Goal: Use online tool/utility: Use online tool/utility

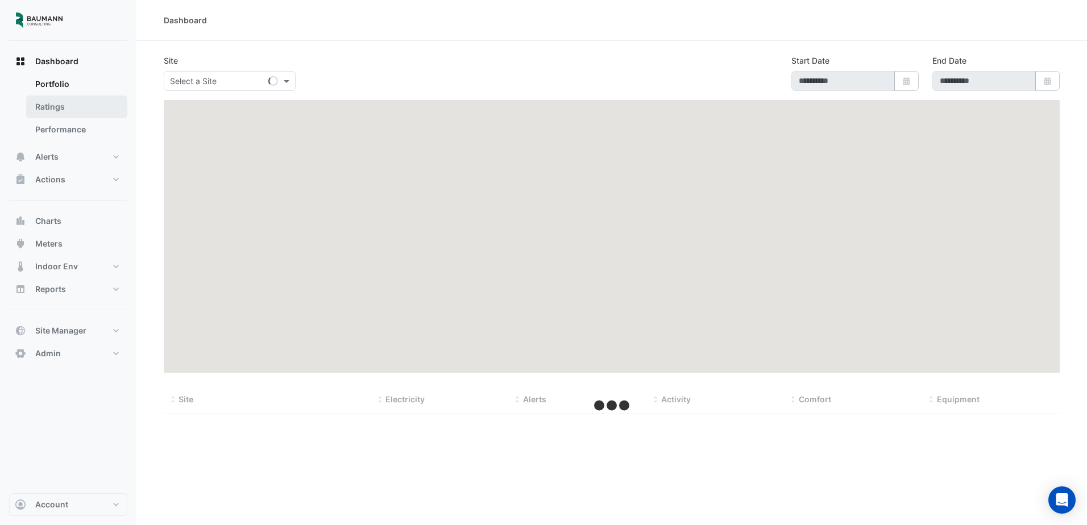
type input "**********"
select select "***"
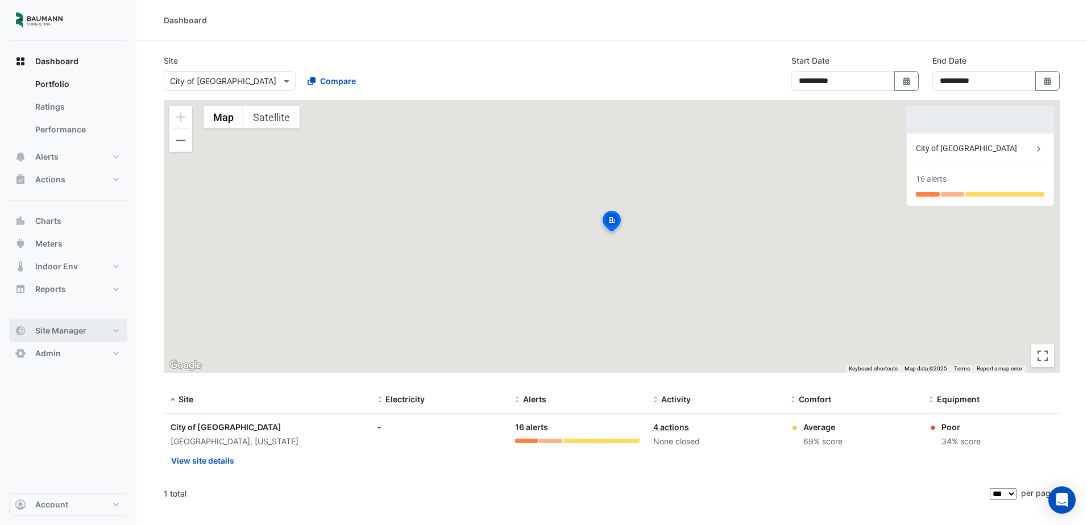
click at [72, 327] on span "Site Manager" at bounding box center [60, 330] width 51 height 11
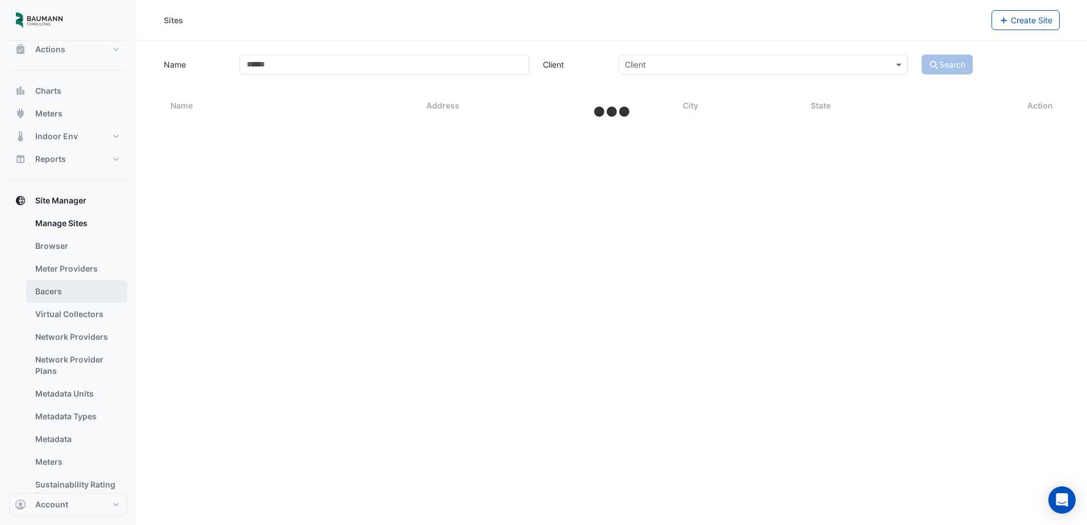
select select "***"
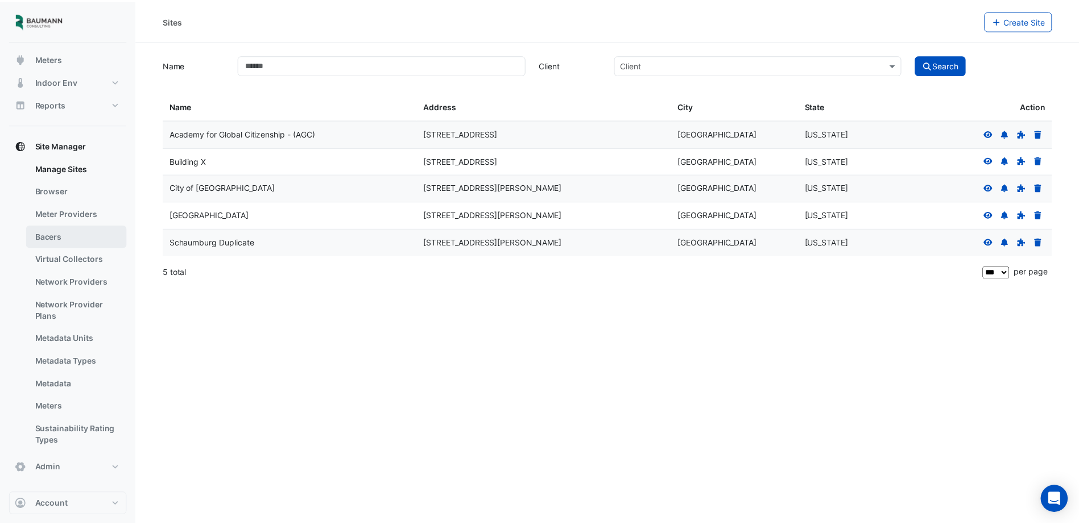
scroll to position [56, 0]
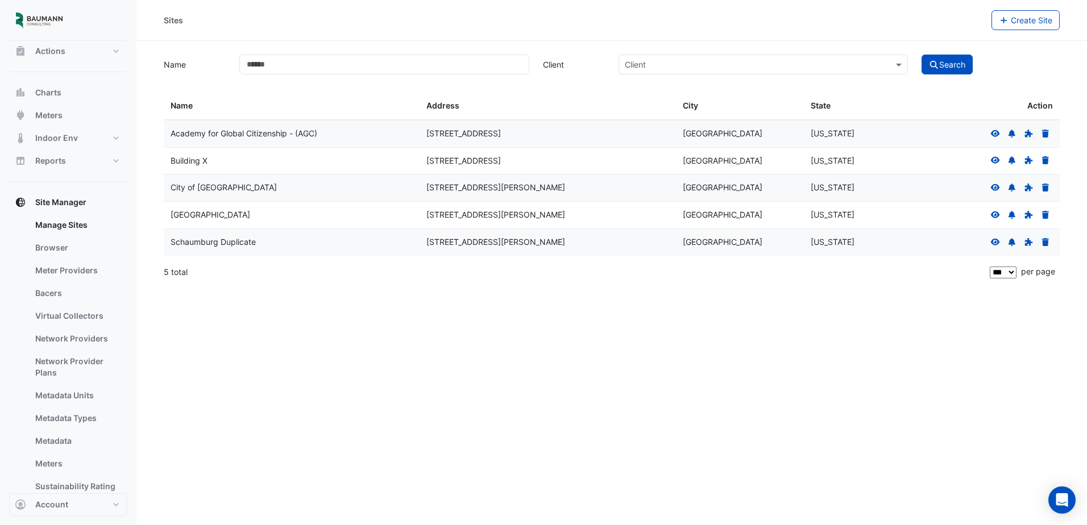
click at [993, 187] on icon at bounding box center [995, 187] width 9 height 7
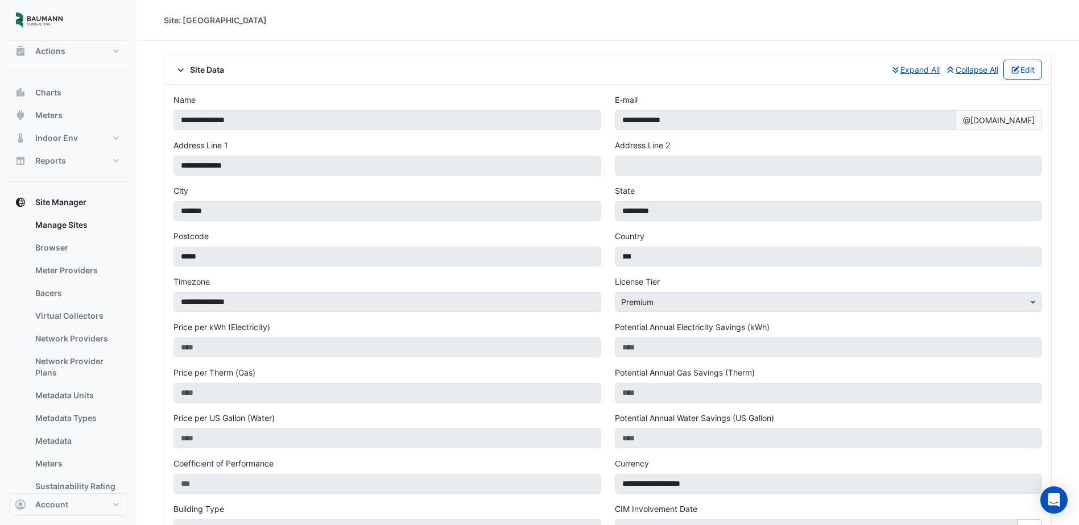
click at [204, 71] on span "Site Data" at bounding box center [198, 70] width 51 height 12
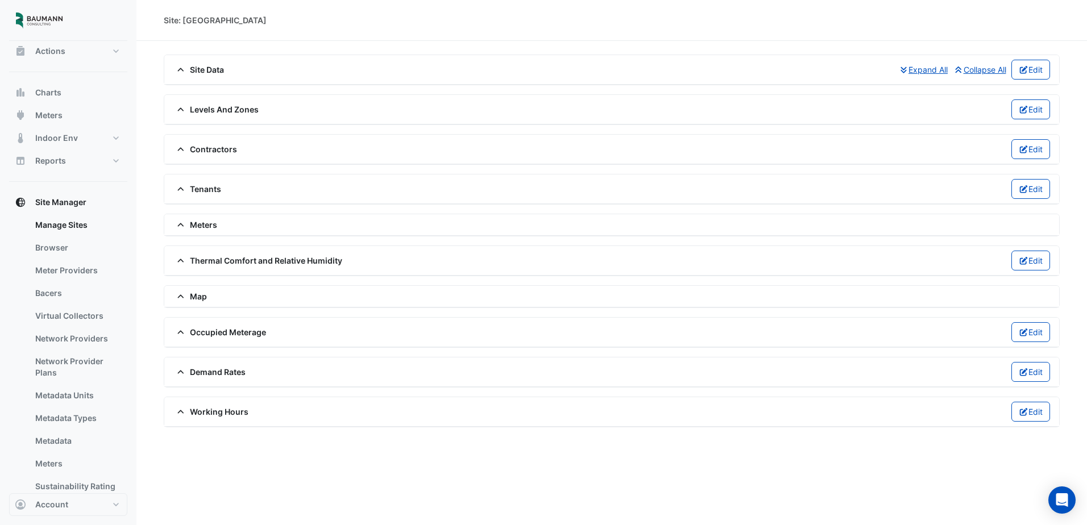
click at [218, 150] on span "Contractors" at bounding box center [205, 149] width 64 height 12
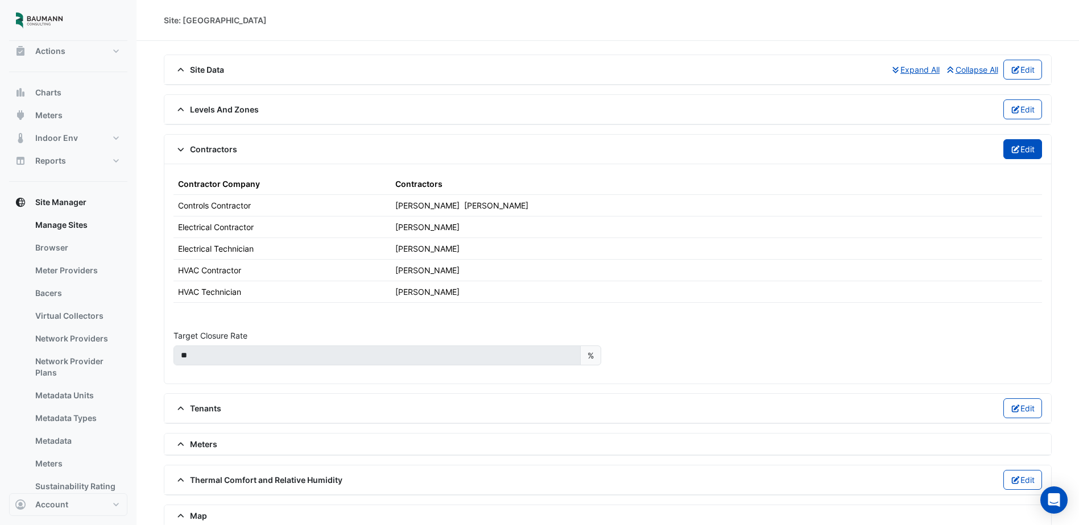
click at [1034, 154] on button "Edit" at bounding box center [1022, 149] width 39 height 20
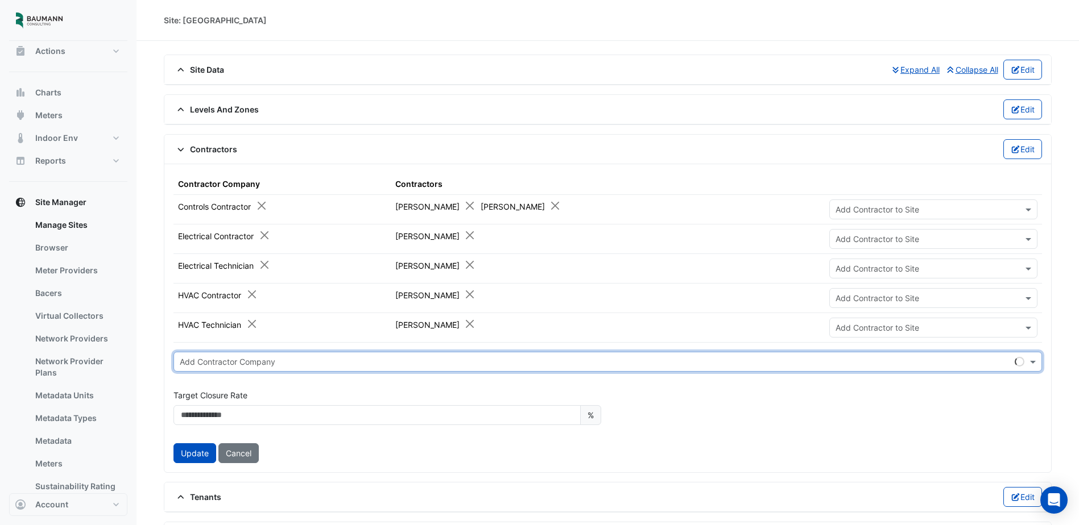
click at [296, 362] on input "text" at bounding box center [596, 363] width 833 height 12
type input "*"
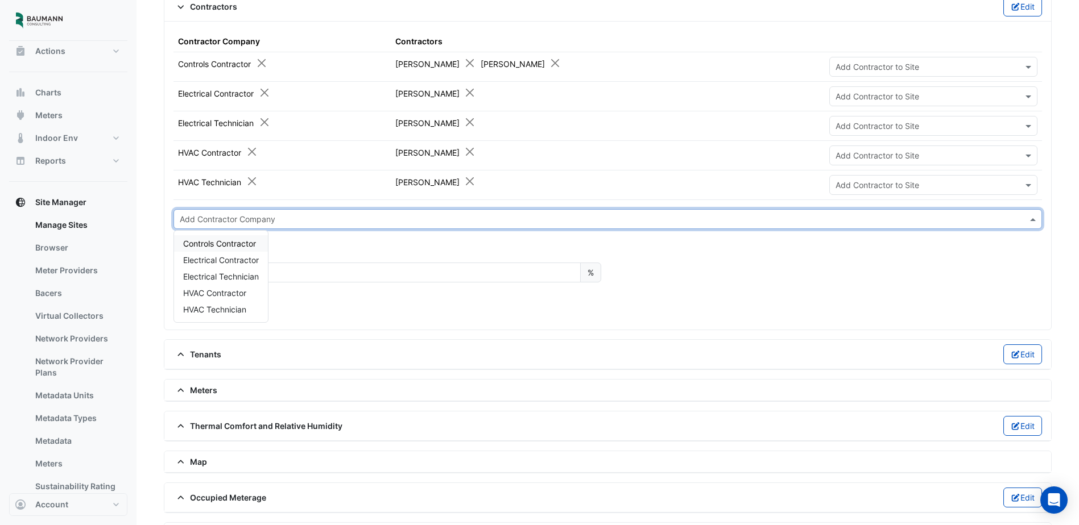
scroll to position [171, 0]
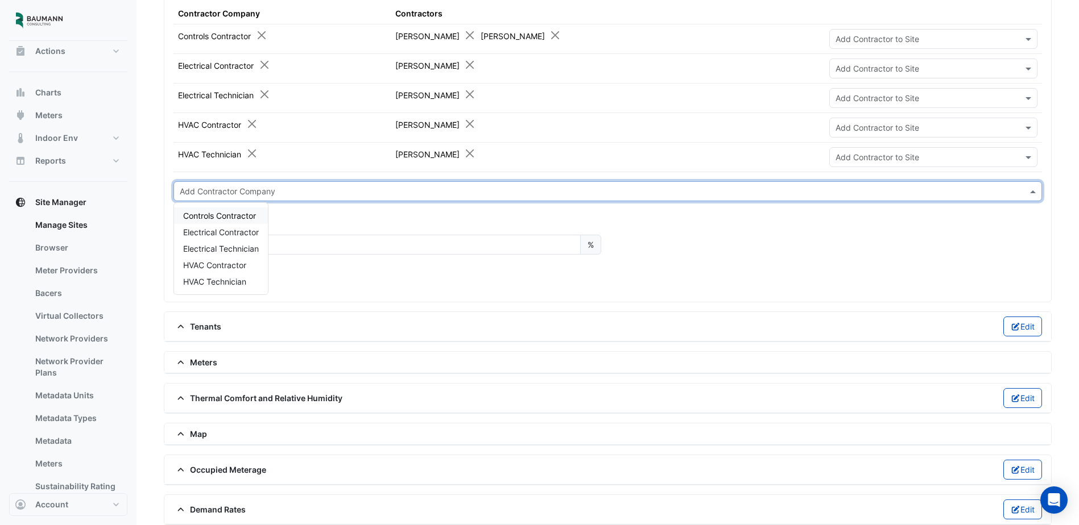
click at [386, 291] on div "Update Cancel" at bounding box center [607, 283] width 868 height 20
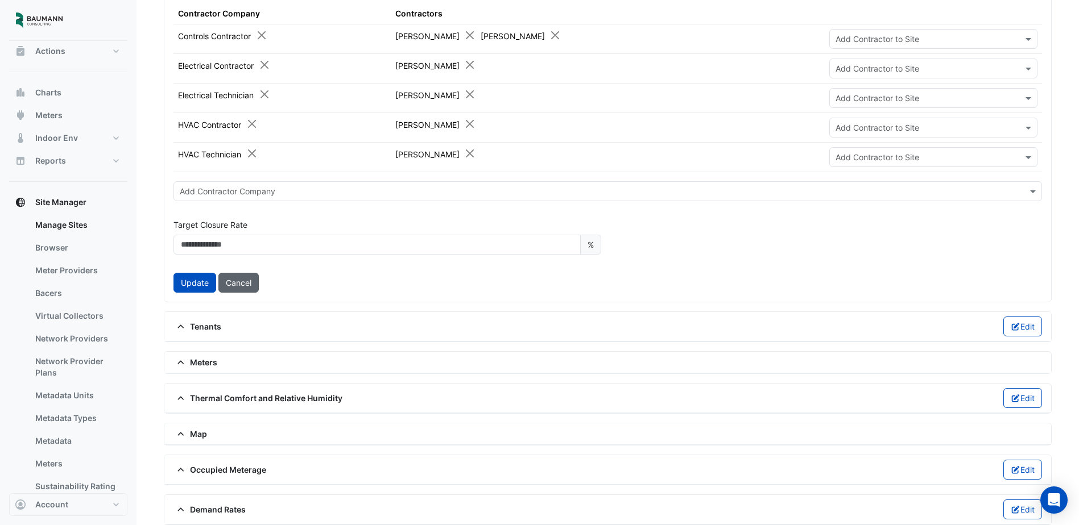
click at [237, 279] on button "Cancel" at bounding box center [238, 283] width 40 height 20
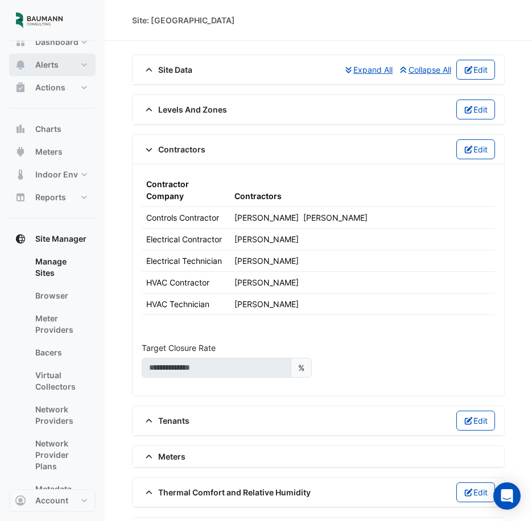
scroll to position [0, 0]
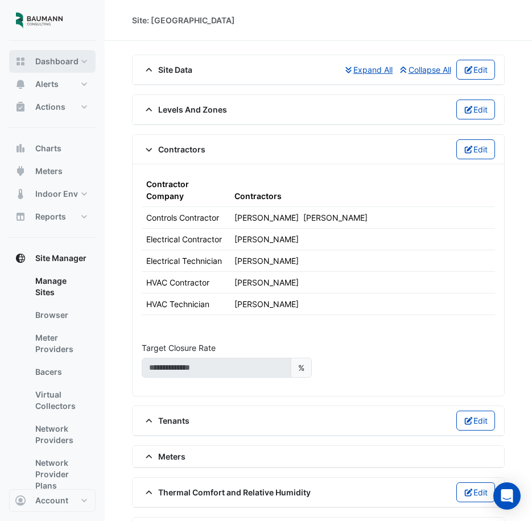
click at [65, 68] on button "Dashboard" at bounding box center [52, 61] width 86 height 23
select select "***"
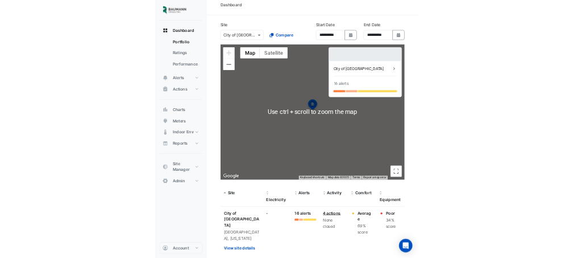
scroll to position [13, 0]
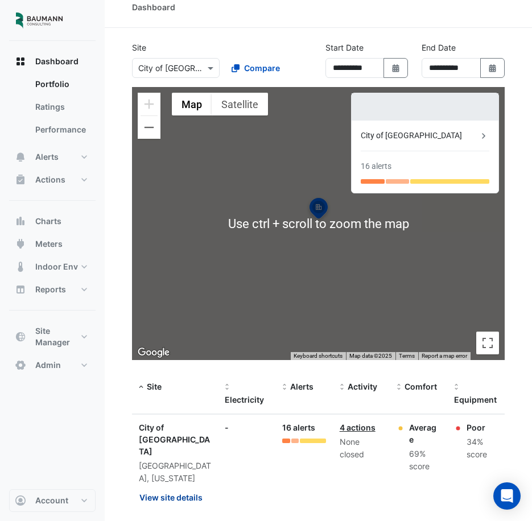
click at [189, 487] on button "View site details" at bounding box center [171, 497] width 64 height 20
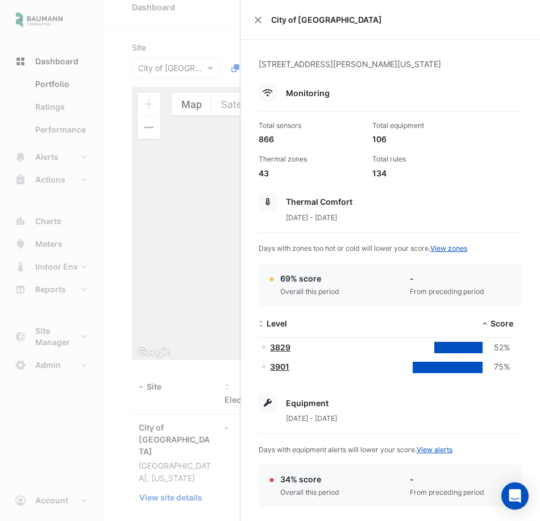
click at [254, 16] on div "City of [GEOGRAPHIC_DATA]" at bounding box center [391, 20] width 300 height 40
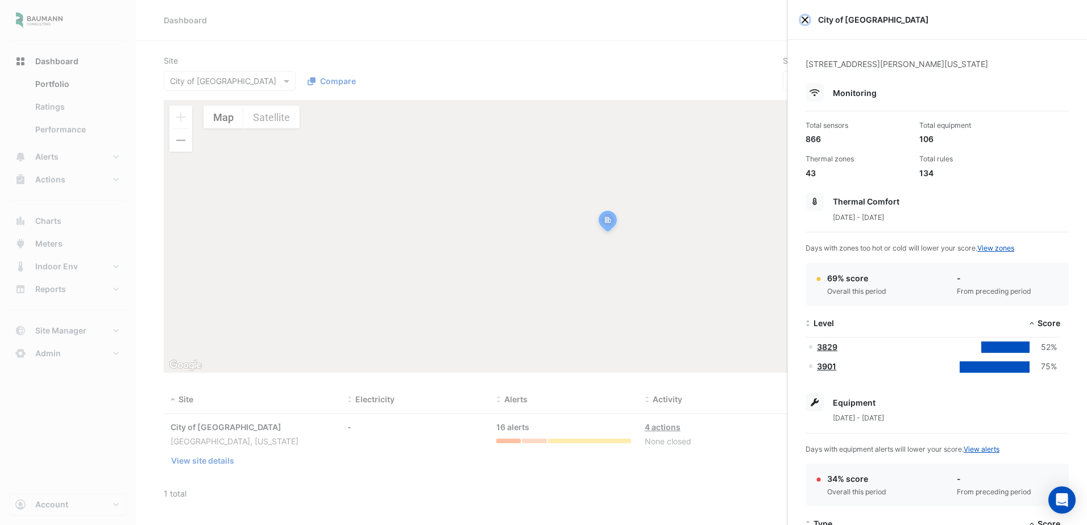
click at [805, 19] on button "Close" at bounding box center [805, 20] width 8 height 8
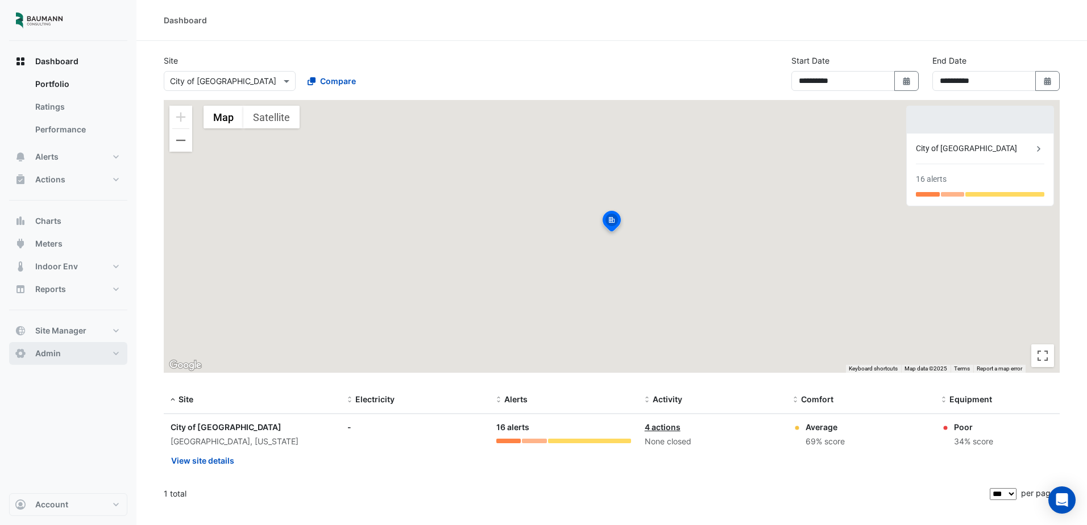
click at [62, 357] on button "Admin" at bounding box center [68, 353] width 118 height 23
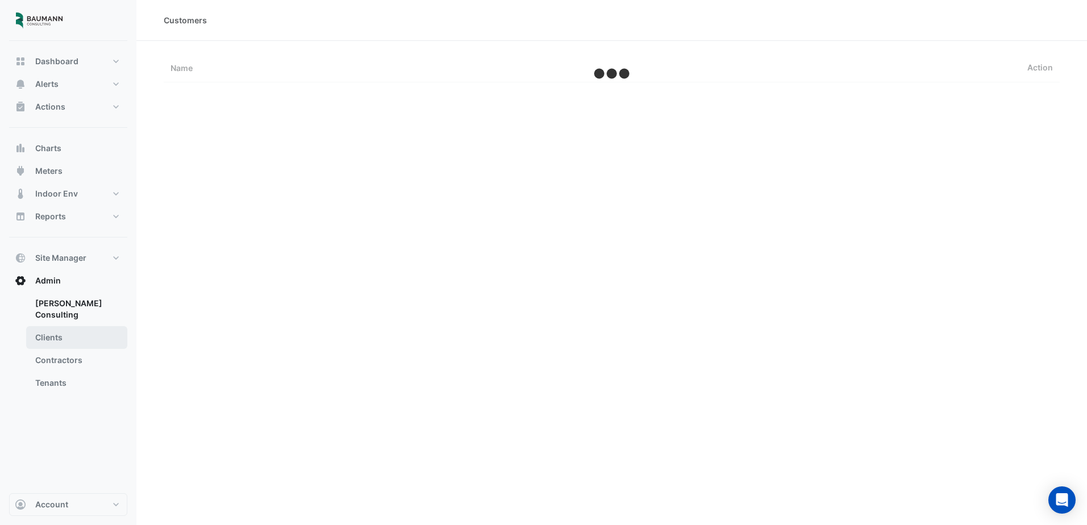
click at [72, 327] on link "Clients" at bounding box center [76, 337] width 101 height 23
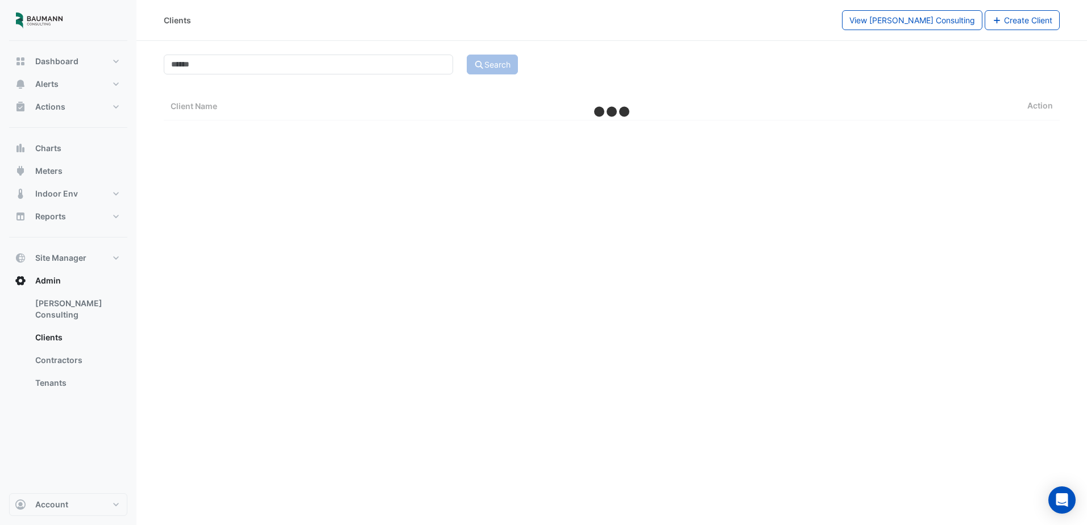
select select "***"
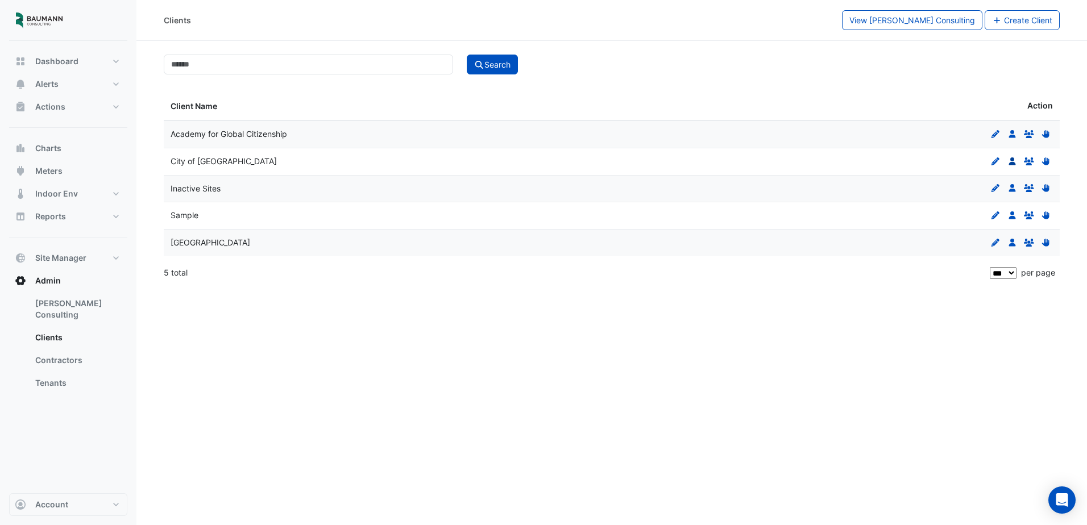
click at [1011, 162] on icon at bounding box center [1012, 162] width 7 height 8
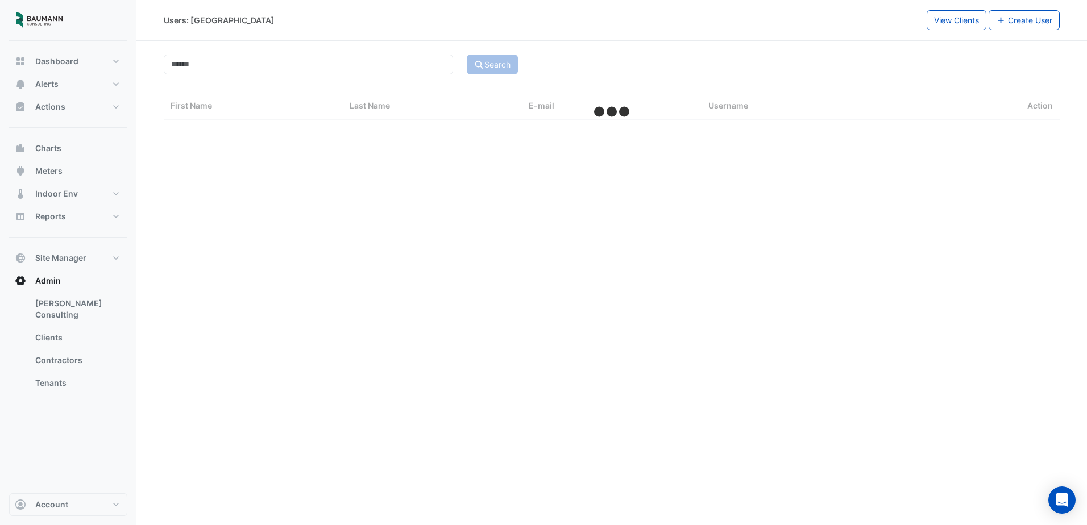
select select "***"
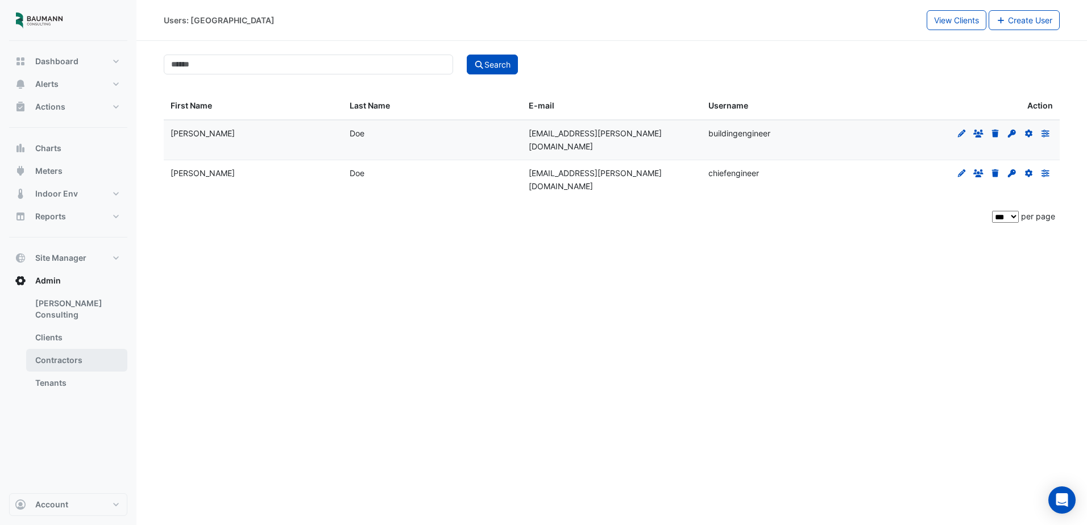
click at [75, 349] on link "Contractors" at bounding box center [76, 360] width 101 height 23
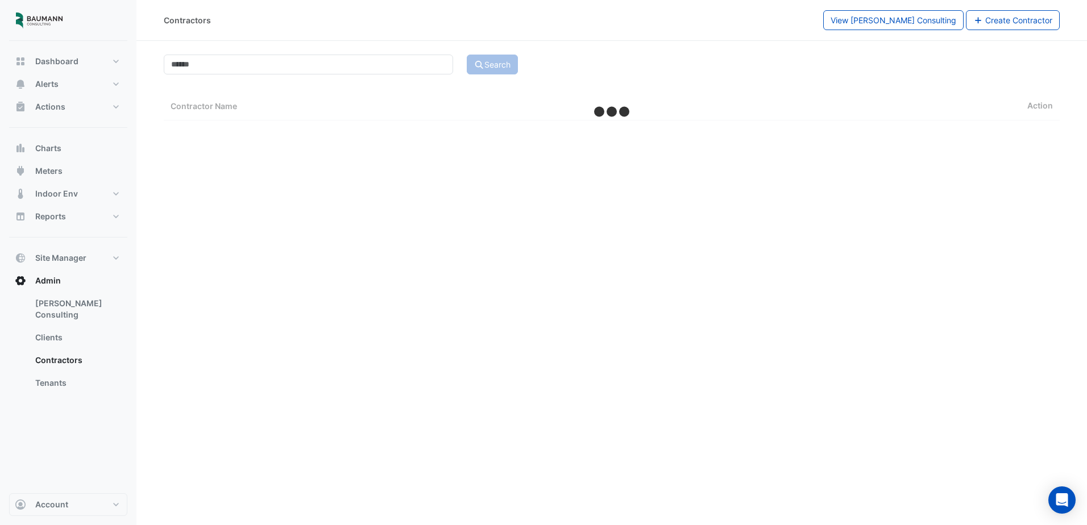
select select "***"
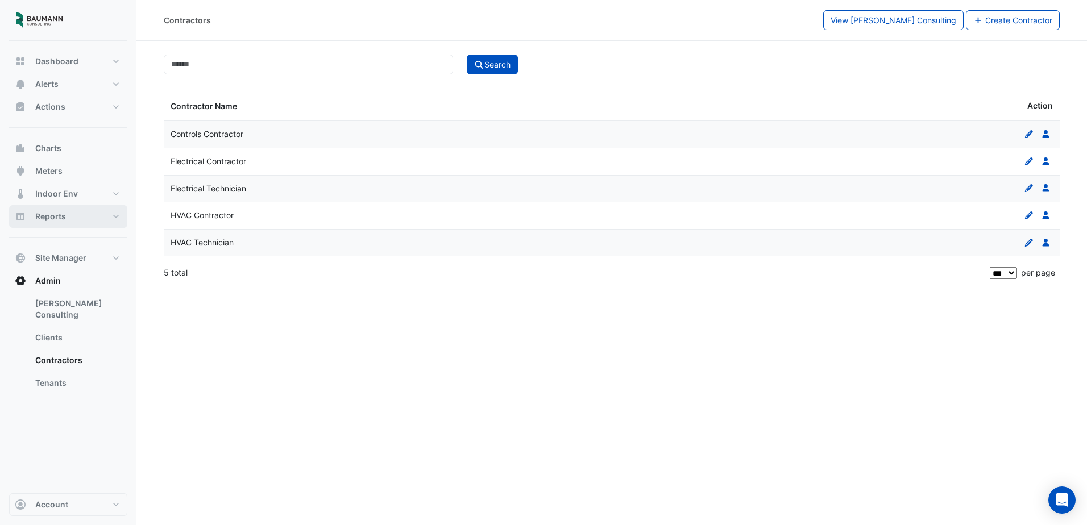
click at [78, 214] on button "Reports" at bounding box center [68, 216] width 118 height 23
select select "***"
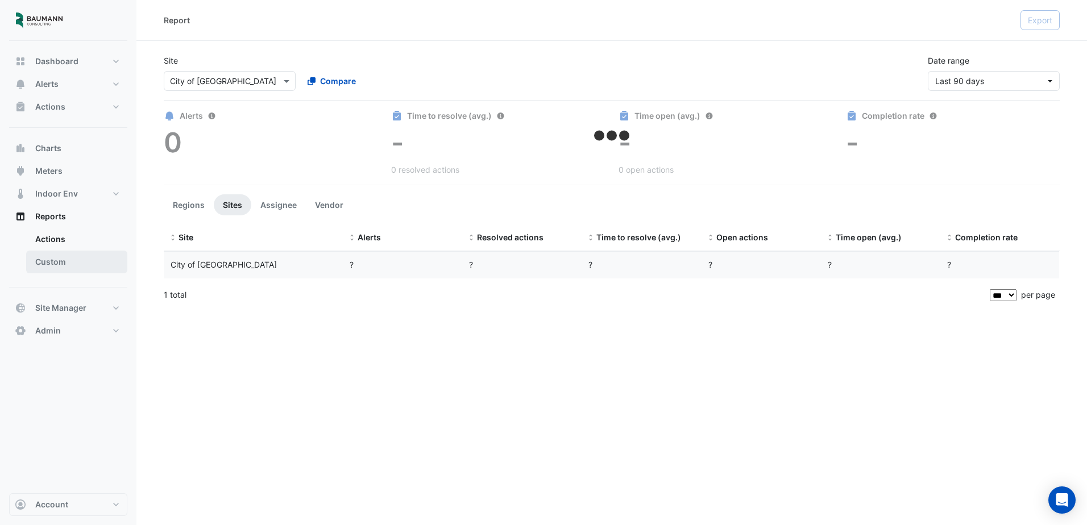
click at [73, 266] on link "Custom" at bounding box center [76, 262] width 101 height 23
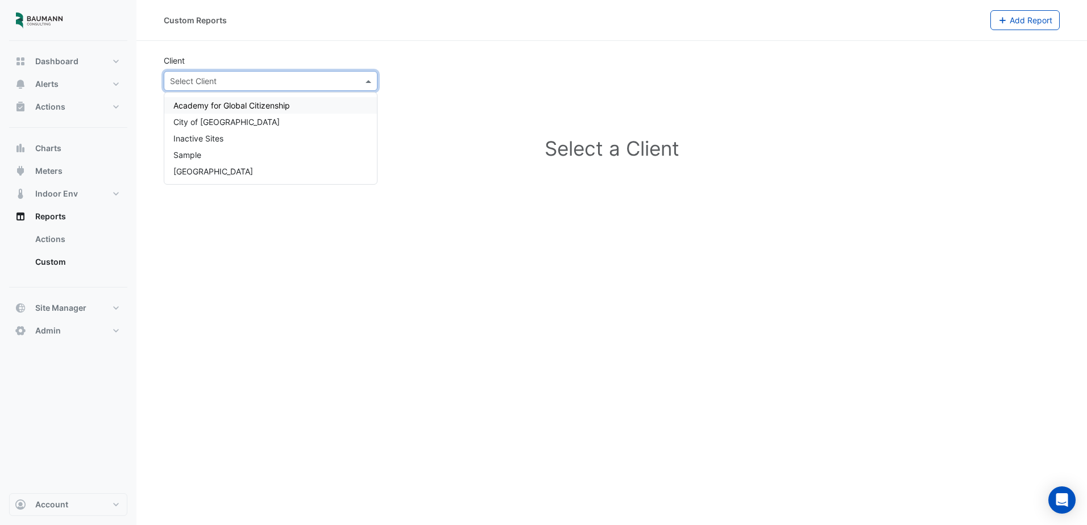
click at [285, 89] on div "Select Client" at bounding box center [271, 81] width 214 height 20
click at [234, 125] on div "City of [GEOGRAPHIC_DATA]" at bounding box center [270, 122] width 213 height 16
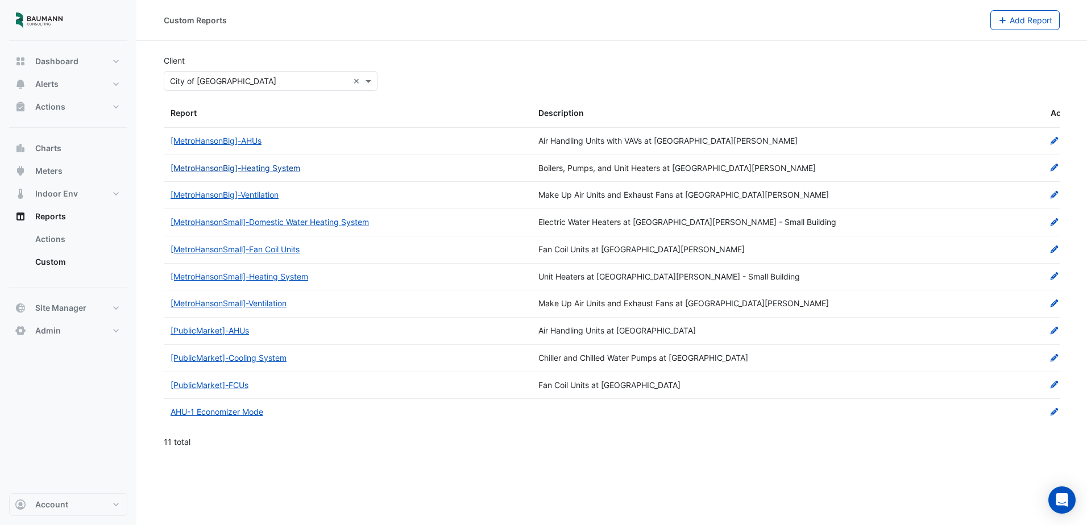
click at [265, 172] on link "[MetroHansonBig]-Heating System" at bounding box center [236, 168] width 130 height 10
click at [1057, 167] on icon at bounding box center [1055, 168] width 10 height 8
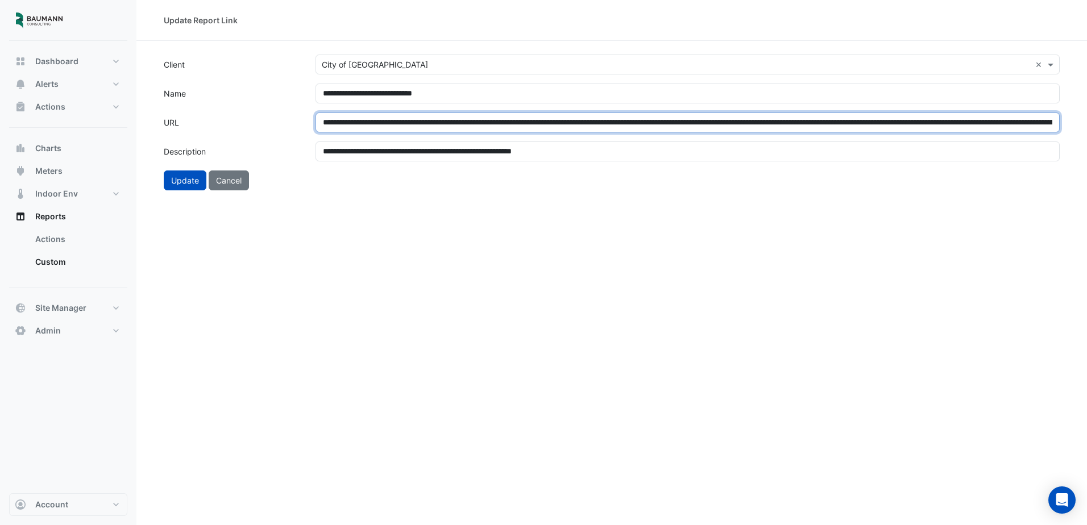
click at [467, 127] on input "**********" at bounding box center [688, 123] width 744 height 20
paste input "text"
type input "**********"
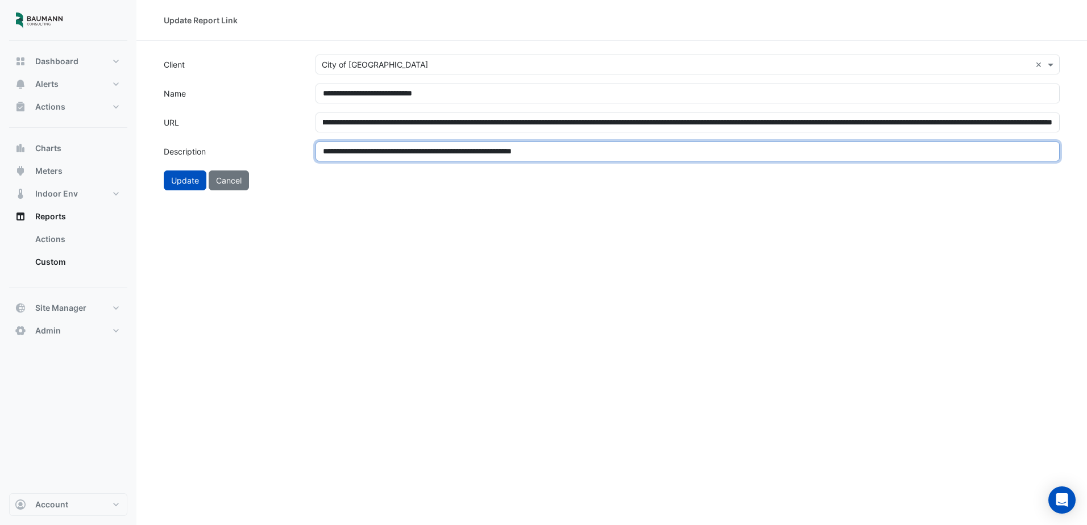
click at [595, 155] on input "**********" at bounding box center [688, 152] width 744 height 20
click at [356, 152] on input "**********" at bounding box center [688, 152] width 744 height 20
click at [353, 152] on input "**********" at bounding box center [688, 152] width 744 height 20
type input "**********"
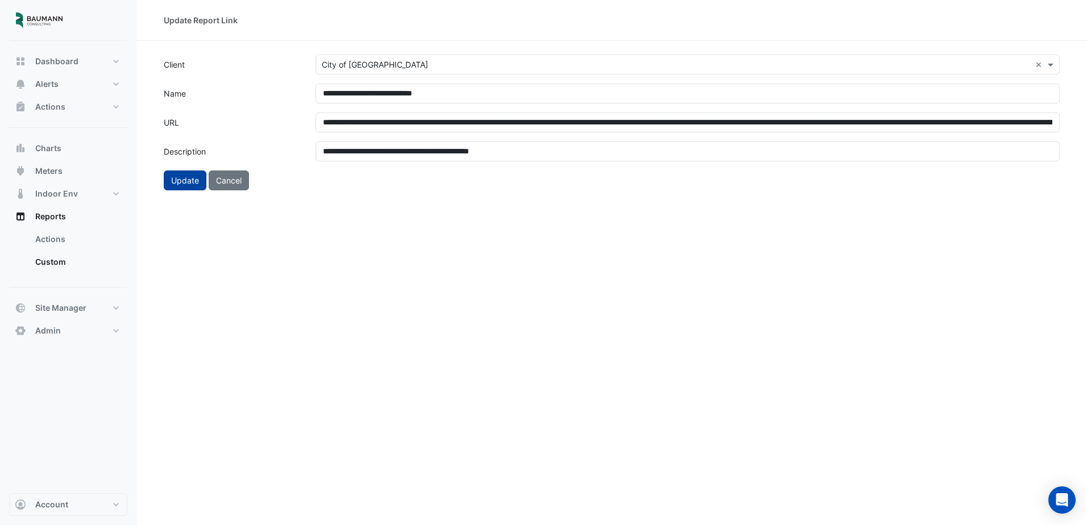
click at [180, 175] on button "Update" at bounding box center [185, 181] width 43 height 20
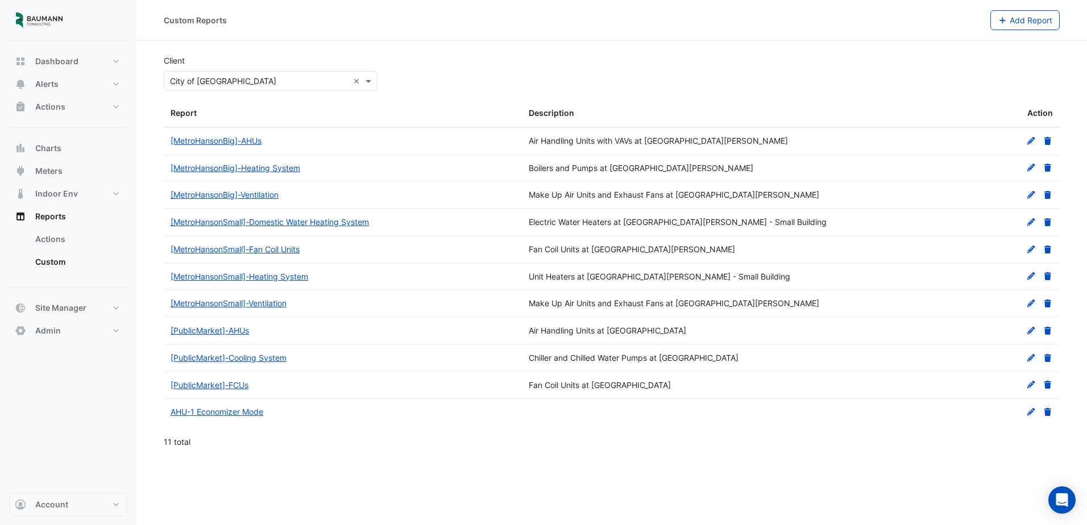
click at [1034, 223] on icon at bounding box center [1031, 222] width 10 height 8
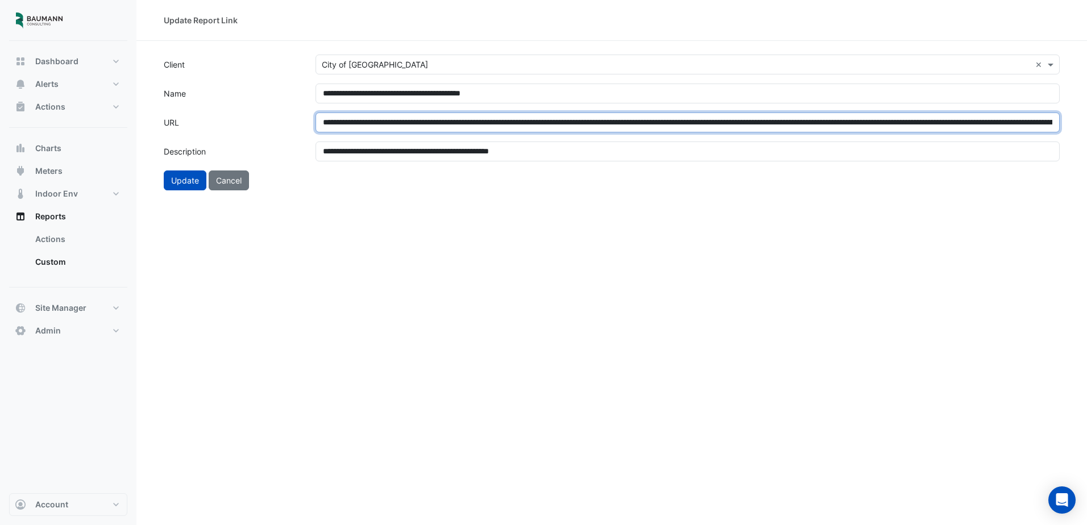
click at [335, 121] on input "**********" at bounding box center [688, 123] width 744 height 20
drag, startPoint x: 322, startPoint y: 121, endPoint x: 1082, endPoint y: 110, distance: 759.3
click at [1082, 110] on section "**********" at bounding box center [611, 116] width 951 height 150
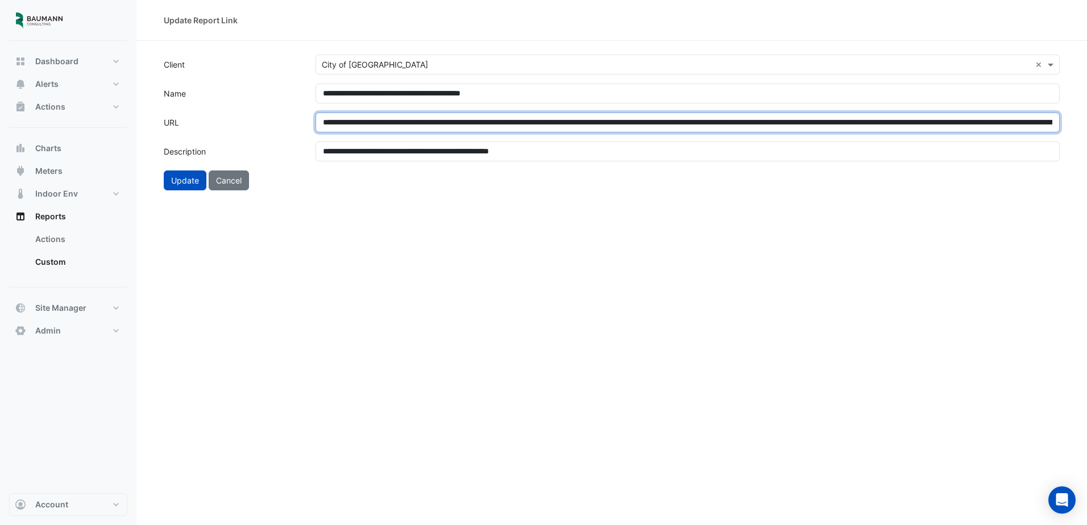
paste input "**********"
type input "**********"
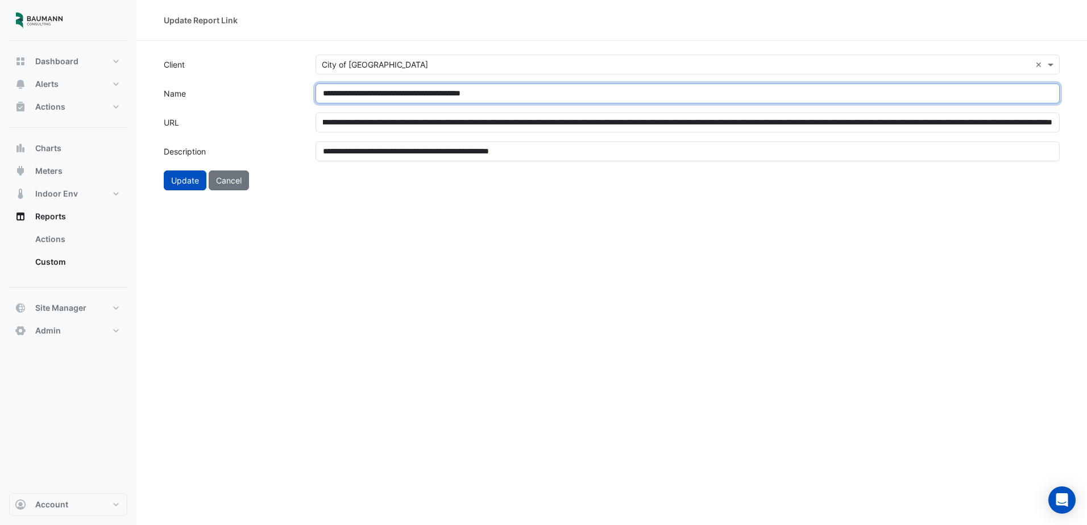
scroll to position [0, 0]
drag, startPoint x: 541, startPoint y: 94, endPoint x: 404, endPoint y: 93, distance: 136.5
click at [404, 93] on input "**********" at bounding box center [688, 94] width 744 height 20
type input "**********"
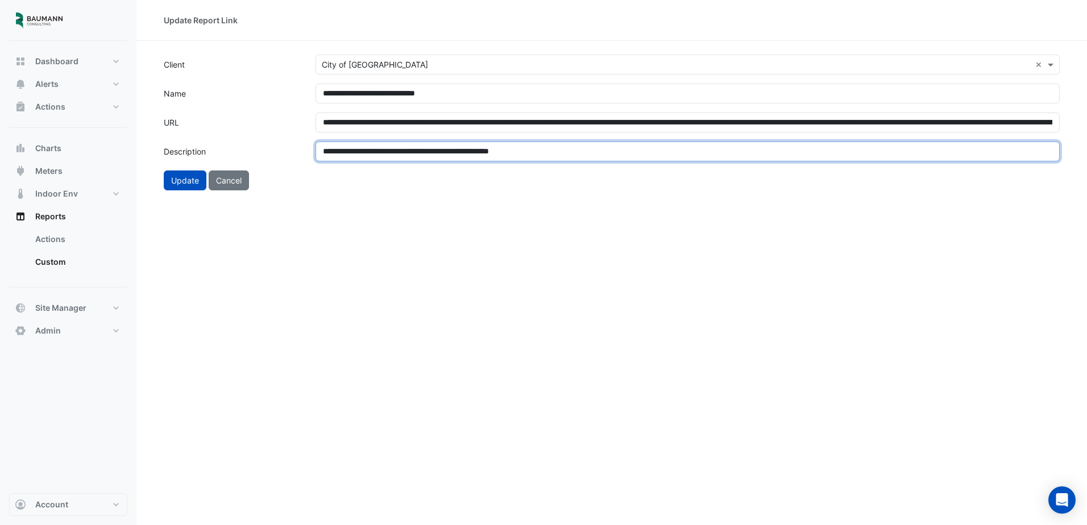
drag, startPoint x: 595, startPoint y: 156, endPoint x: 508, endPoint y: 160, distance: 87.7
click at [508, 160] on input "**********" at bounding box center [688, 152] width 744 height 20
click at [323, 154] on input "**********" at bounding box center [688, 152] width 744 height 20
type input "**********"
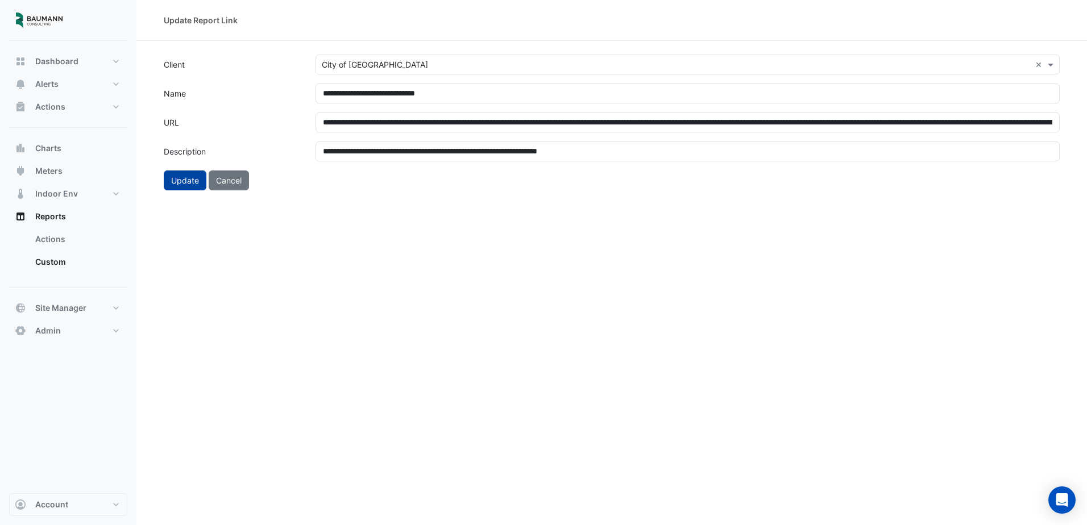
click at [183, 184] on button "Update" at bounding box center [185, 181] width 43 height 20
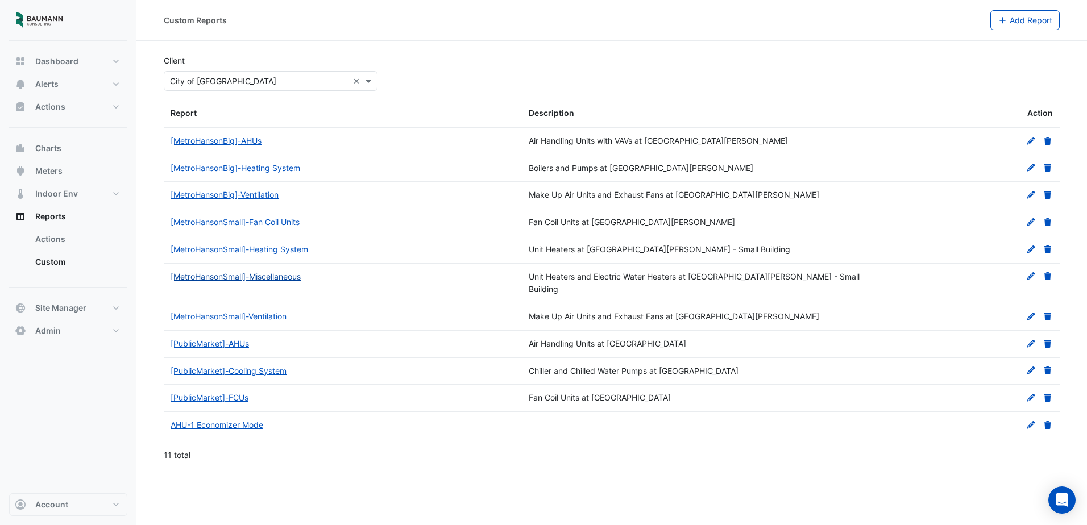
click at [287, 272] on link "[MetroHansonSmall]-Miscellaneous" at bounding box center [236, 277] width 130 height 10
click at [1028, 274] on icon at bounding box center [1031, 276] width 10 height 8
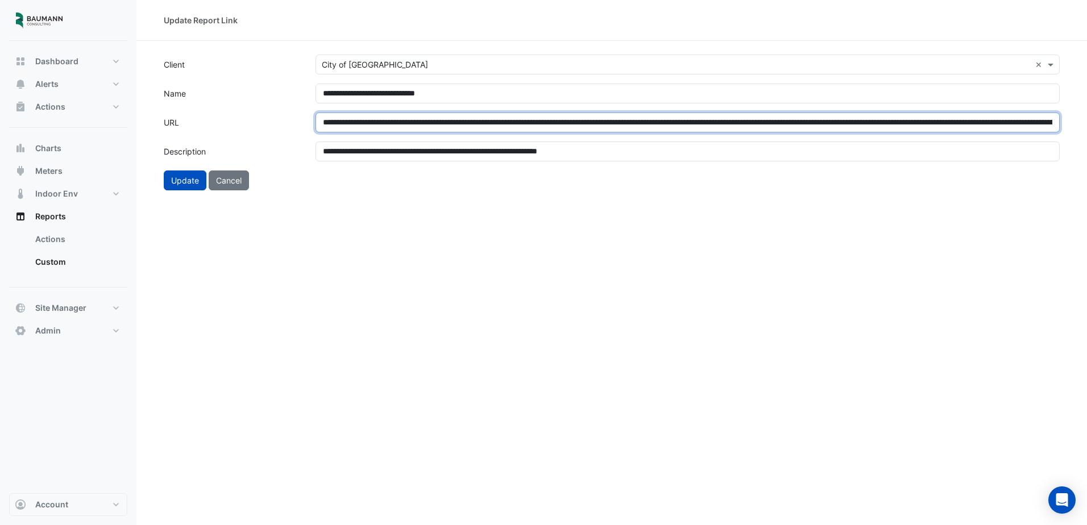
click at [442, 115] on input "**********" at bounding box center [688, 123] width 744 height 20
paste input "**********"
type input "**********"
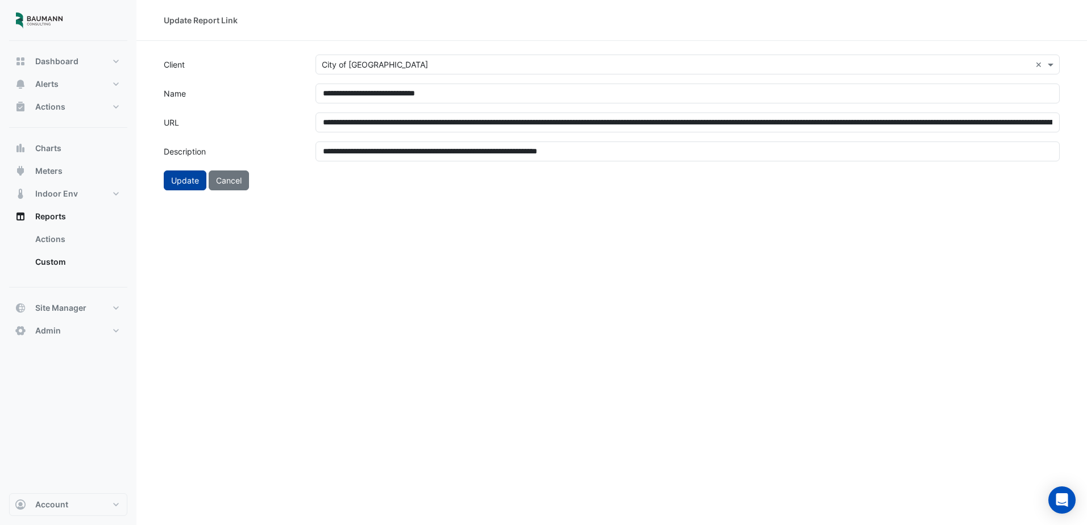
click at [181, 182] on button "Update" at bounding box center [185, 181] width 43 height 20
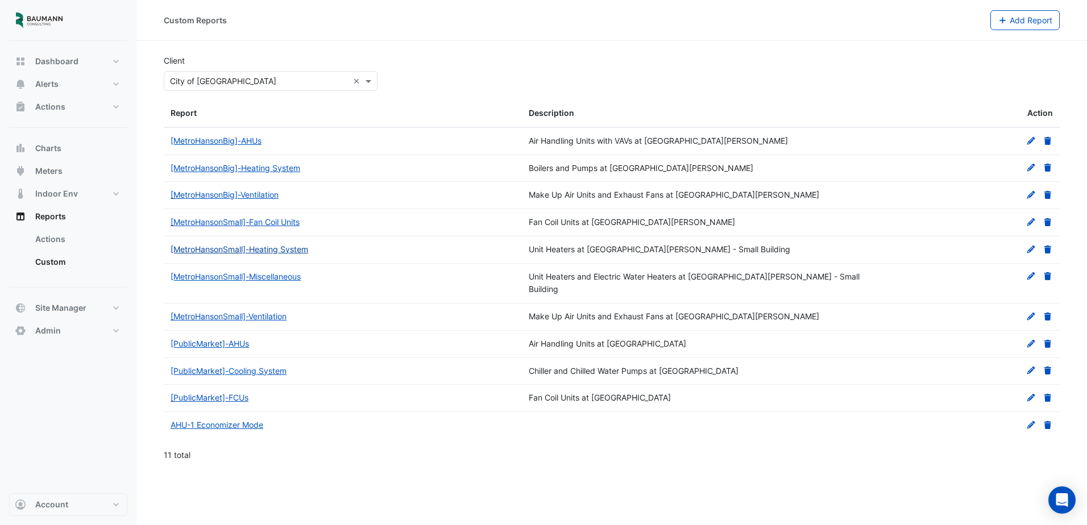
click at [301, 251] on link "[MetroHansonSmall]-Heating System" at bounding box center [240, 250] width 138 height 10
click at [1049, 253] on icon at bounding box center [1048, 250] width 7 height 8
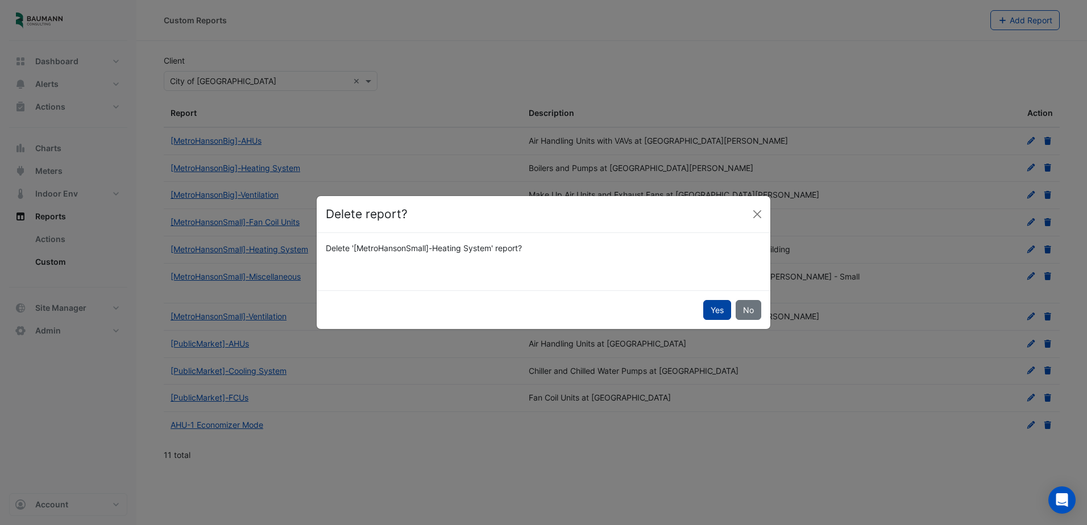
click at [721, 311] on button "Yes" at bounding box center [717, 310] width 28 height 20
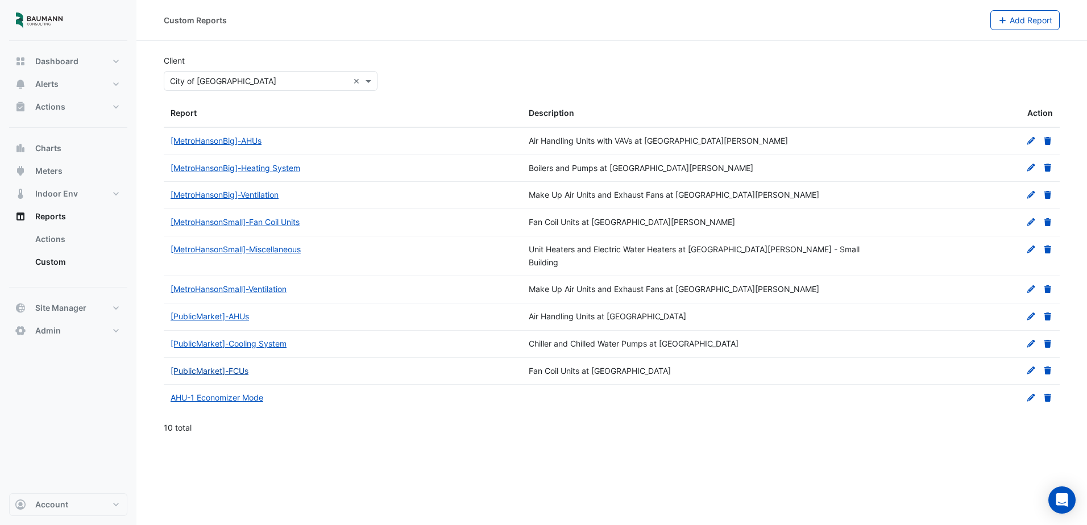
click at [244, 366] on link "[PublicMarket]-FCUs" at bounding box center [210, 371] width 78 height 10
click at [1041, 25] on button "Add Report" at bounding box center [1026, 20] width 70 height 20
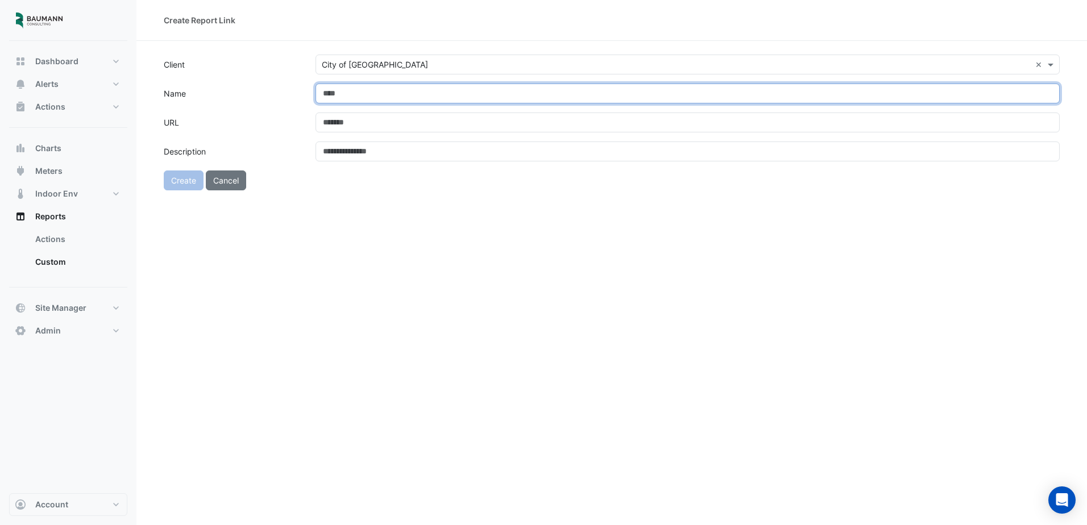
click at [388, 98] on input "Name" at bounding box center [688, 94] width 744 height 20
type input "**********"
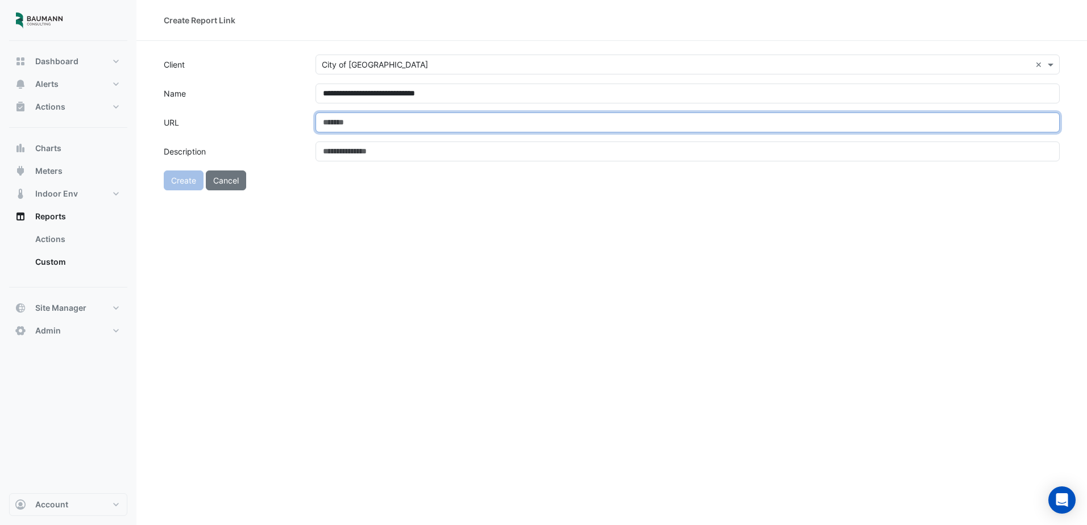
type input "**********"
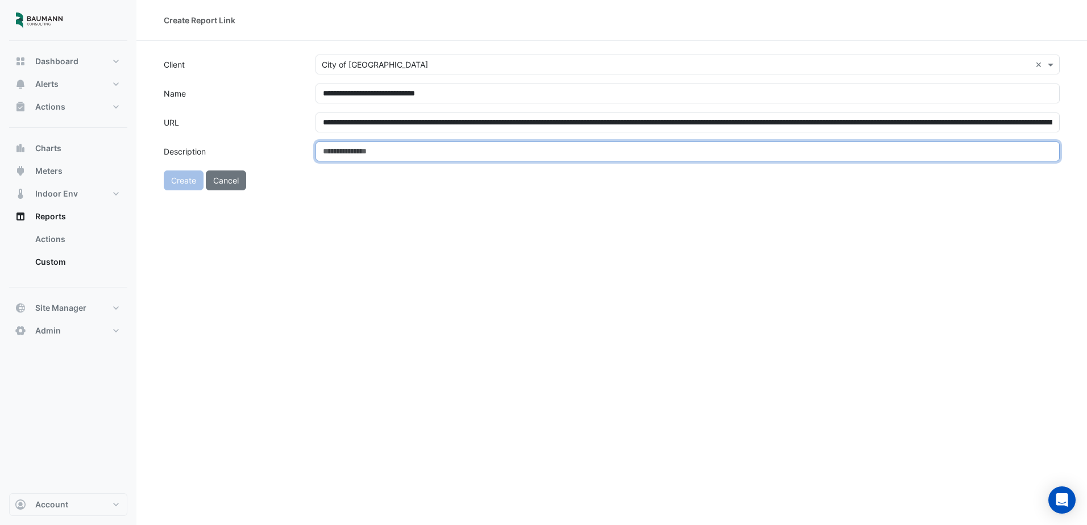
type input "**********"
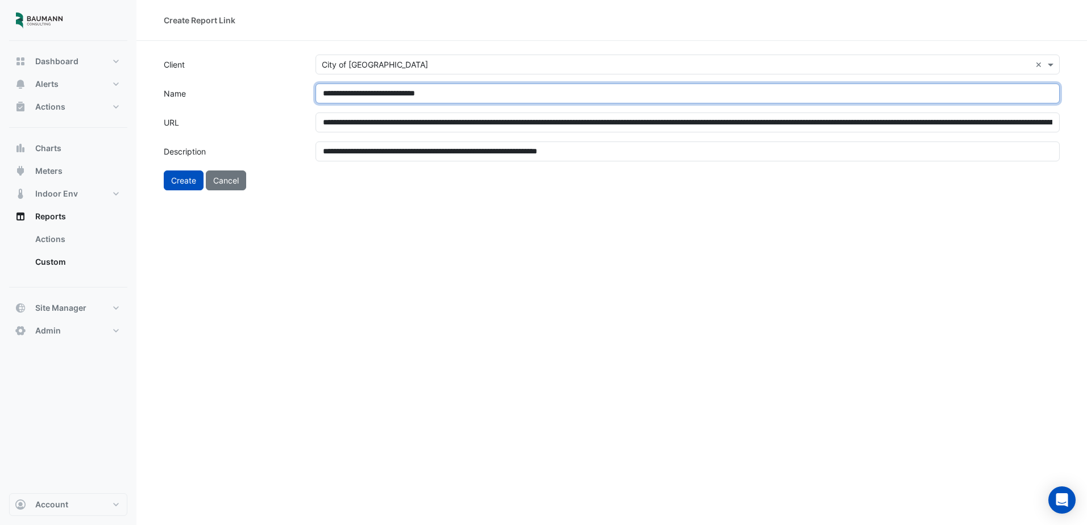
click at [388, 94] on input "**********" at bounding box center [688, 94] width 744 height 20
type input "**********"
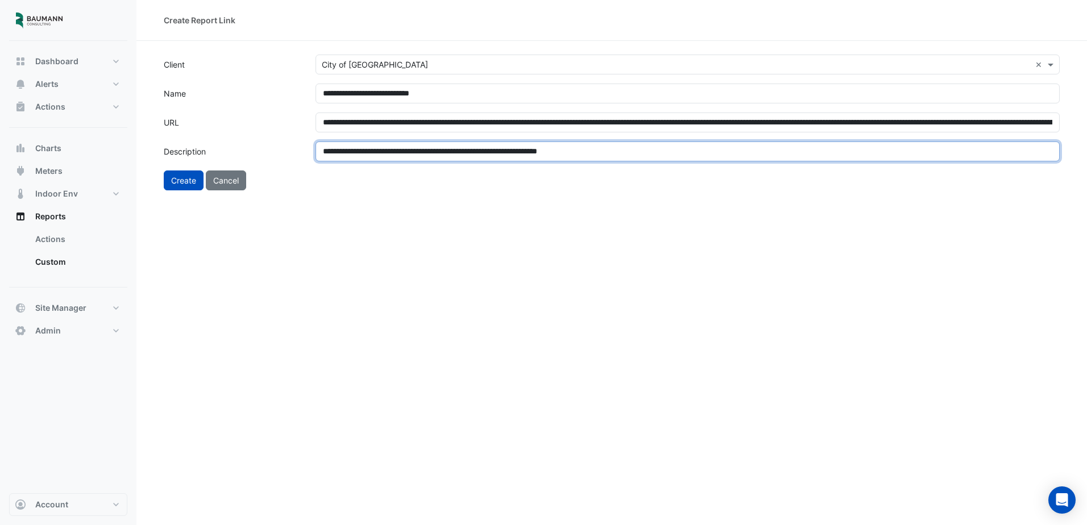
drag, startPoint x: 374, startPoint y: 153, endPoint x: 472, endPoint y: 154, distance: 98.4
click at [472, 154] on input "**********" at bounding box center [688, 152] width 744 height 20
type input "**********"
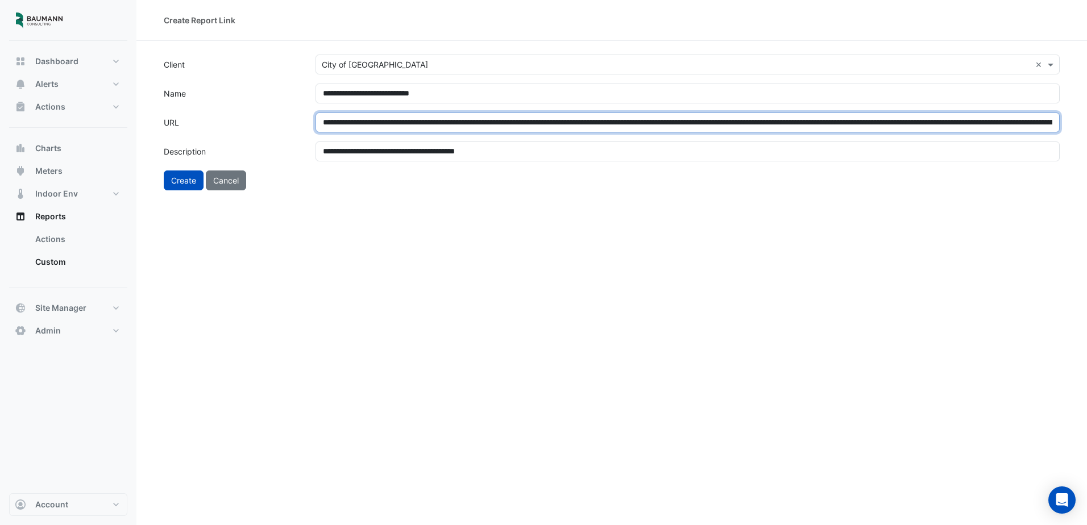
click at [344, 120] on input "**********" at bounding box center [688, 123] width 744 height 20
paste input "text"
type input "**********"
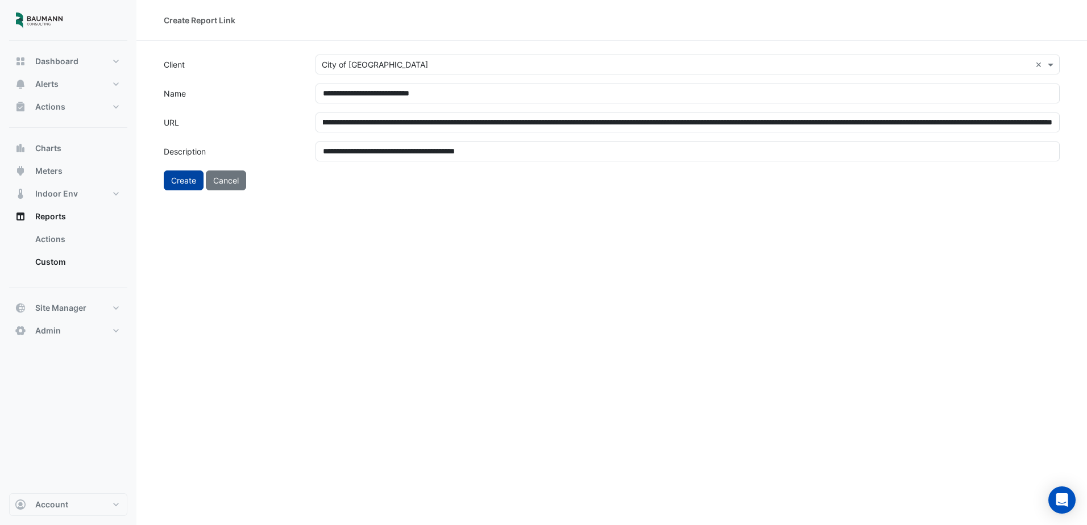
click at [185, 182] on button "Create" at bounding box center [184, 181] width 40 height 20
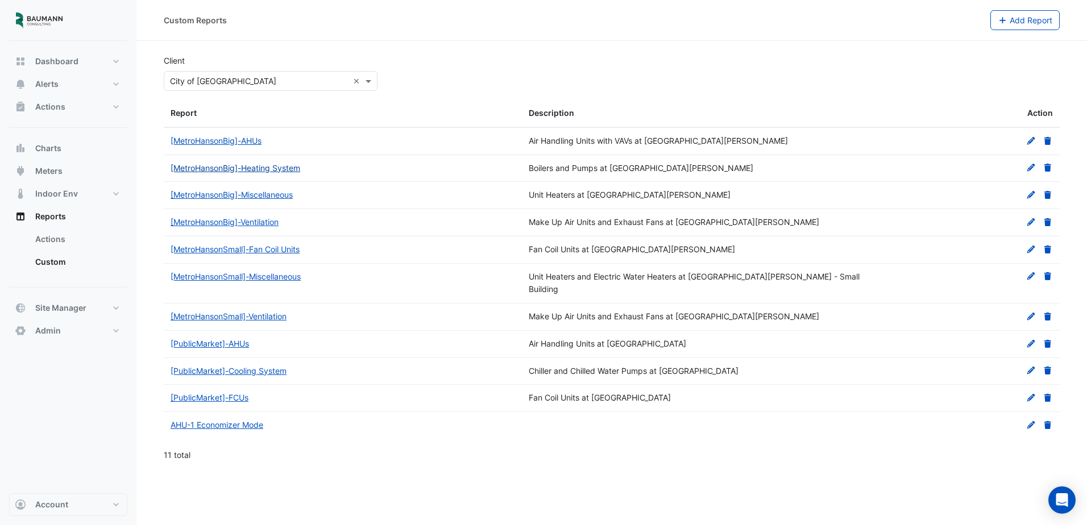
click at [284, 169] on link "[MetroHansonBig]-Heating System" at bounding box center [236, 168] width 130 height 10
drag, startPoint x: 316, startPoint y: 195, endPoint x: 166, endPoint y: 206, distance: 150.0
click at [166, 206] on datatable-body-cell "[MetroHansonBig]-Miscellaneous" at bounding box center [343, 195] width 358 height 27
click at [353, 195] on div "[MetroHansonBig]-Miscellaneous" at bounding box center [343, 195] width 345 height 13
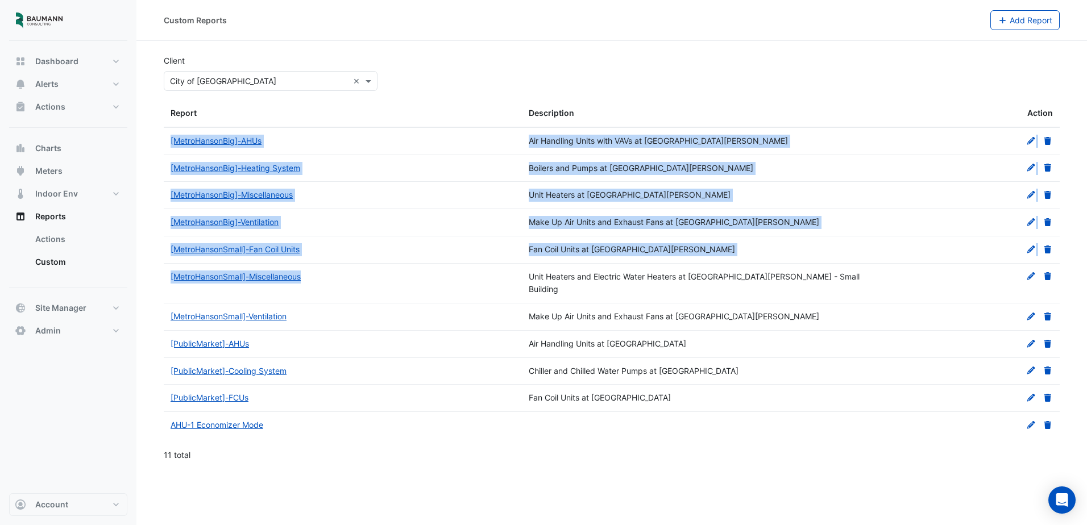
drag, startPoint x: 313, startPoint y: 278, endPoint x: 163, endPoint y: 279, distance: 150.1
click at [163, 279] on section "Client Select Client × City of Madison × Report Description Action [MetroHanson…" at bounding box center [611, 255] width 951 height 429
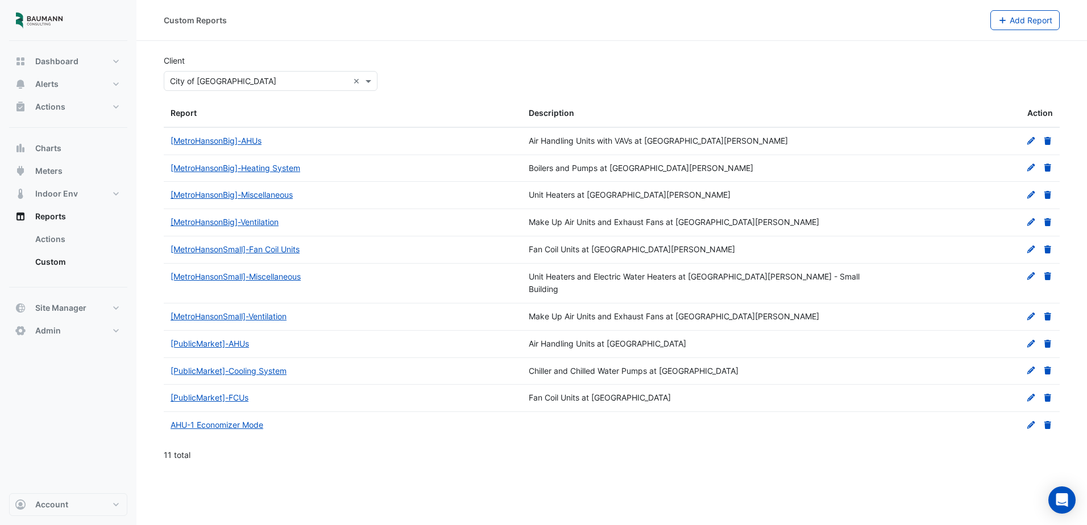
click at [356, 466] on div "Custom Reports Add Report Client Select Client × City of Madison × Report Descr…" at bounding box center [611, 262] width 951 height 525
click at [82, 335] on button "Admin" at bounding box center [68, 331] width 118 height 23
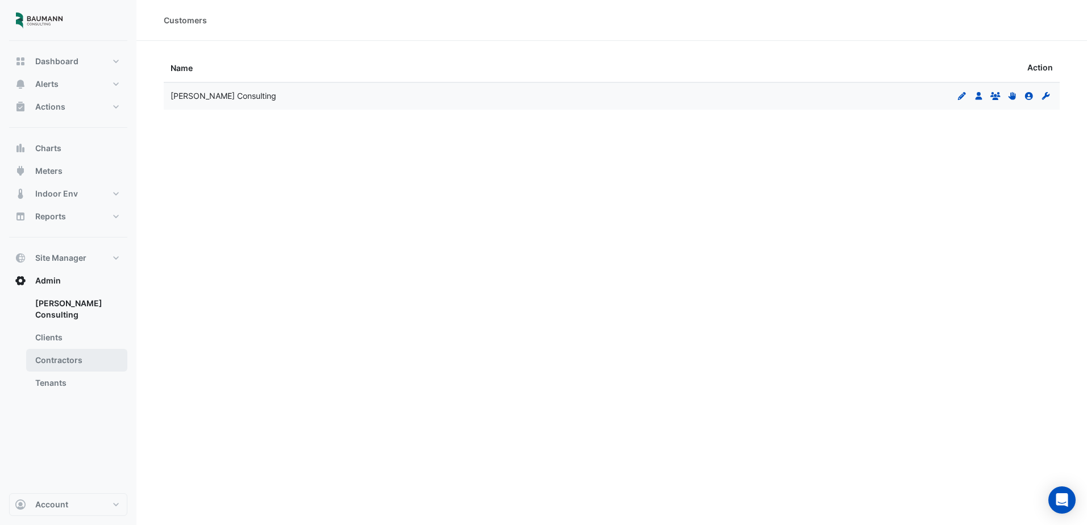
click at [70, 349] on link "Contractors" at bounding box center [76, 360] width 101 height 23
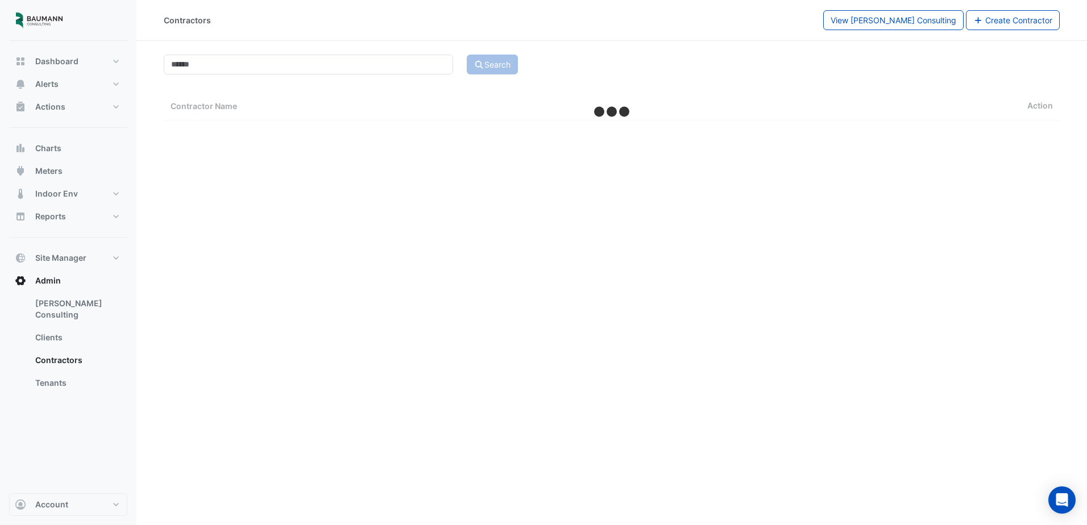
select select "***"
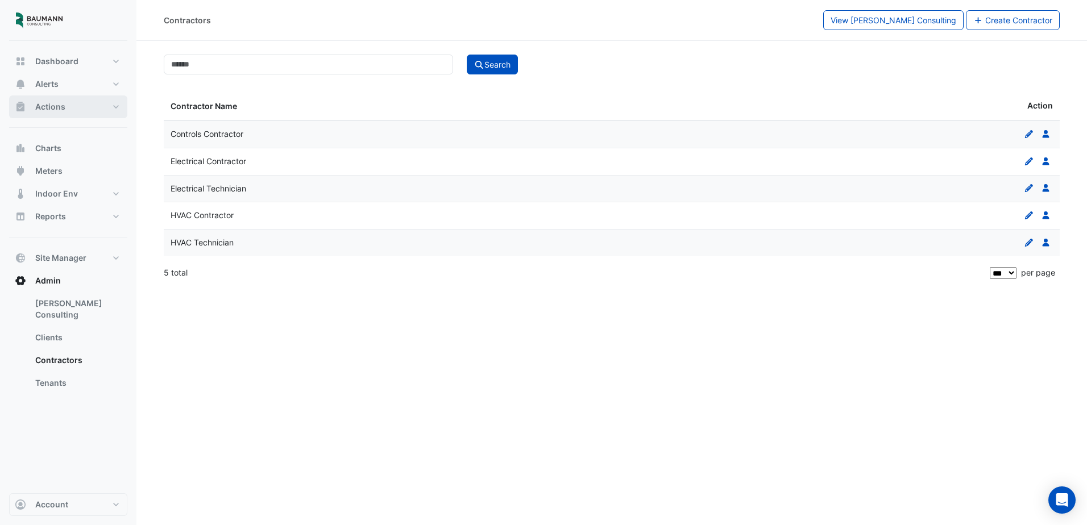
click at [57, 106] on span "Actions" at bounding box center [50, 106] width 30 height 11
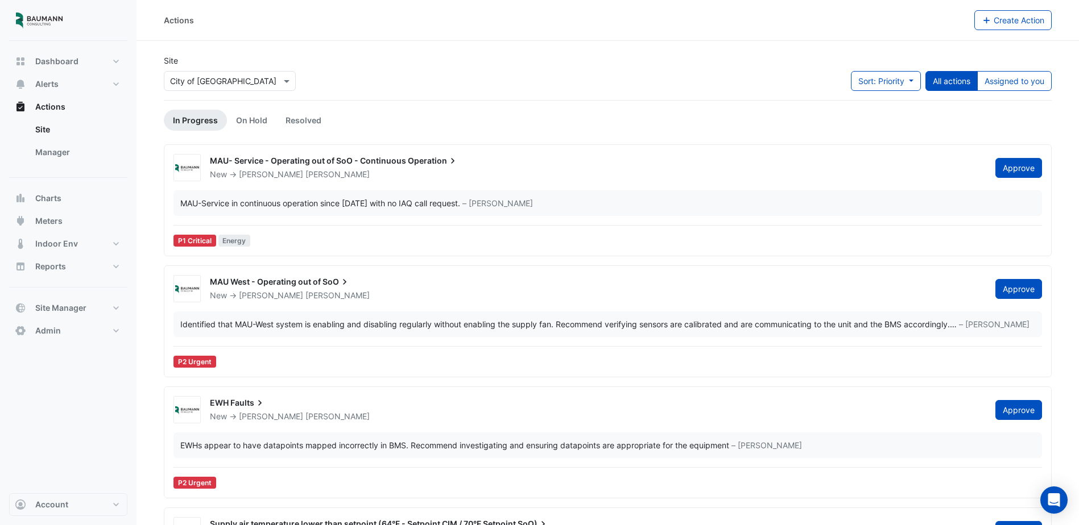
click at [478, 162] on div "MAU- Service - Operating out of SoO - Continuous Operation" at bounding box center [596, 162] width 772 height 14
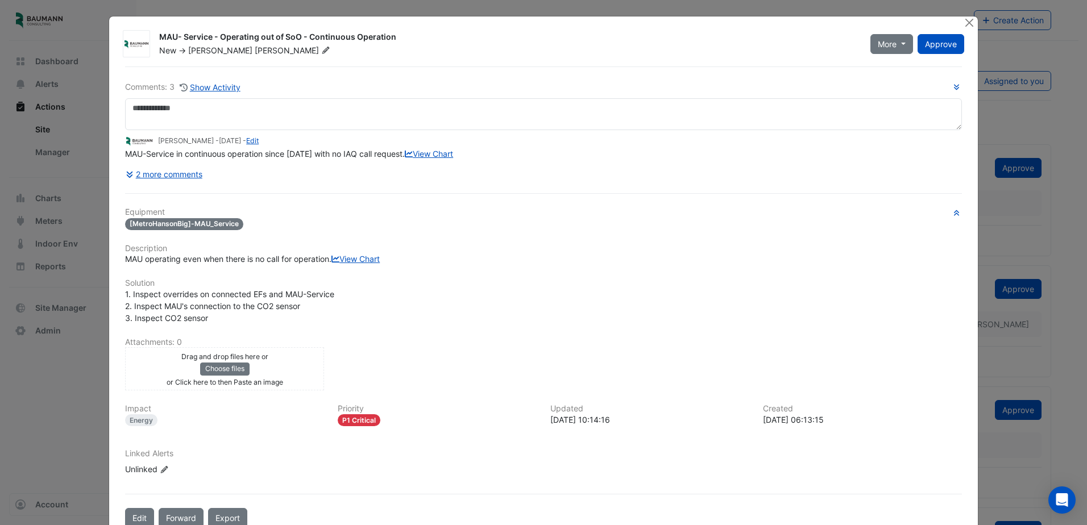
scroll to position [64, 0]
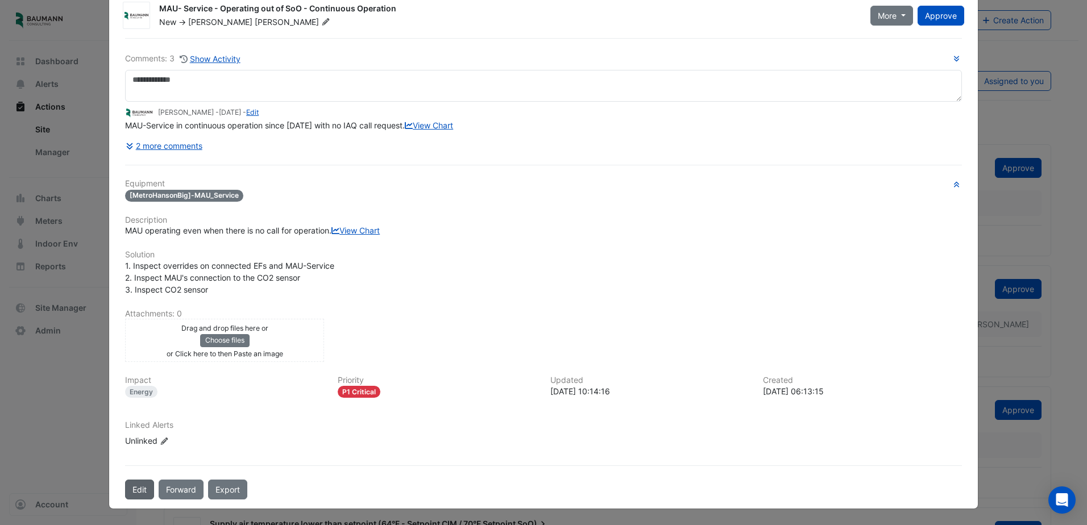
click at [137, 485] on button "Edit" at bounding box center [139, 490] width 29 height 20
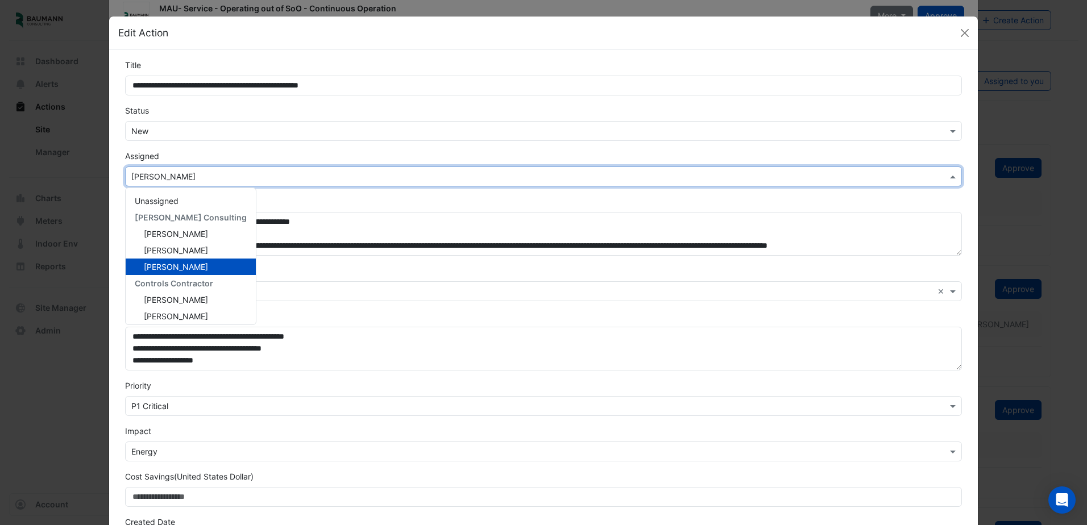
click at [208, 171] on input "text" at bounding box center [532, 177] width 802 height 12
click at [959, 36] on button "Close" at bounding box center [965, 32] width 17 height 17
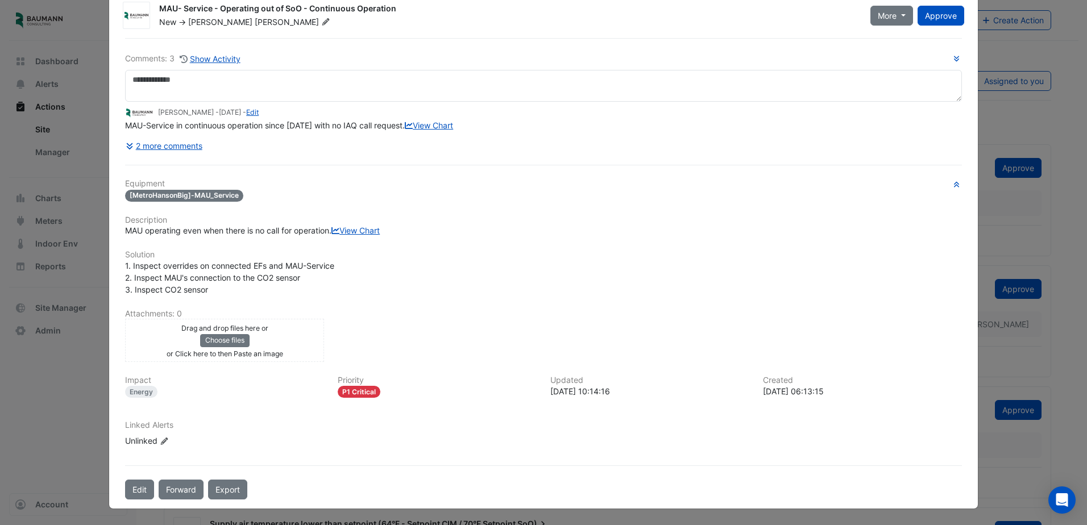
scroll to position [0, 0]
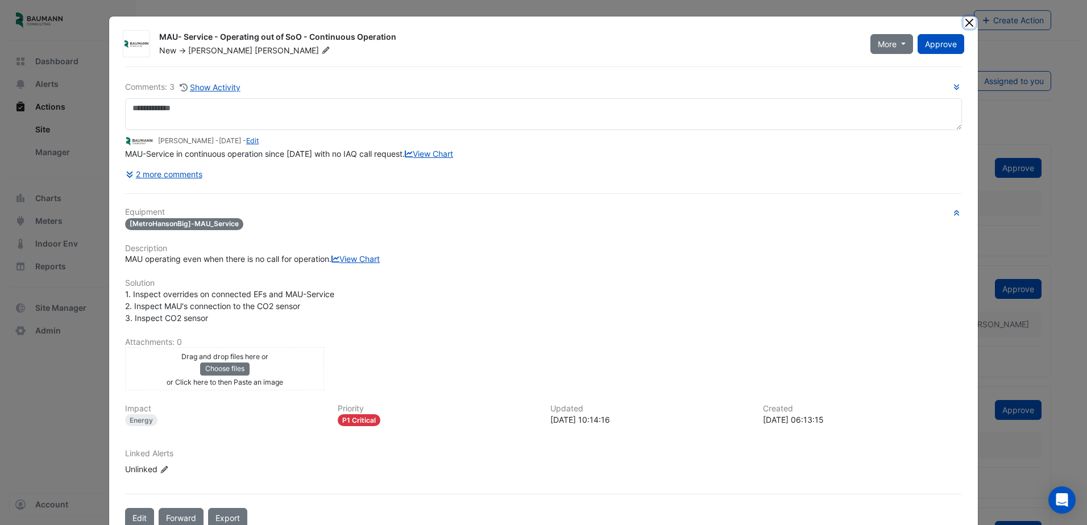
click at [966, 21] on button "Close" at bounding box center [970, 22] width 12 height 12
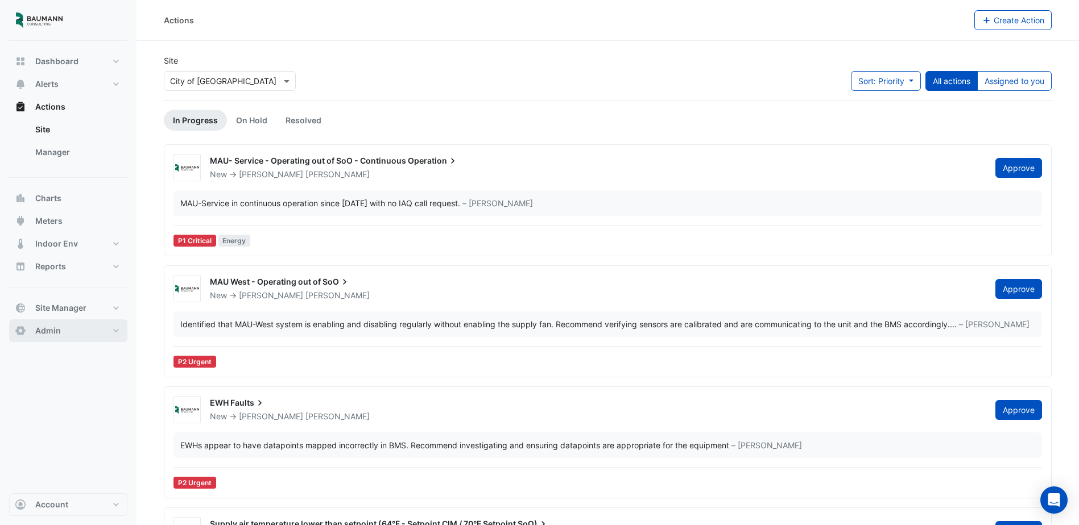
click at [75, 332] on button "Admin" at bounding box center [68, 331] width 118 height 23
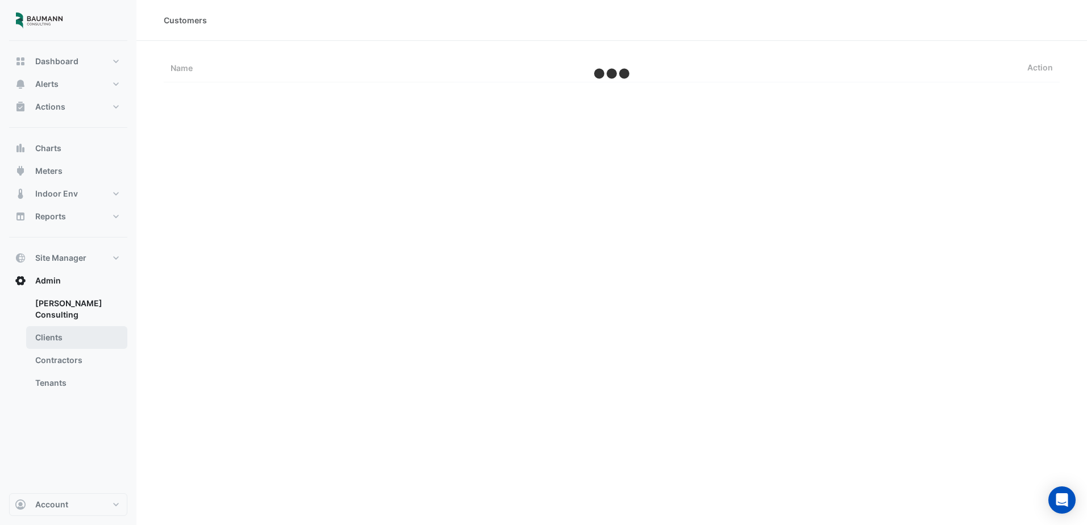
click at [68, 326] on link "Clients" at bounding box center [76, 337] width 101 height 23
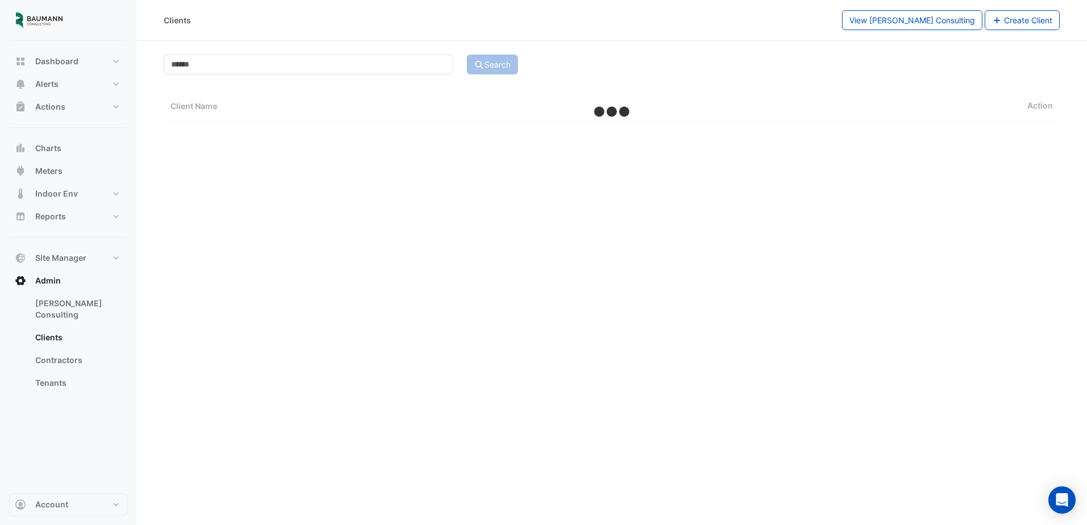
select select "***"
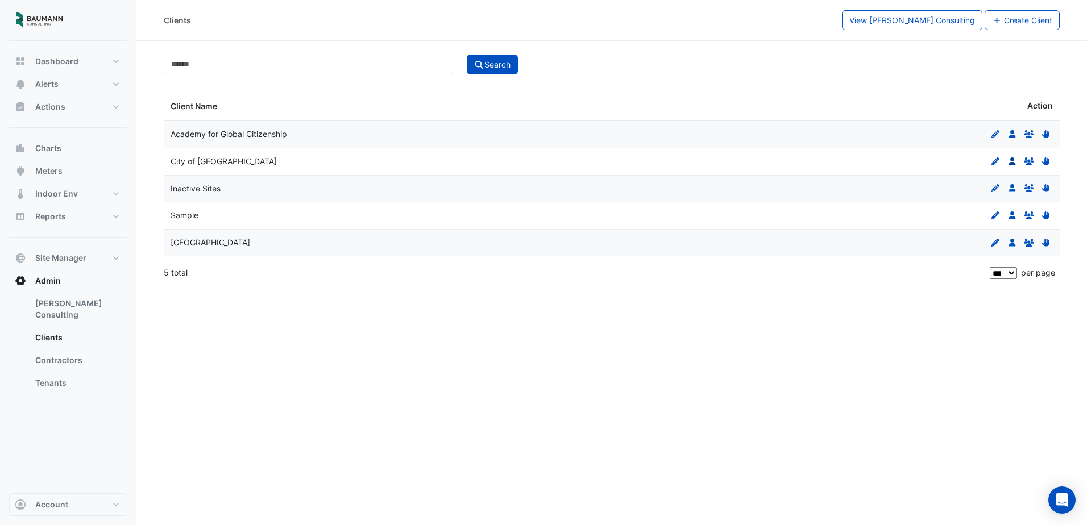
click at [1011, 159] on icon at bounding box center [1012, 162] width 7 height 8
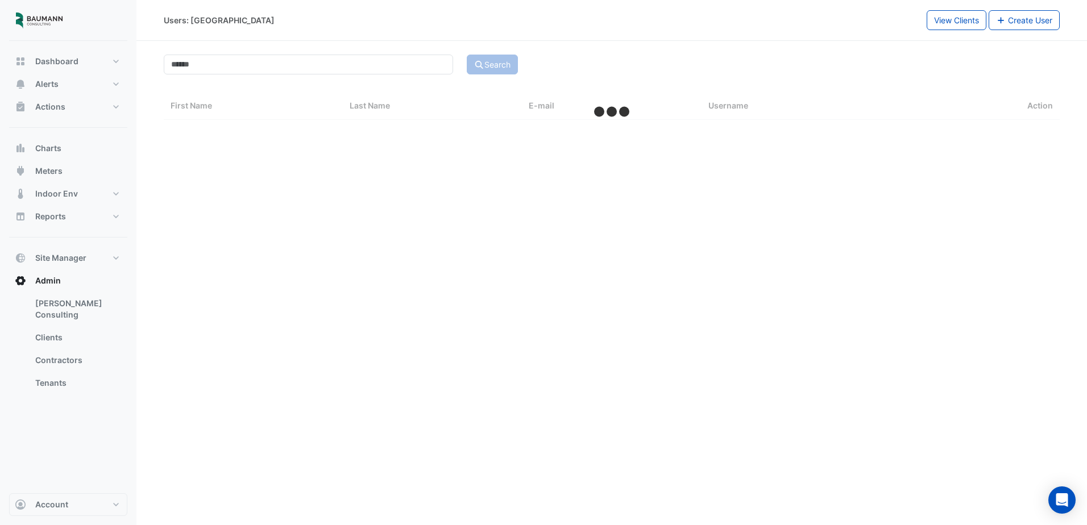
select select "***"
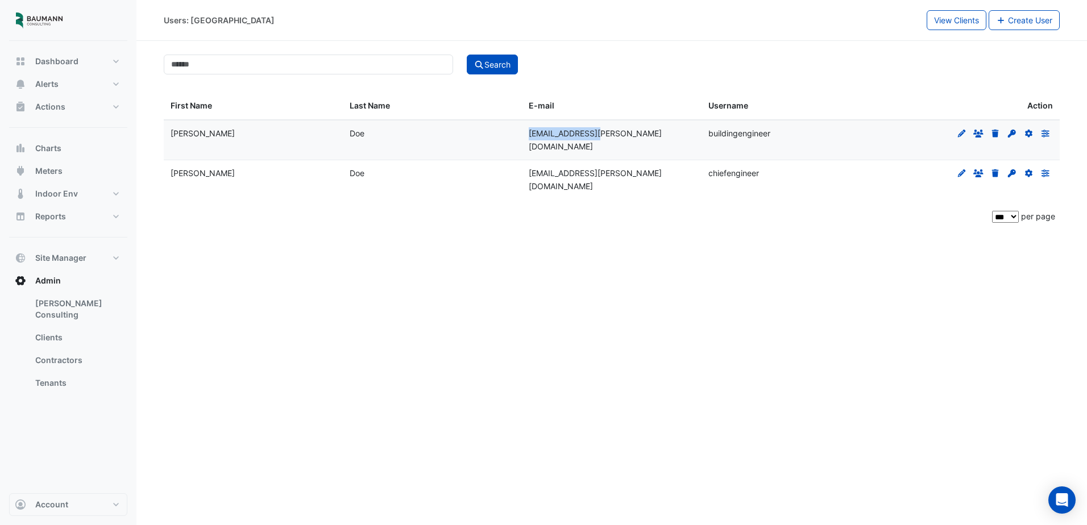
drag, startPoint x: 557, startPoint y: 136, endPoint x: 594, endPoint y: 134, distance: 36.5
click at [594, 134] on datatable-body-cell "buildingengineer@baumann-us.com" at bounding box center [611, 141] width 179 height 40
drag, startPoint x: 594, startPoint y: 134, endPoint x: 633, endPoint y: 161, distance: 47.8
click at [633, 161] on datatable-body-cell "chiefengineer@baumann-us.com" at bounding box center [611, 180] width 179 height 40
drag, startPoint x: 633, startPoint y: 161, endPoint x: 593, endPoint y: 194, distance: 52.1
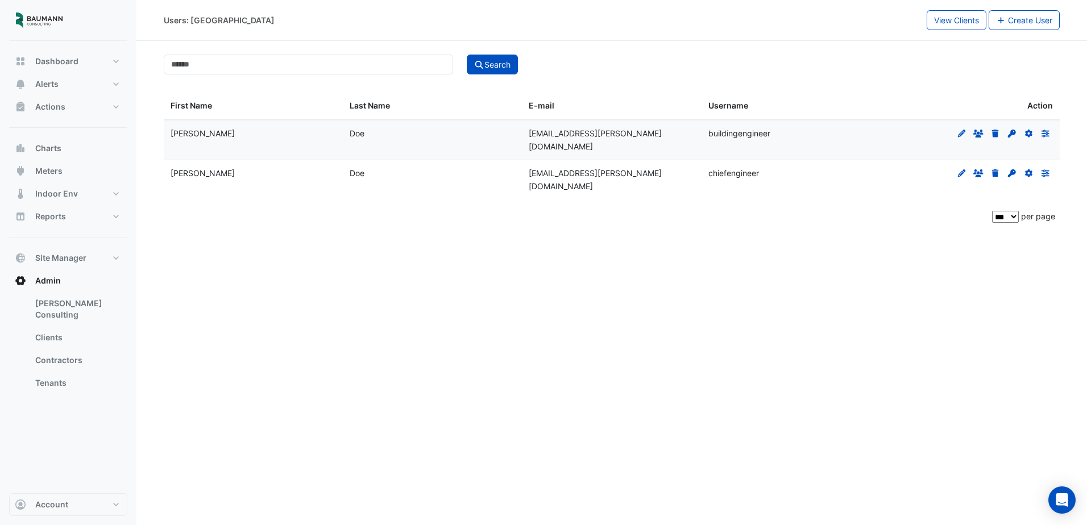
click at [597, 202] on div "** ** ** *** per page" at bounding box center [612, 216] width 896 height 28
click at [374, 387] on div "Users: City of Madison View Clients Create User Search First Name Last Name E-m…" at bounding box center [611, 262] width 951 height 525
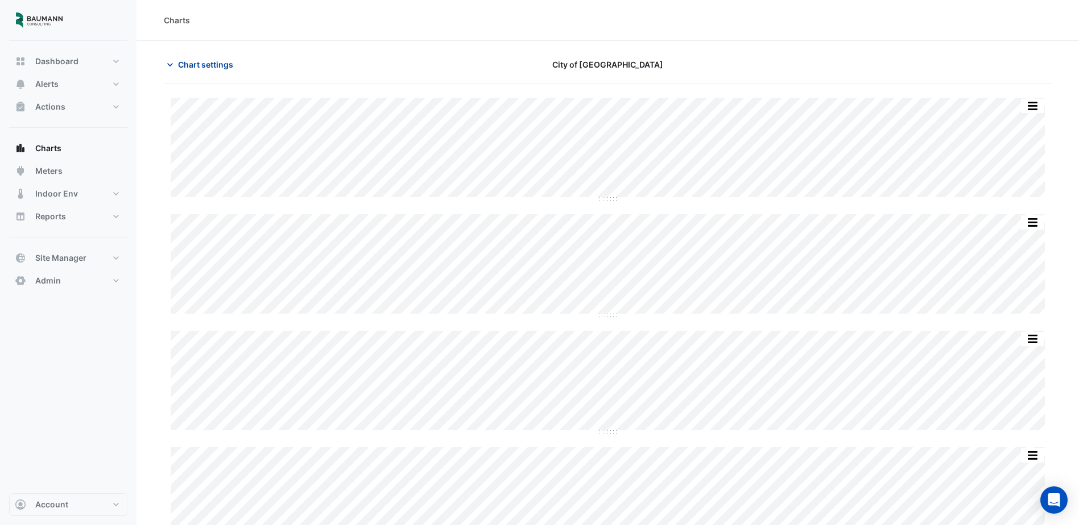
click at [215, 69] on span "Chart settings" at bounding box center [205, 65] width 55 height 12
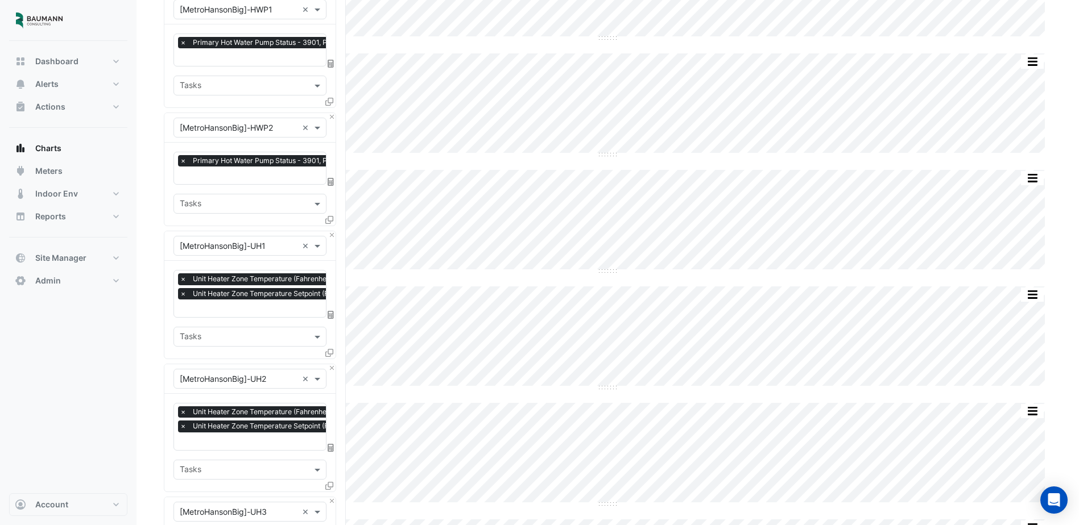
scroll to position [398, 0]
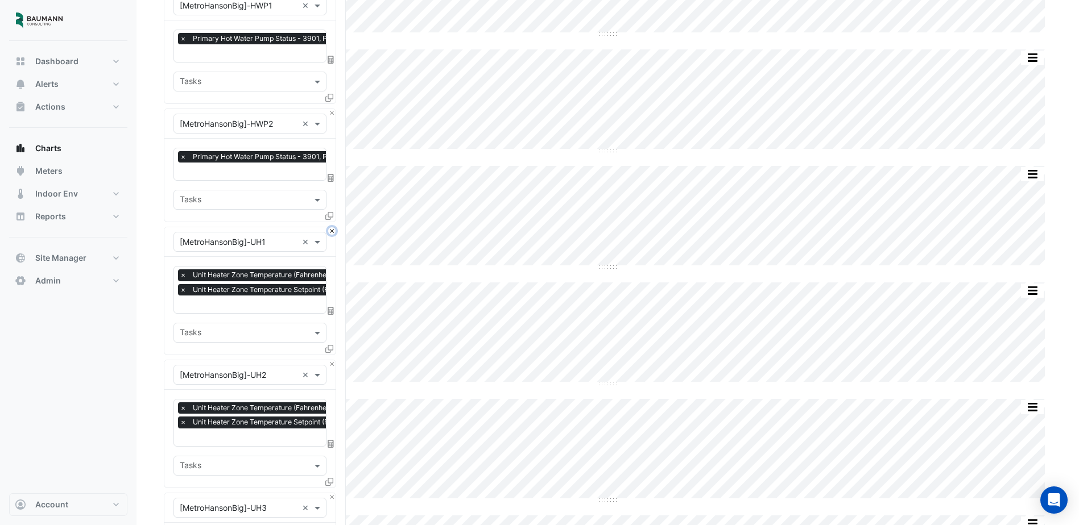
click at [332, 227] on button "Close" at bounding box center [331, 230] width 7 height 7
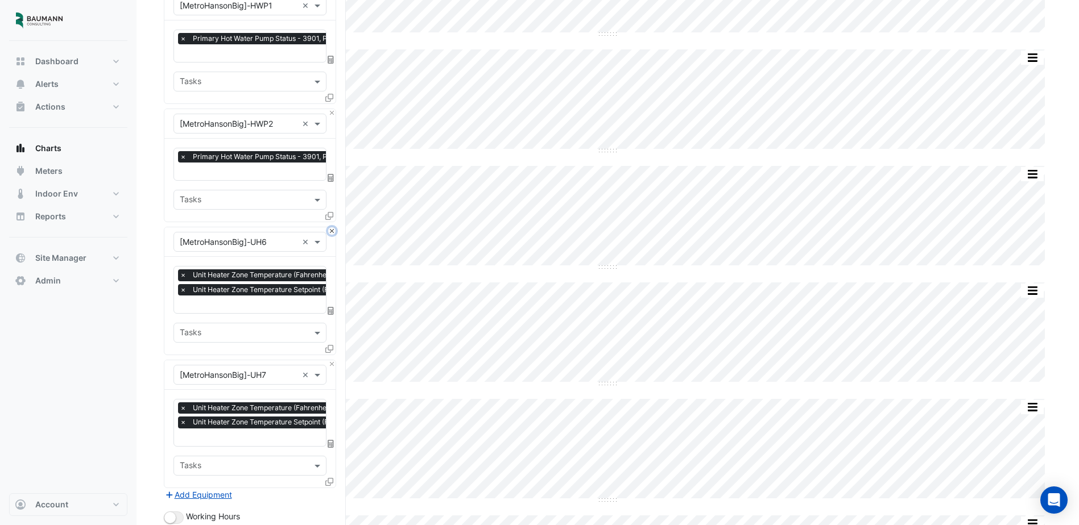
click at [332, 227] on button "Close" at bounding box center [331, 230] width 7 height 7
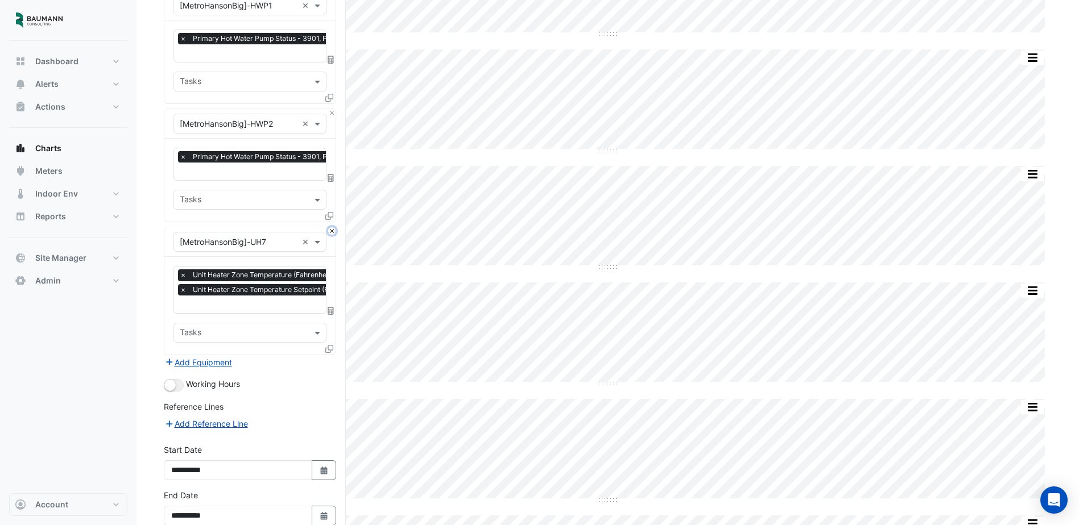
click at [332, 227] on button "Close" at bounding box center [331, 230] width 7 height 7
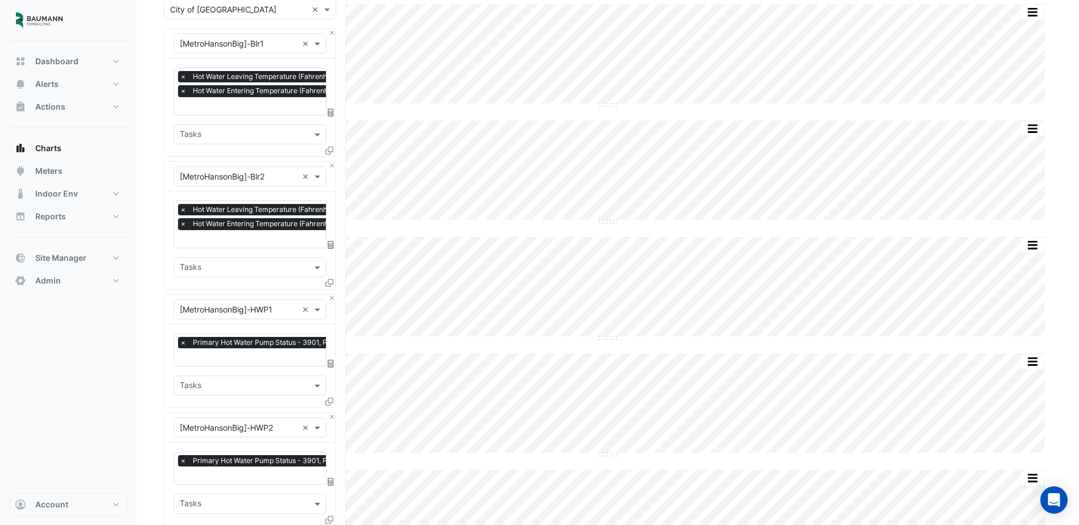
scroll to position [114, 0]
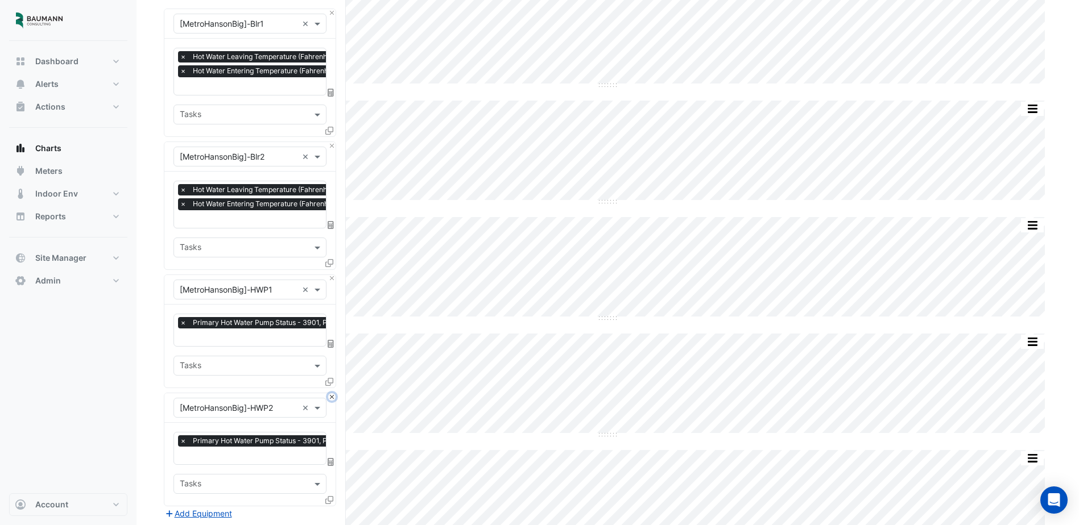
click at [333, 394] on button "Close" at bounding box center [331, 397] width 7 height 7
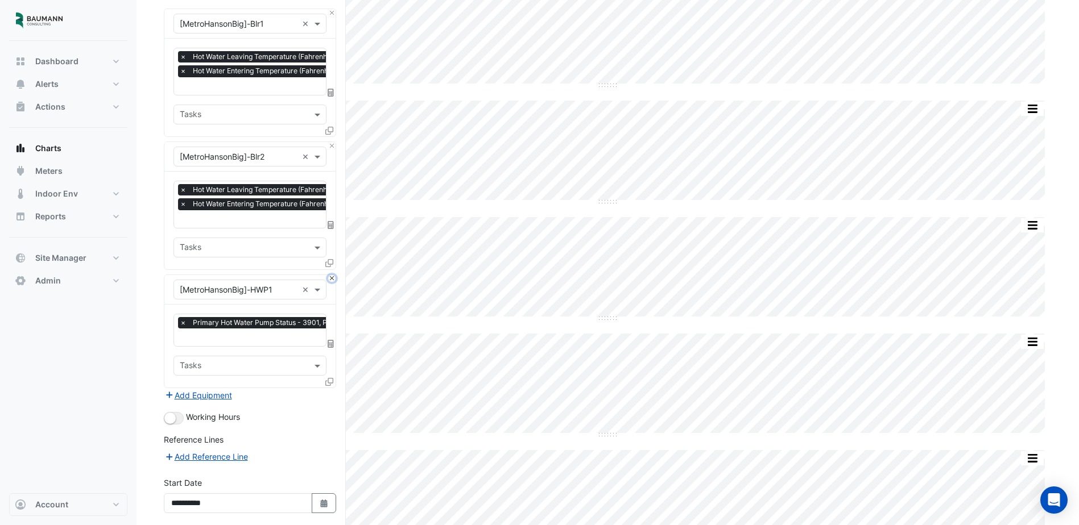
click at [332, 276] on button "Close" at bounding box center [331, 278] width 7 height 7
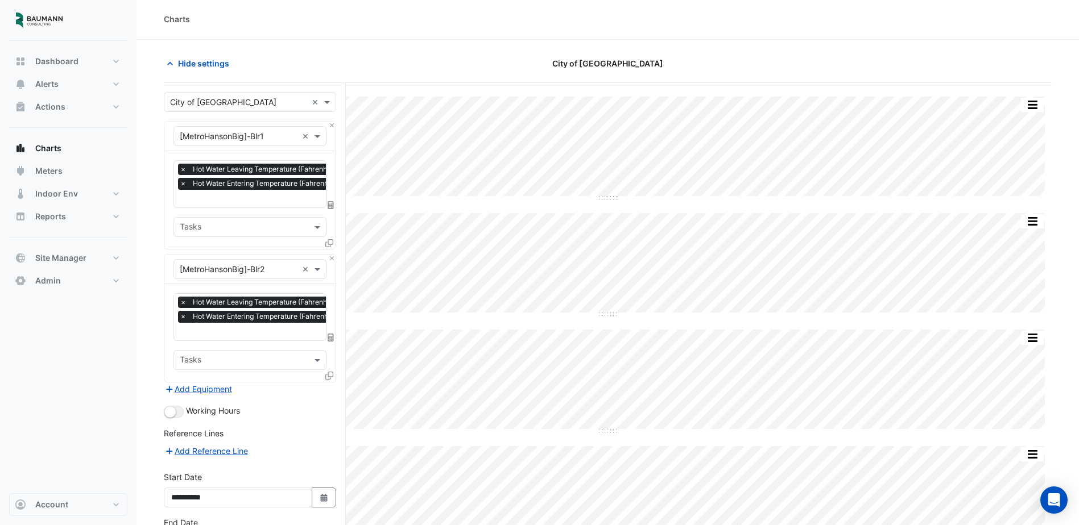
scroll to position [0, 0]
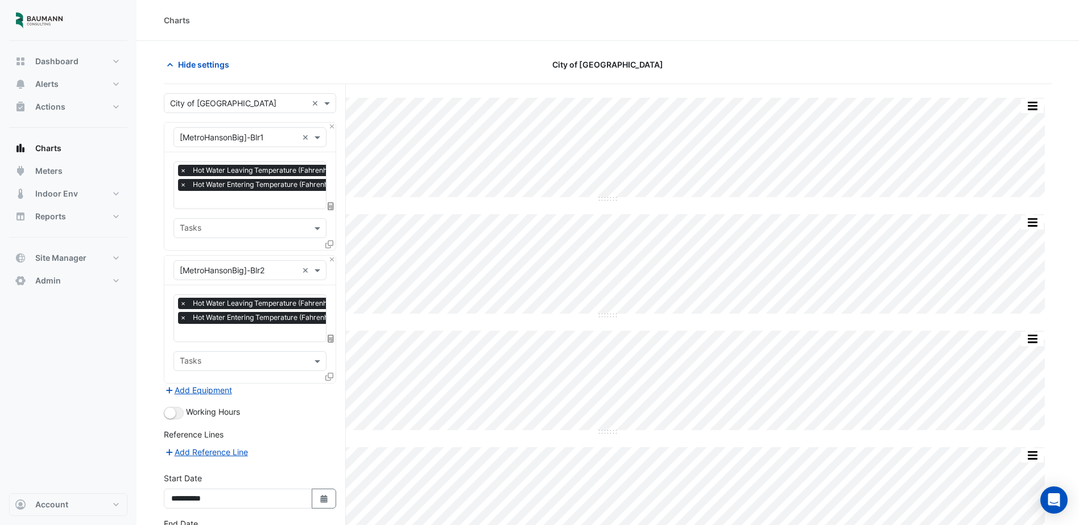
click at [108, 383] on div "Dashboard Portfolio Ratings Performance Alerts Site Rules Templates Actions Sit…" at bounding box center [68, 267] width 118 height 453
click at [209, 387] on button "Add Equipment" at bounding box center [198, 390] width 69 height 13
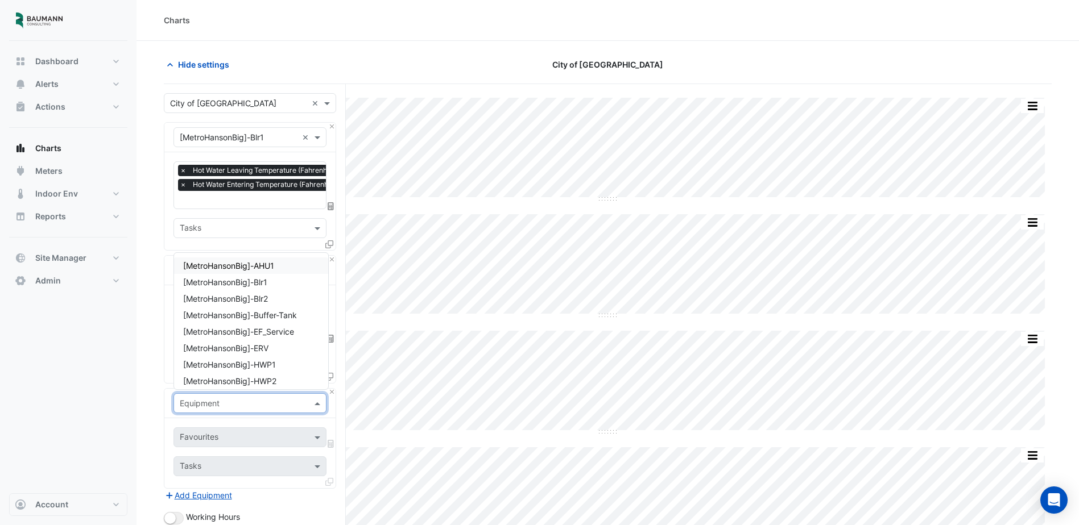
click at [251, 410] on div "Equipment" at bounding box center [249, 404] width 153 height 20
click at [115, 412] on div "Dashboard Portfolio Ratings Performance Alerts Site Rules Templates Actions Sit…" at bounding box center [68, 267] width 118 height 453
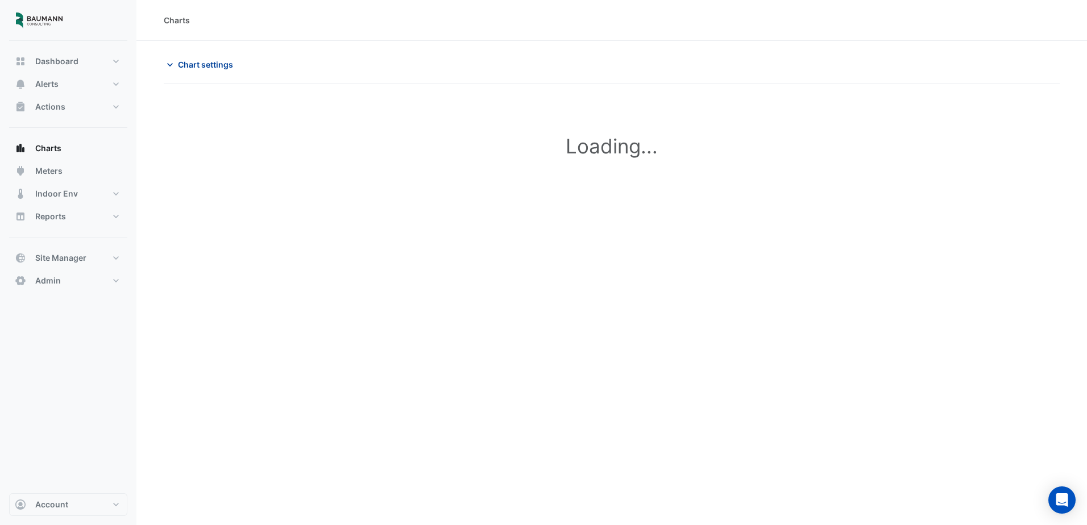
click at [211, 67] on span "Chart settings" at bounding box center [205, 65] width 55 height 12
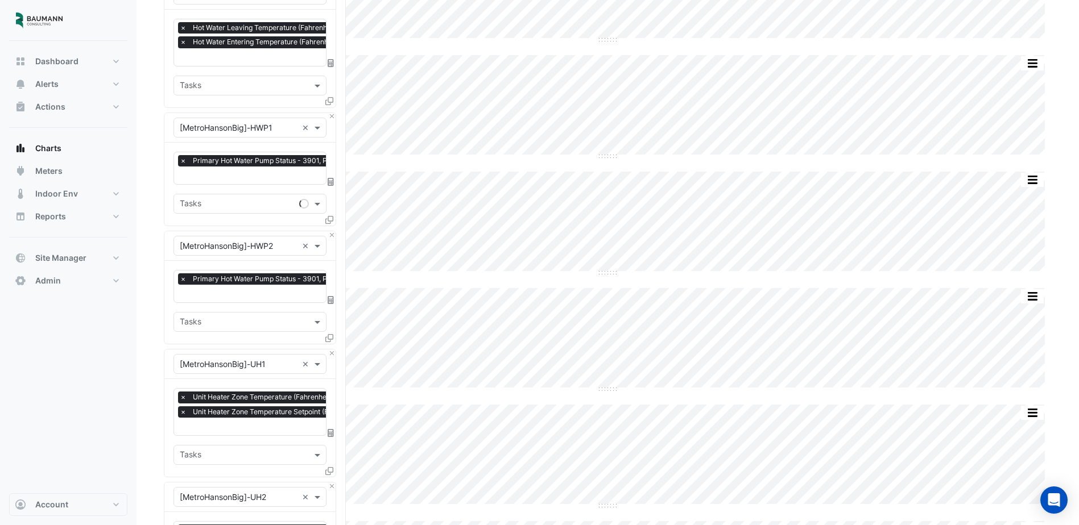
scroll to position [341, 0]
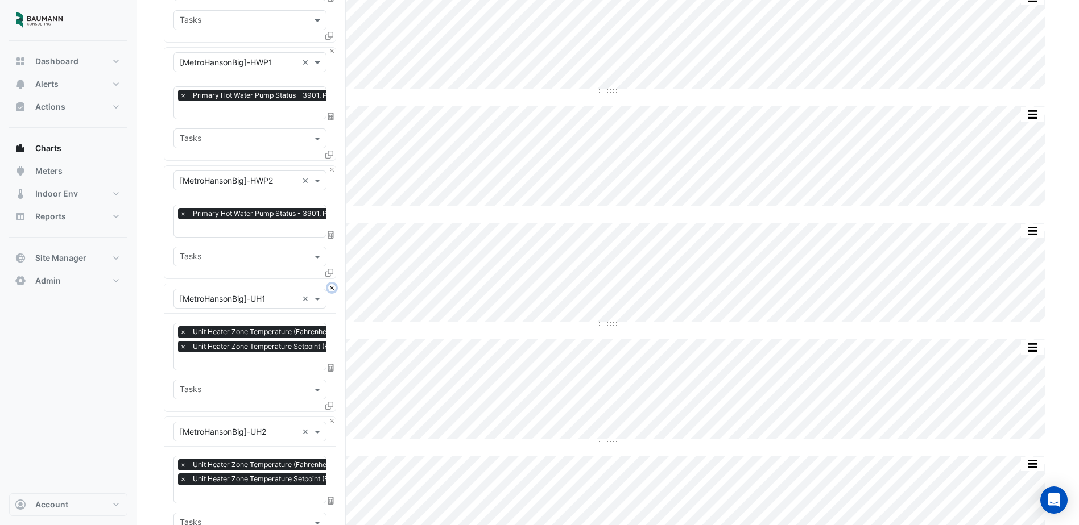
click at [332, 284] on button "Close" at bounding box center [331, 287] width 7 height 7
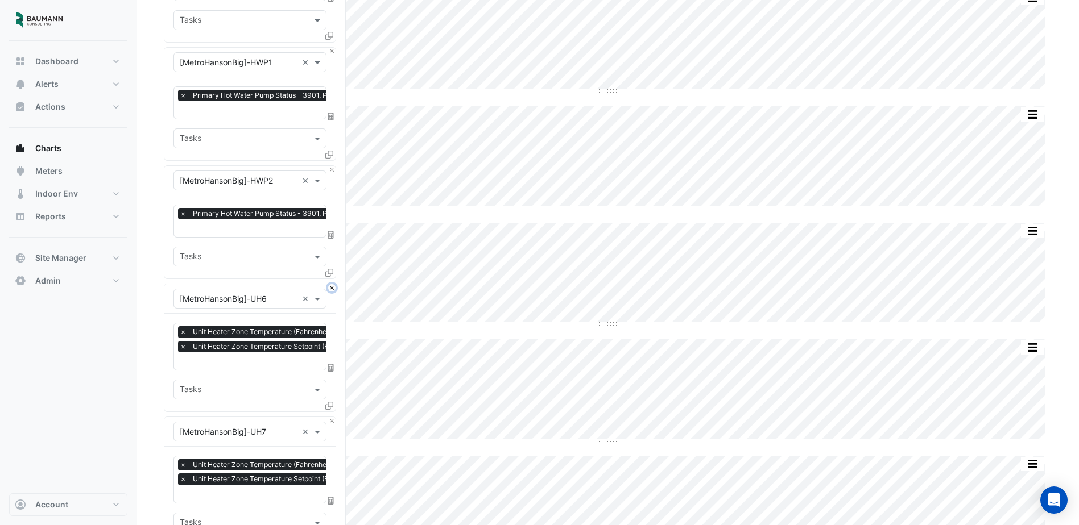
click at [332, 284] on button "Close" at bounding box center [331, 287] width 7 height 7
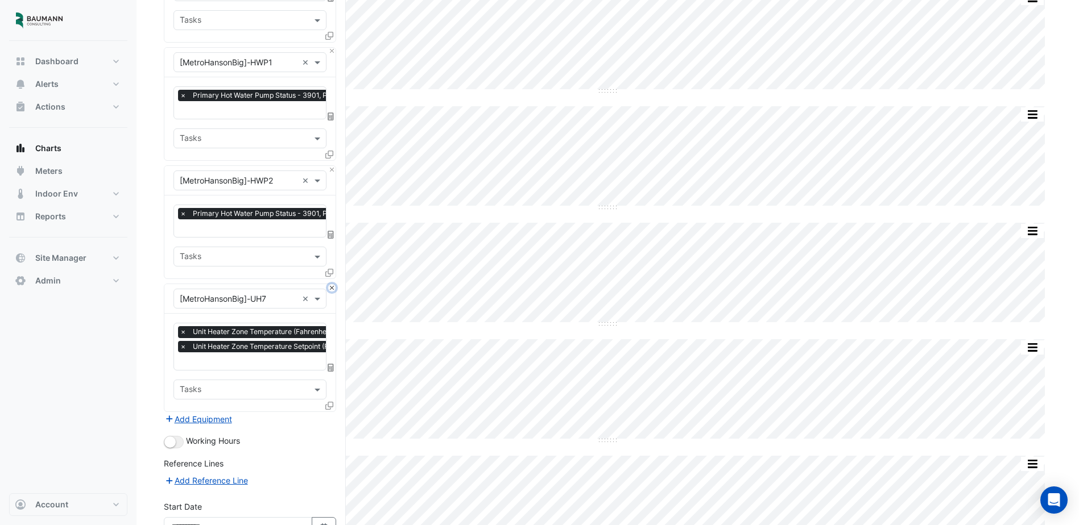
click at [332, 284] on button "Close" at bounding box center [331, 287] width 7 height 7
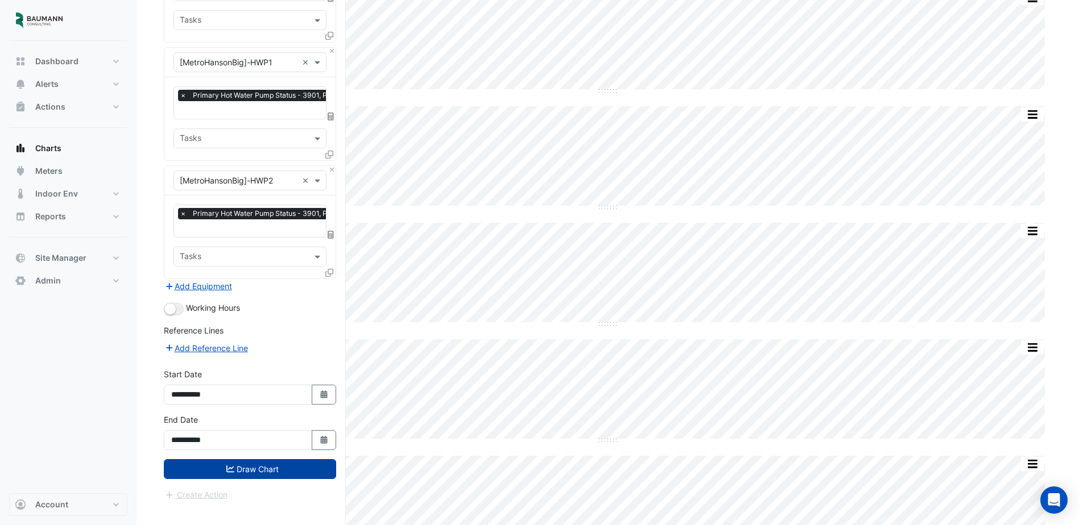
click at [275, 460] on button "Draw Chart" at bounding box center [250, 470] width 172 height 20
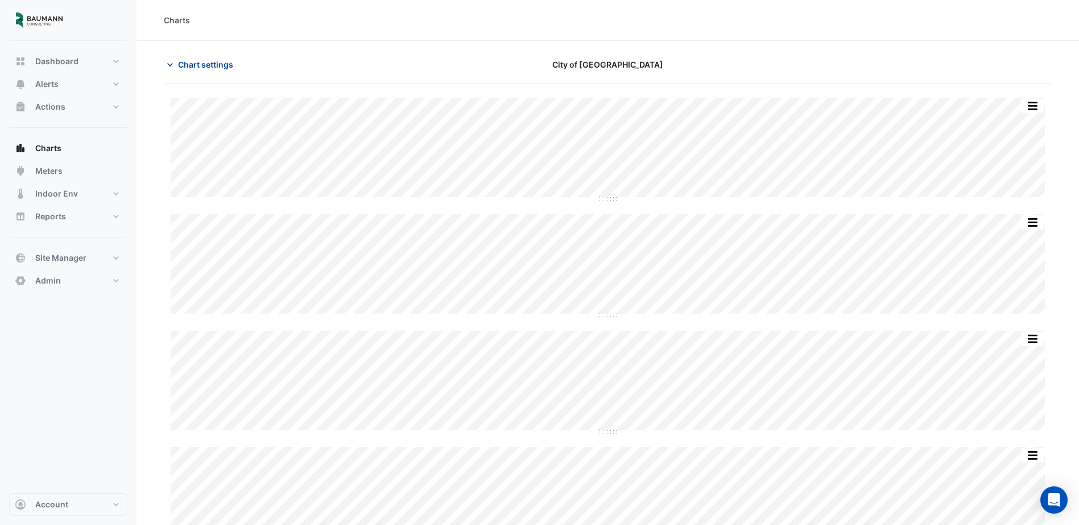
click at [189, 65] on span "Chart settings" at bounding box center [205, 65] width 55 height 12
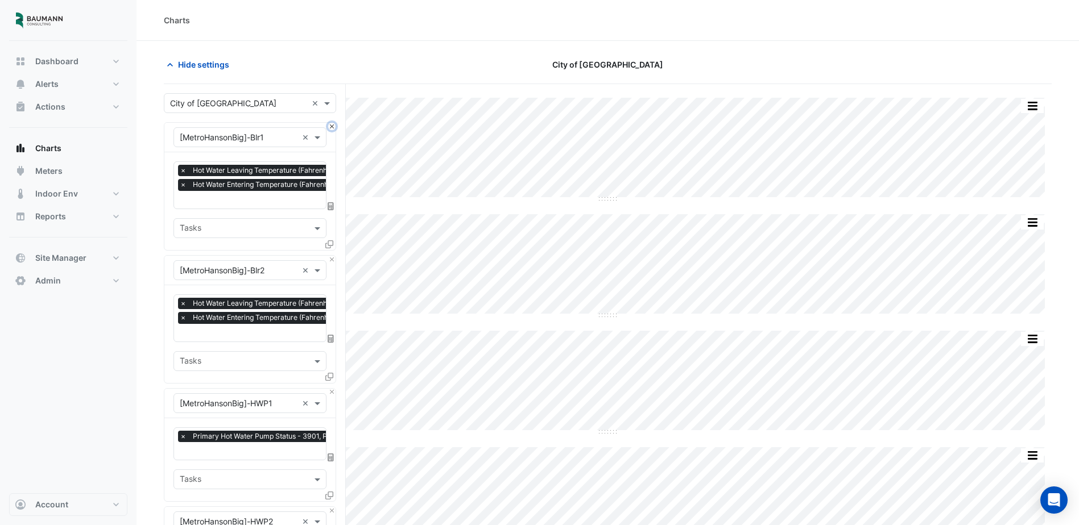
click at [329, 125] on button "Close" at bounding box center [331, 126] width 7 height 7
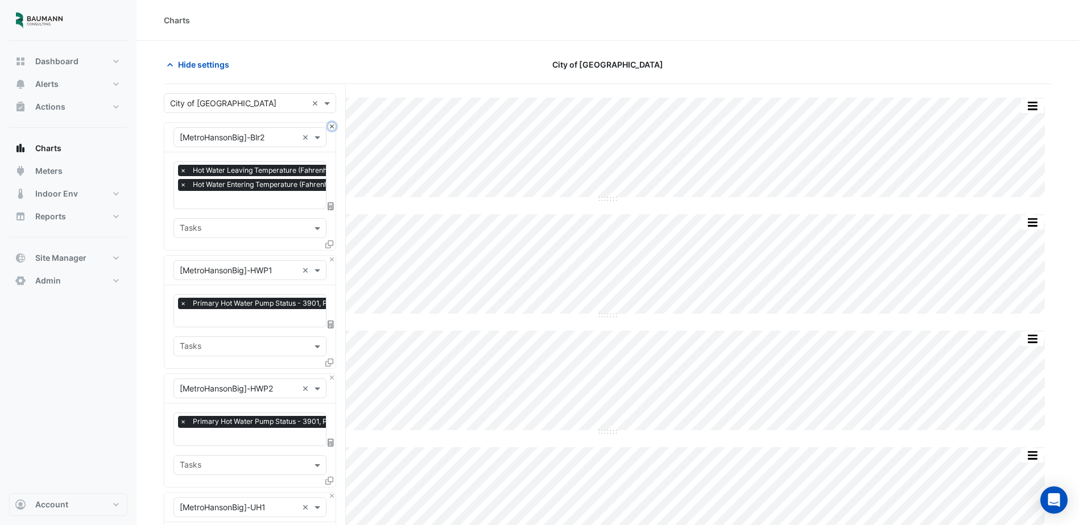
click at [329, 125] on button "Close" at bounding box center [331, 126] width 7 height 7
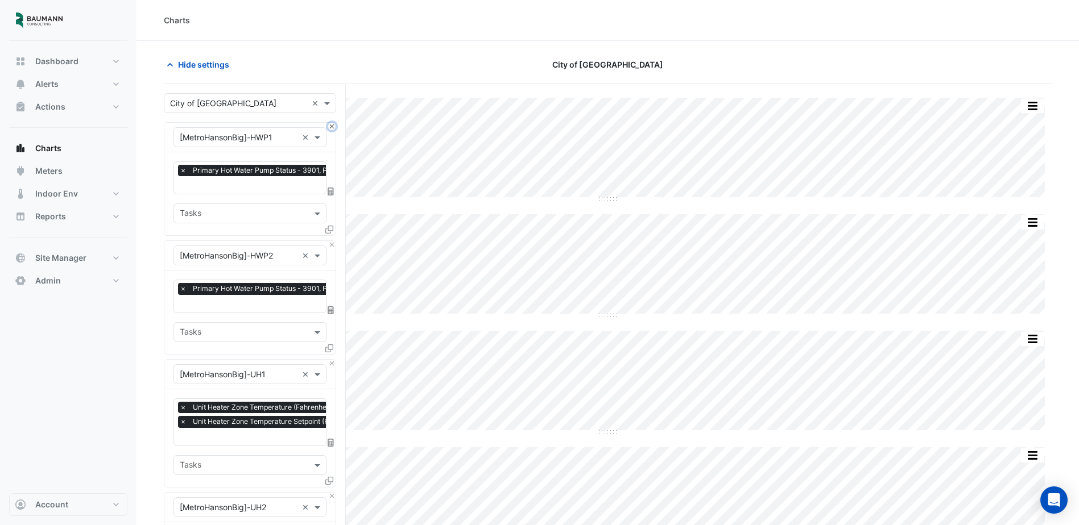
click at [329, 125] on button "Close" at bounding box center [331, 126] width 7 height 7
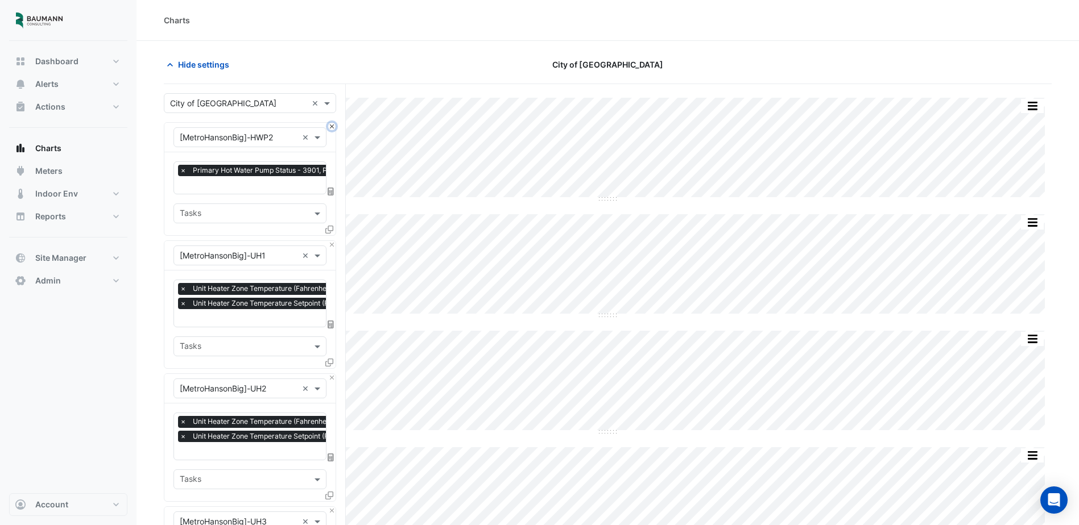
click at [329, 125] on button "Close" at bounding box center [331, 126] width 7 height 7
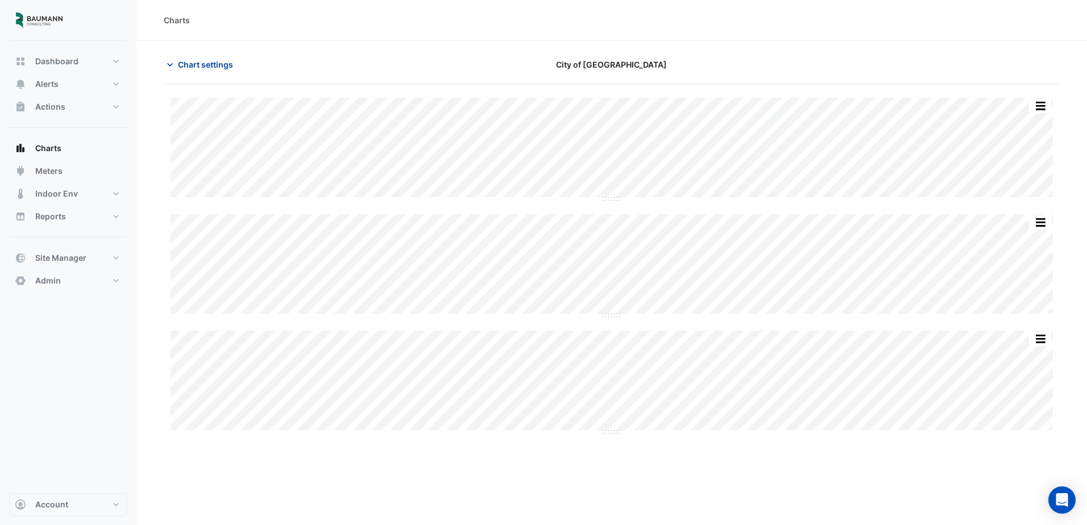
click at [220, 64] on span "Chart settings" at bounding box center [205, 65] width 55 height 12
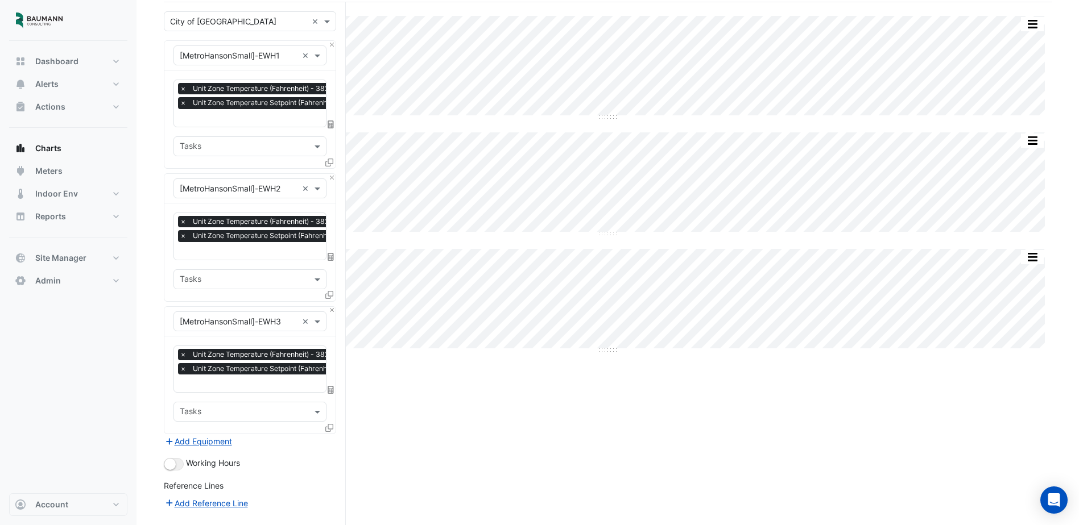
scroll to position [171, 0]
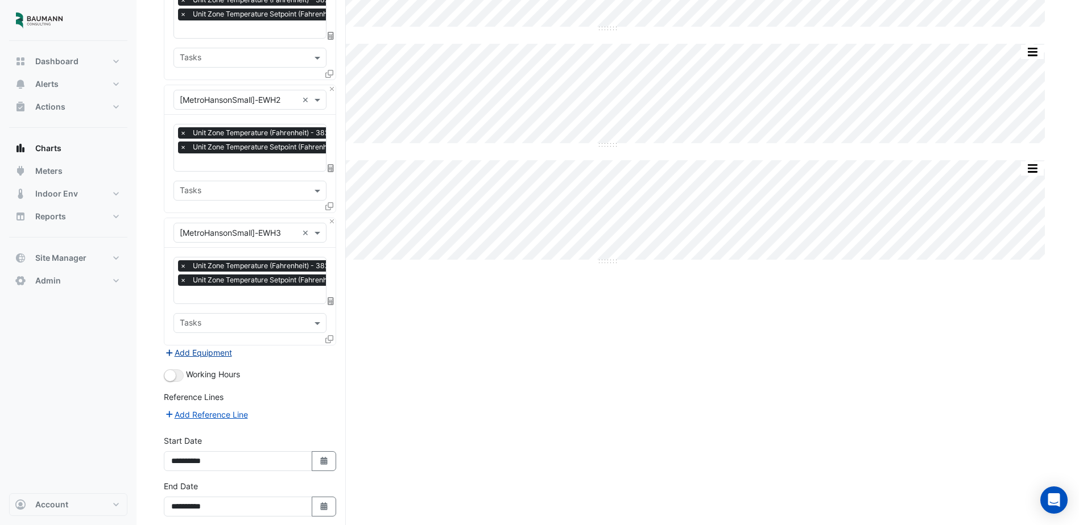
click at [225, 349] on button "Add Equipment" at bounding box center [198, 352] width 69 height 13
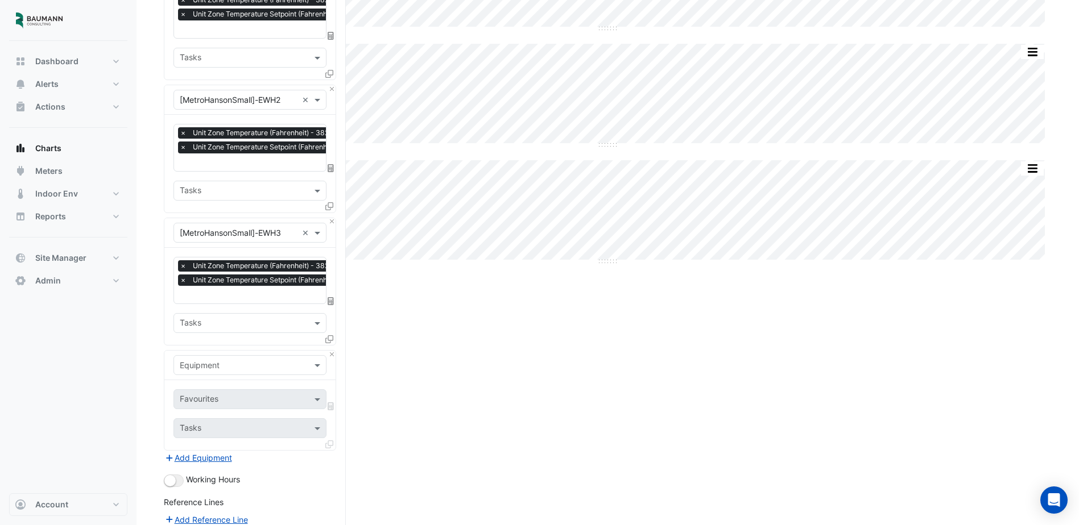
click at [277, 363] on input "text" at bounding box center [239, 366] width 118 height 12
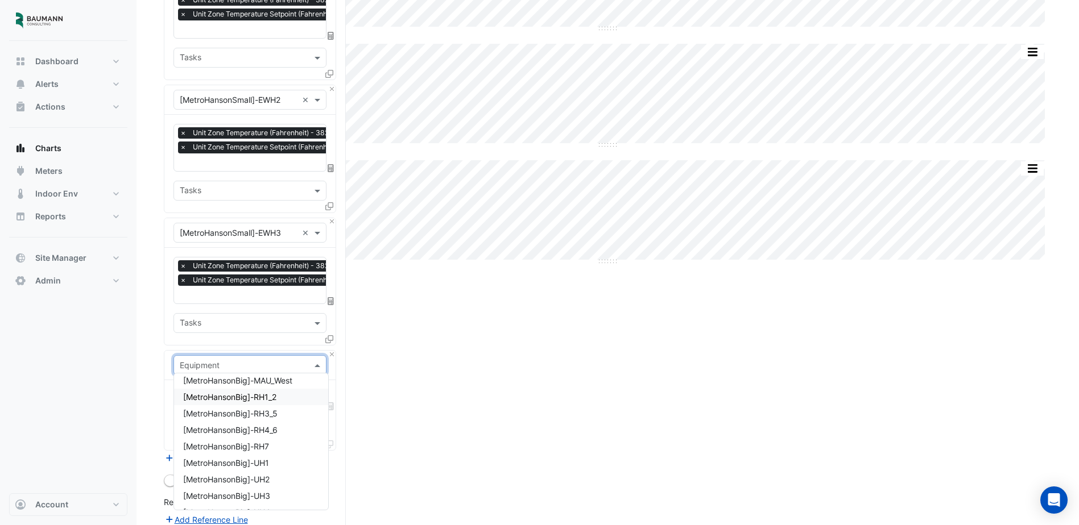
click at [290, 399] on div "[MetroHansonBig]-RH1_2" at bounding box center [251, 397] width 154 height 16
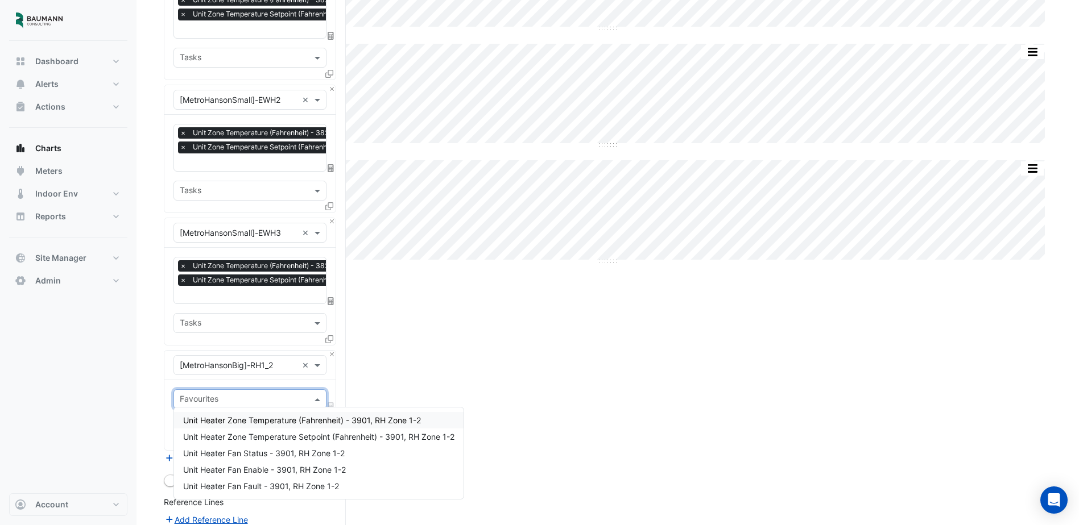
click at [274, 397] on input "text" at bounding box center [243, 401] width 127 height 12
click at [289, 423] on span "Unit Heater Zone Temperature (Fahrenheit) - 3901, RH Zone 1-2" at bounding box center [302, 421] width 238 height 10
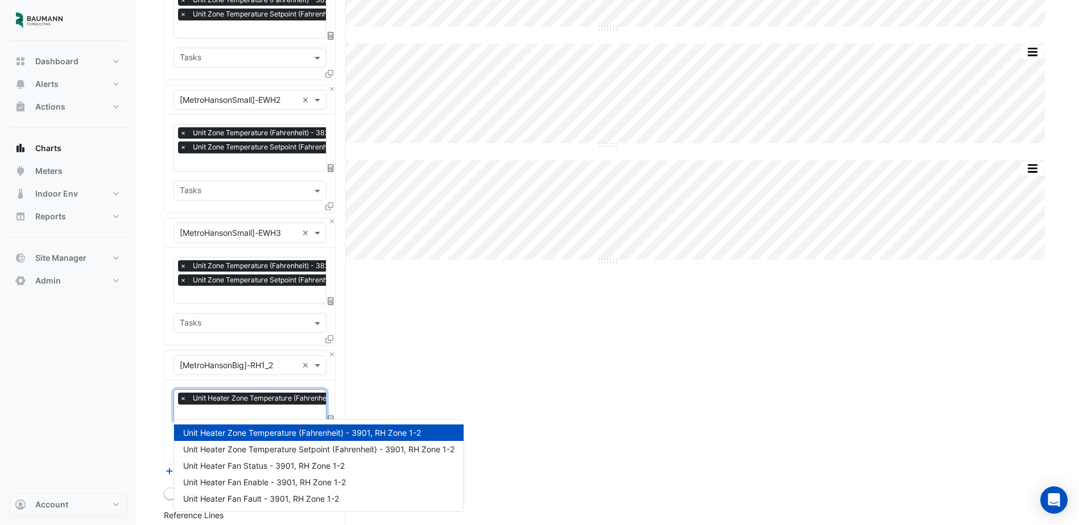
click at [279, 409] on input "text" at bounding box center [293, 415] width 226 height 12
click at [296, 449] on span "Unit Heater Zone Temperature Setpoint (Fahrenheit) - 3901, RH Zone 1-2" at bounding box center [318, 450] width 271 height 10
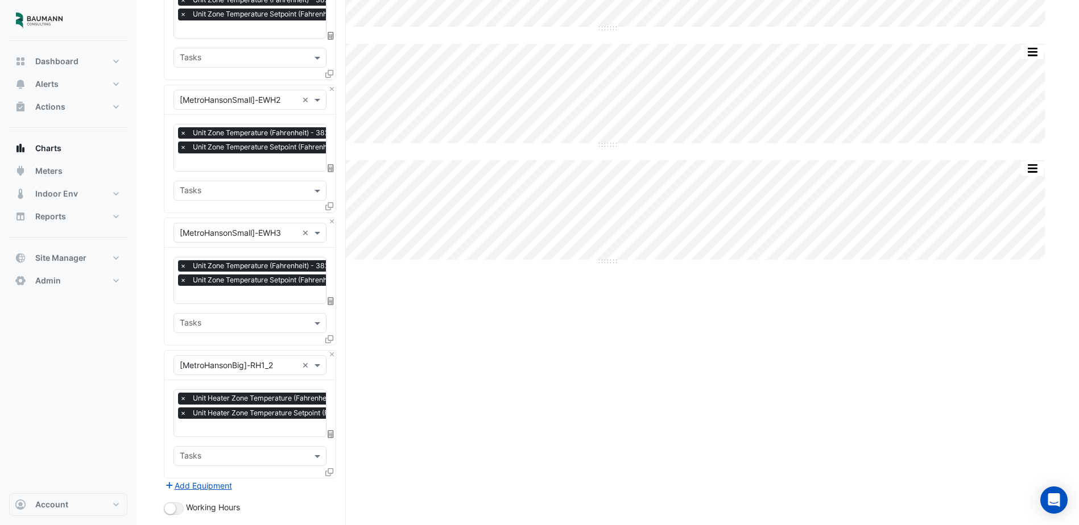
click at [326, 469] on icon at bounding box center [329, 473] width 8 height 8
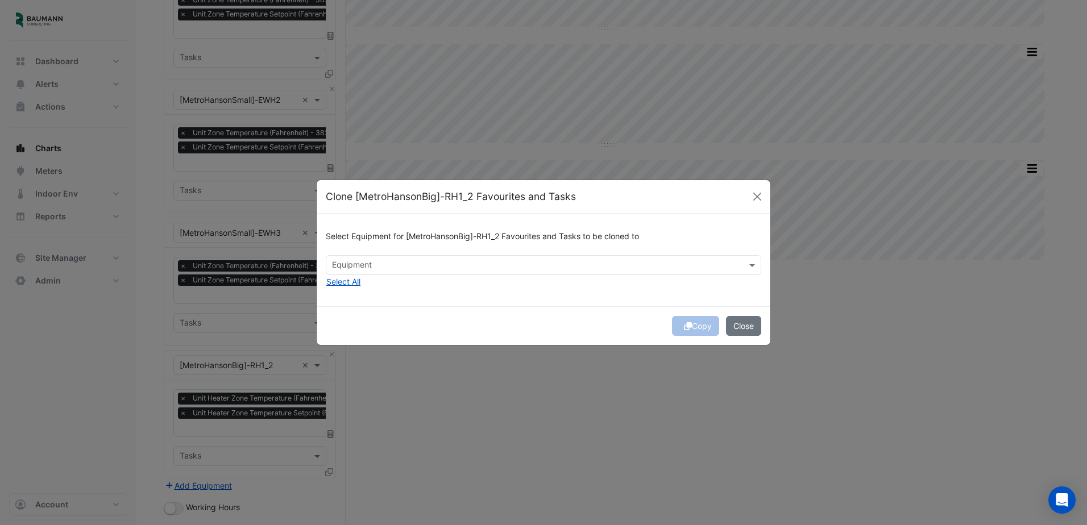
click at [501, 266] on input "text" at bounding box center [537, 266] width 410 height 12
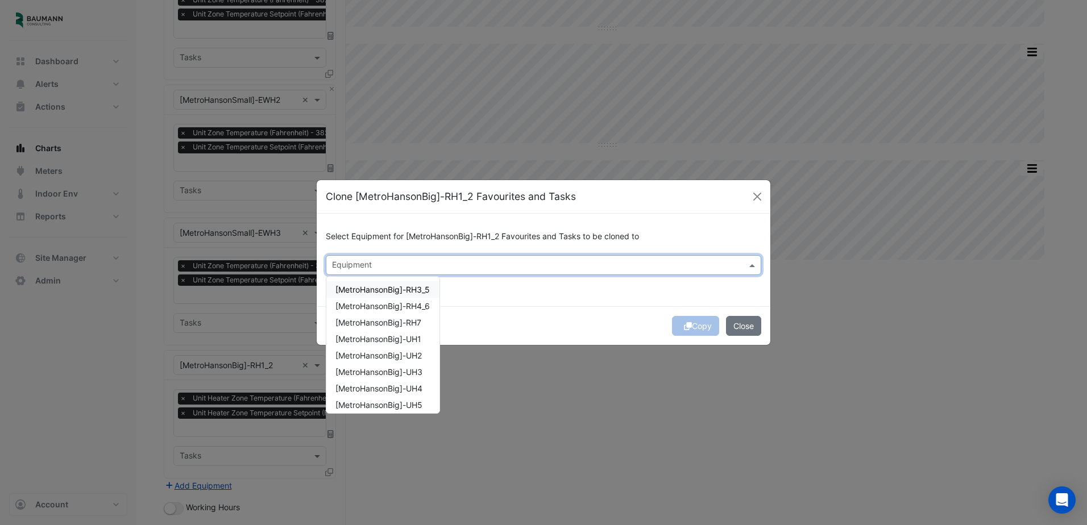
click at [416, 291] on span "[MetroHansonBig]-RH3_5" at bounding box center [383, 290] width 94 height 10
click at [416, 303] on span "[MetroHansonBig]-RH4_6" at bounding box center [383, 306] width 94 height 10
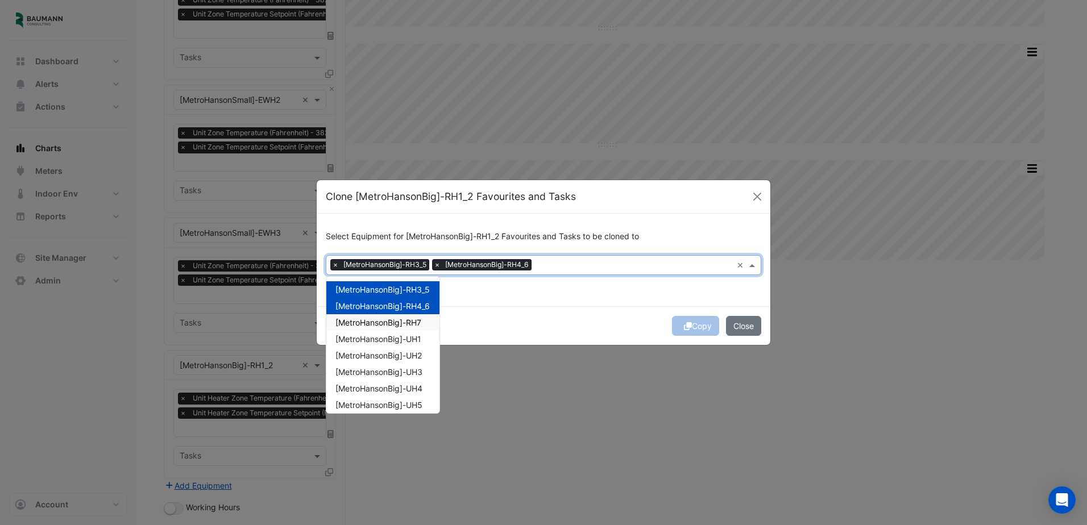
click at [415, 318] on span "[MetroHansonBig]-RH7" at bounding box center [379, 323] width 86 height 10
click at [416, 337] on span "[MetroHansonBig]-UH1" at bounding box center [379, 339] width 86 height 10
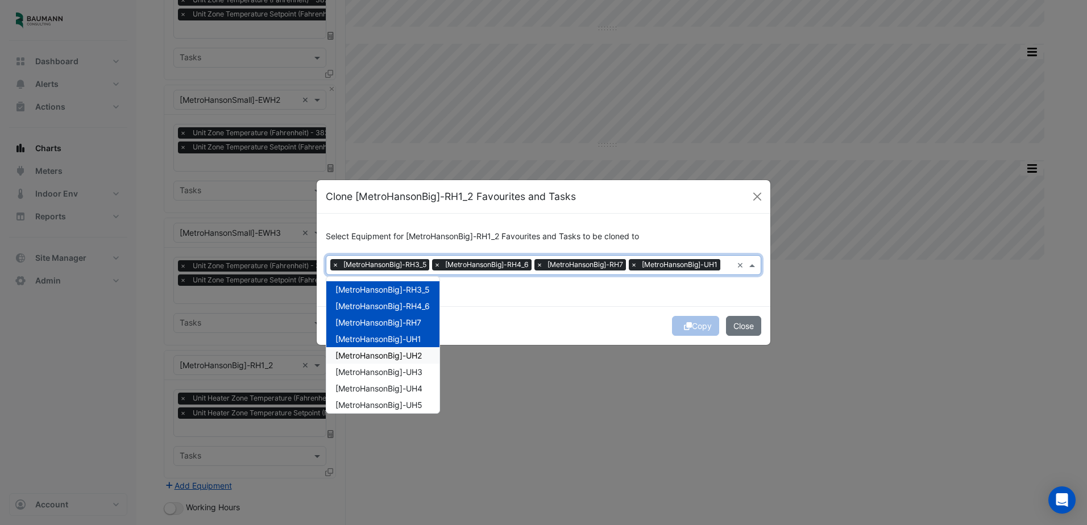
click at [420, 351] on span "[MetroHansonBig]-UH2" at bounding box center [379, 356] width 86 height 10
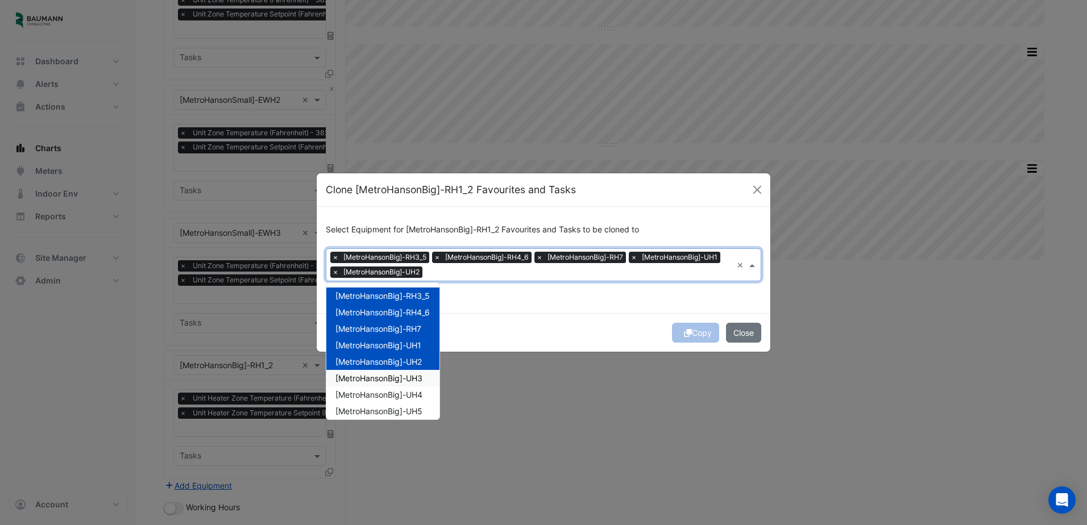
click at [416, 384] on div "[MetroHansonBig]-UH3" at bounding box center [382, 378] width 113 height 16
click at [419, 396] on span "[MetroHansonBig]-UH4" at bounding box center [379, 395] width 87 height 10
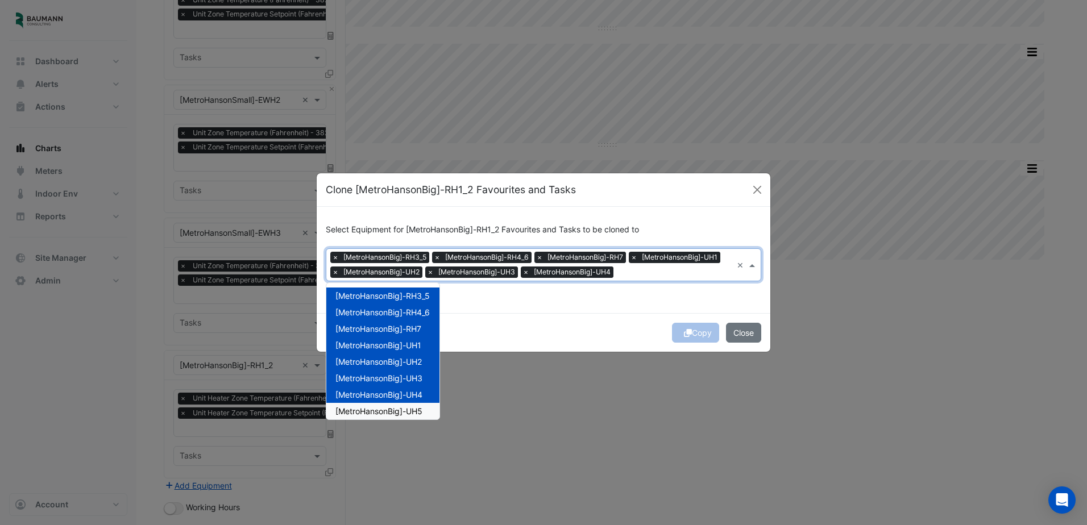
click at [416, 407] on span "[MetroHansonBig]-UH5" at bounding box center [379, 412] width 87 height 10
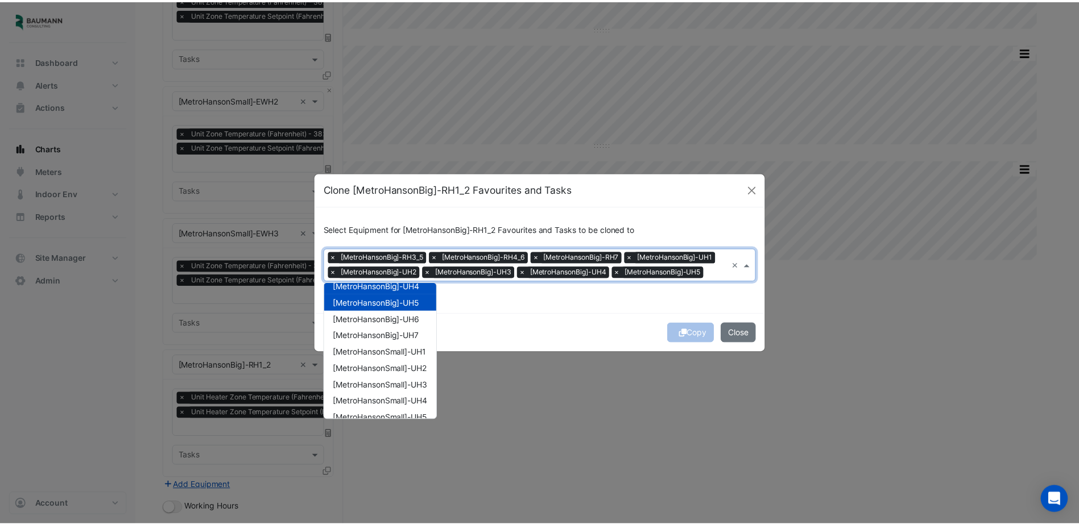
scroll to position [114, 0]
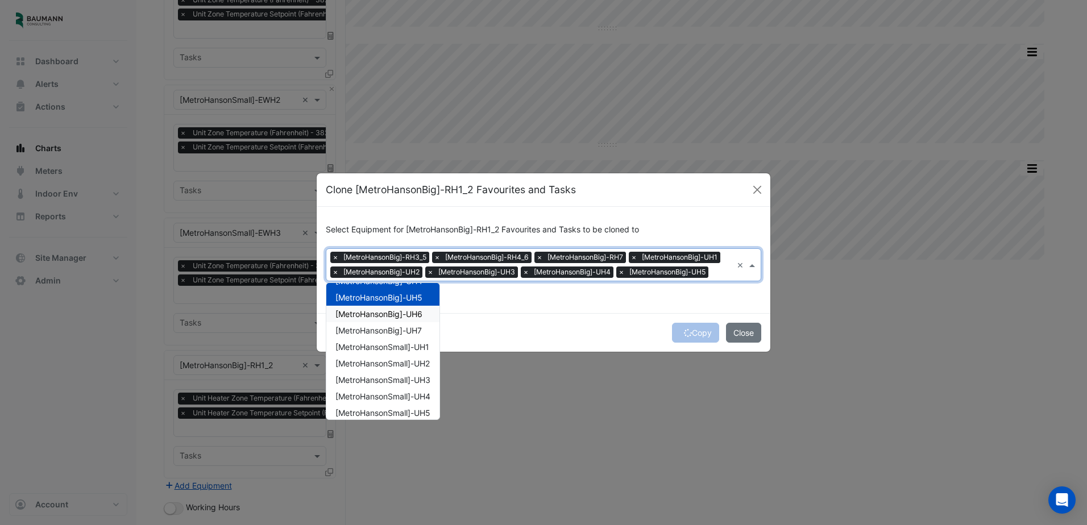
click at [416, 313] on span "[MetroHansonBig]-UH6" at bounding box center [379, 314] width 87 height 10
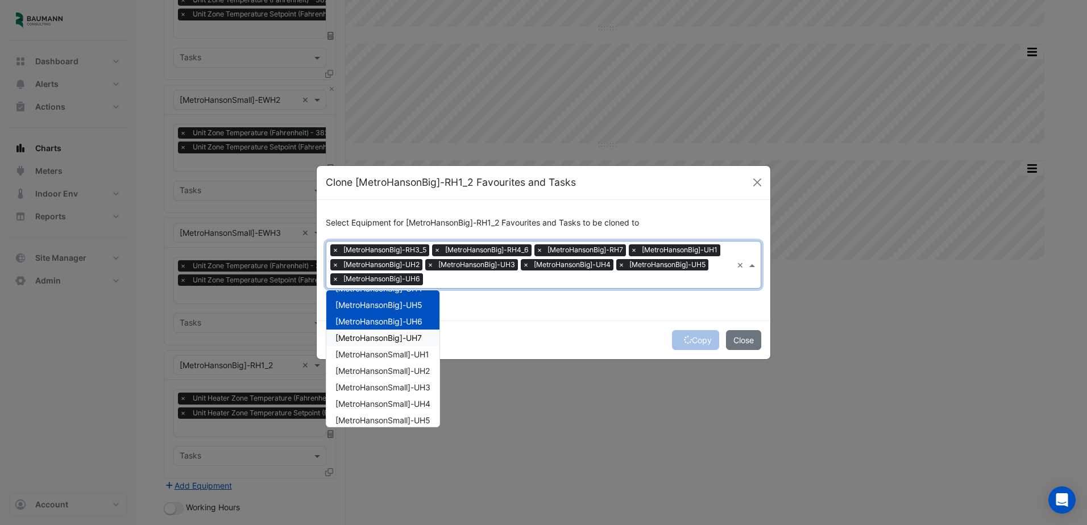
click at [416, 333] on span "[MetroHansonBig]-UH7" at bounding box center [379, 338] width 86 height 10
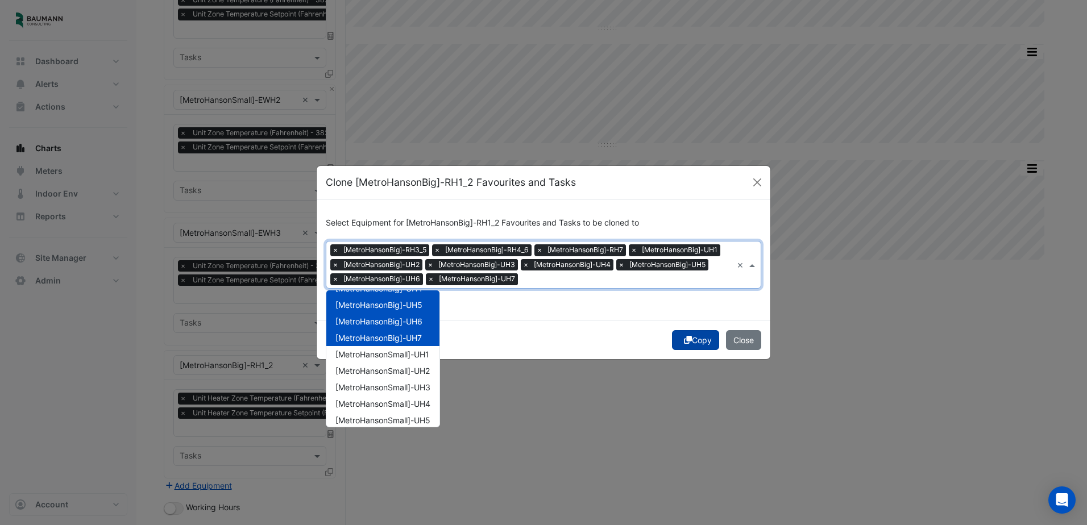
click at [701, 338] on button "Copy" at bounding box center [695, 340] width 47 height 20
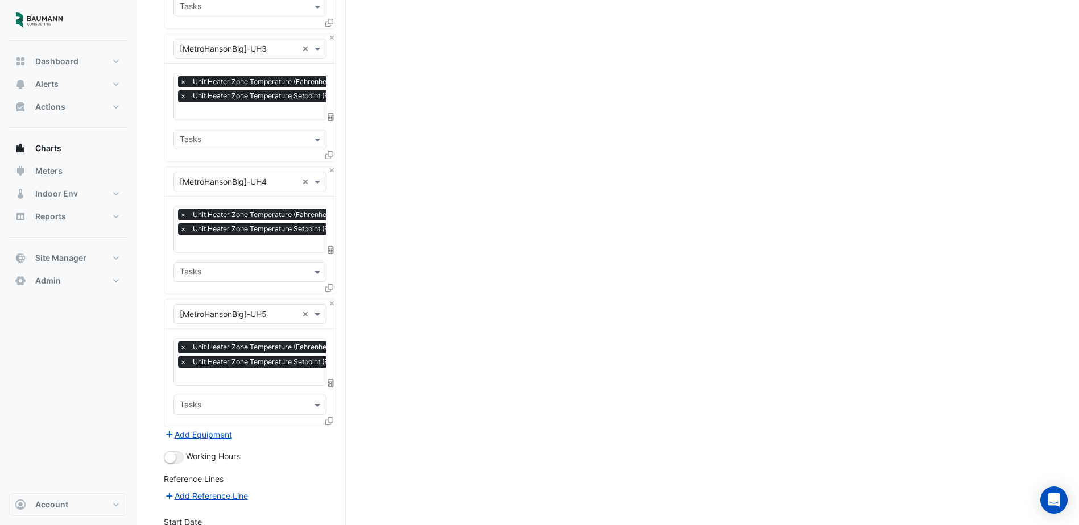
scroll to position [1405, 0]
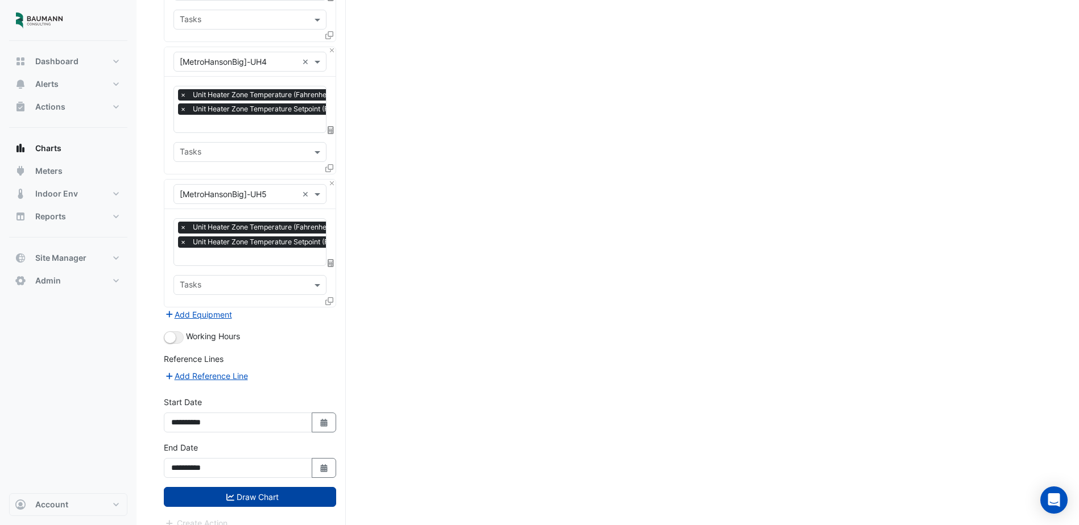
click at [282, 487] on button "Draw Chart" at bounding box center [250, 497] width 172 height 20
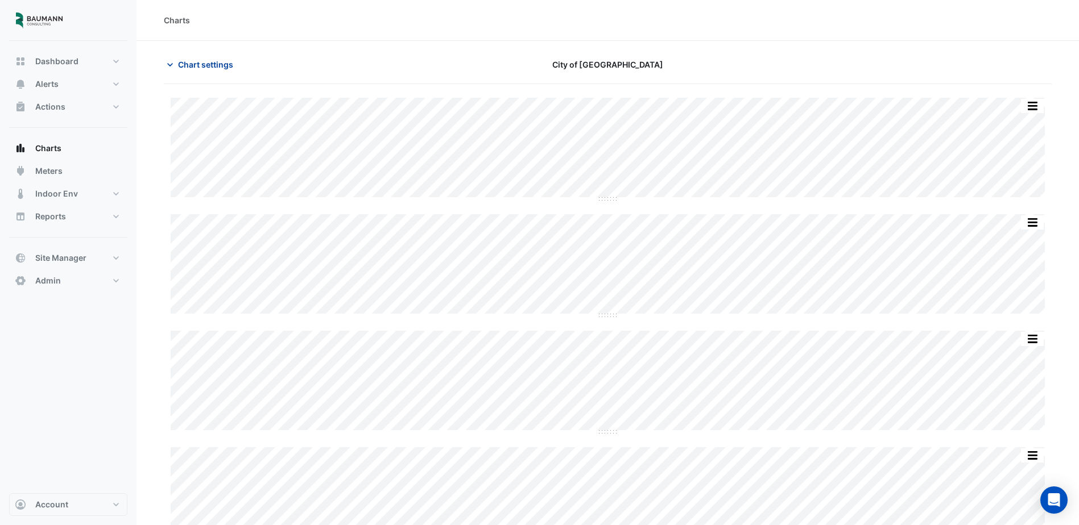
click at [223, 71] on button "Chart settings" at bounding box center [202, 65] width 77 height 20
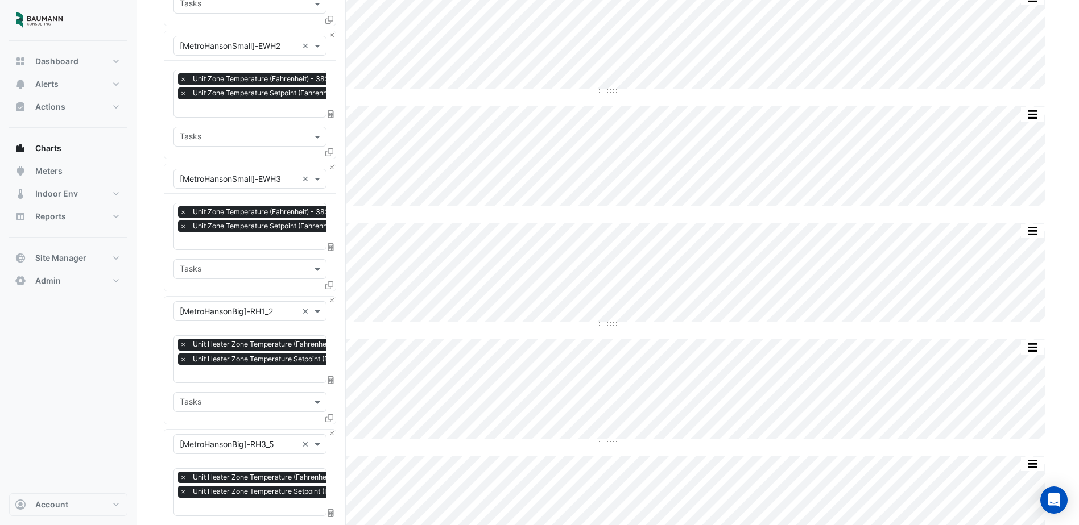
scroll to position [398, 0]
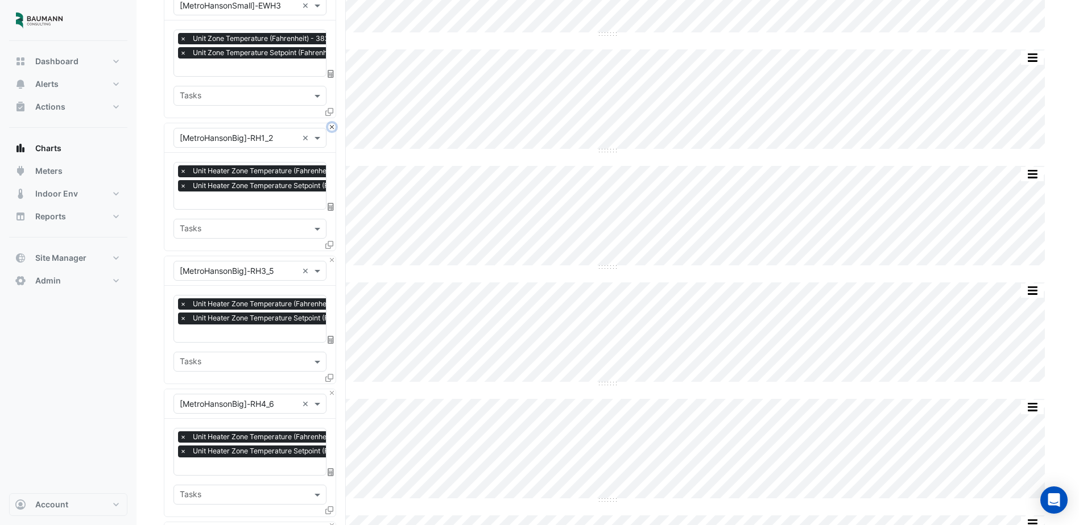
click at [332, 126] on button "Close" at bounding box center [331, 126] width 7 height 7
click at [332, 256] on button "Close" at bounding box center [331, 259] width 7 height 7
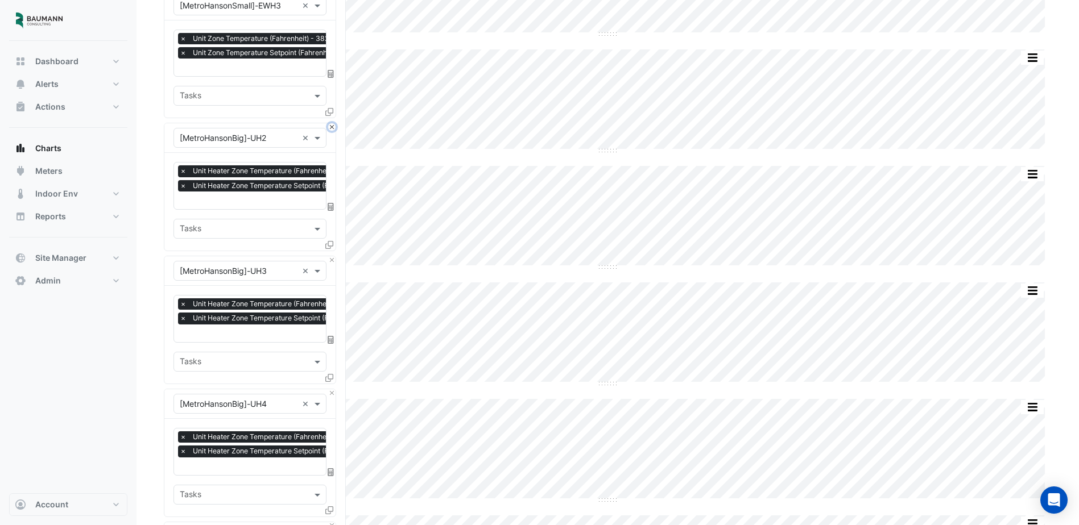
click at [332, 126] on button "Close" at bounding box center [331, 126] width 7 height 7
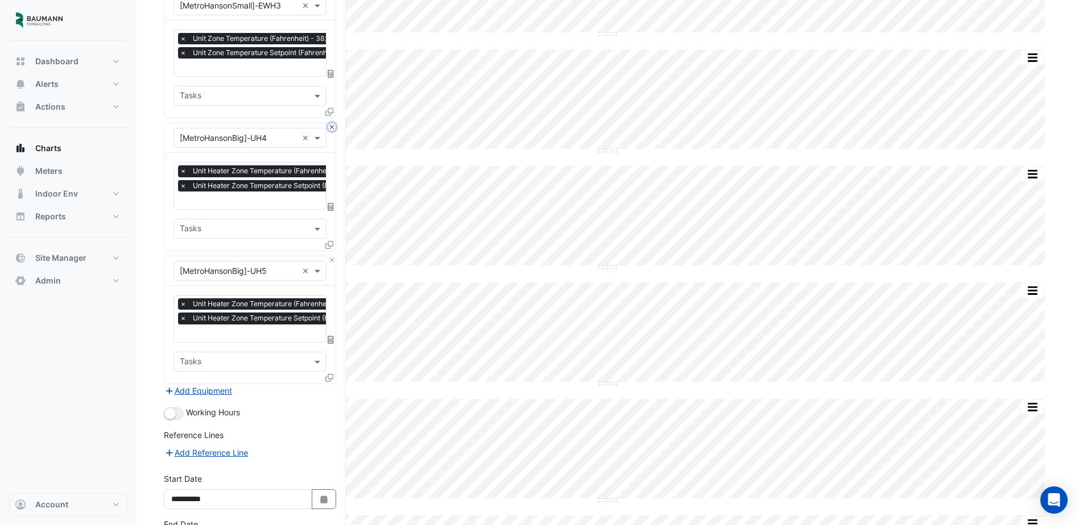
click at [332, 126] on button "Close" at bounding box center [331, 126] width 7 height 7
click at [332, 256] on button "Close" at bounding box center [331, 259] width 7 height 7
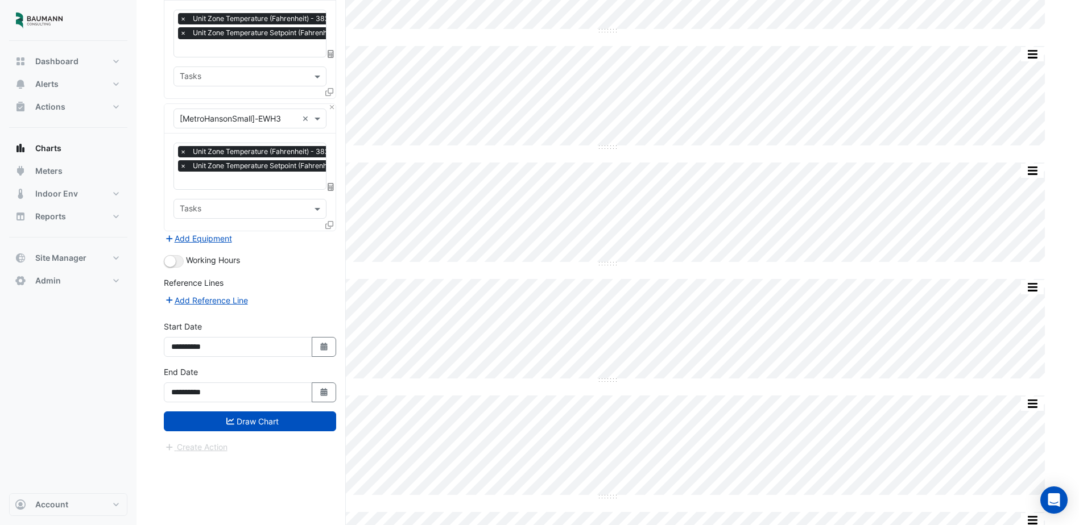
scroll to position [284, 0]
click at [200, 236] on button "Add Equipment" at bounding box center [198, 239] width 69 height 13
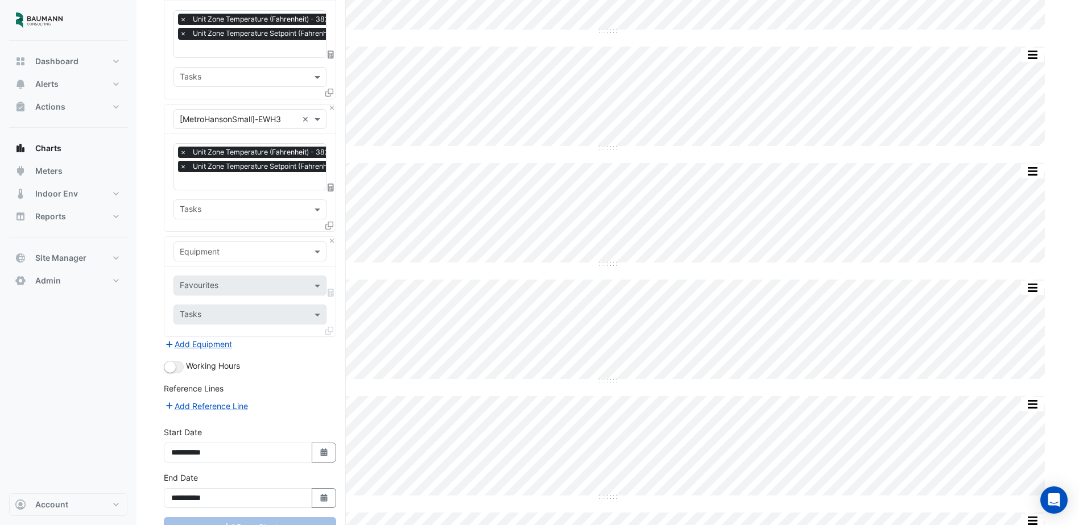
click at [249, 250] on input "text" at bounding box center [239, 252] width 118 height 12
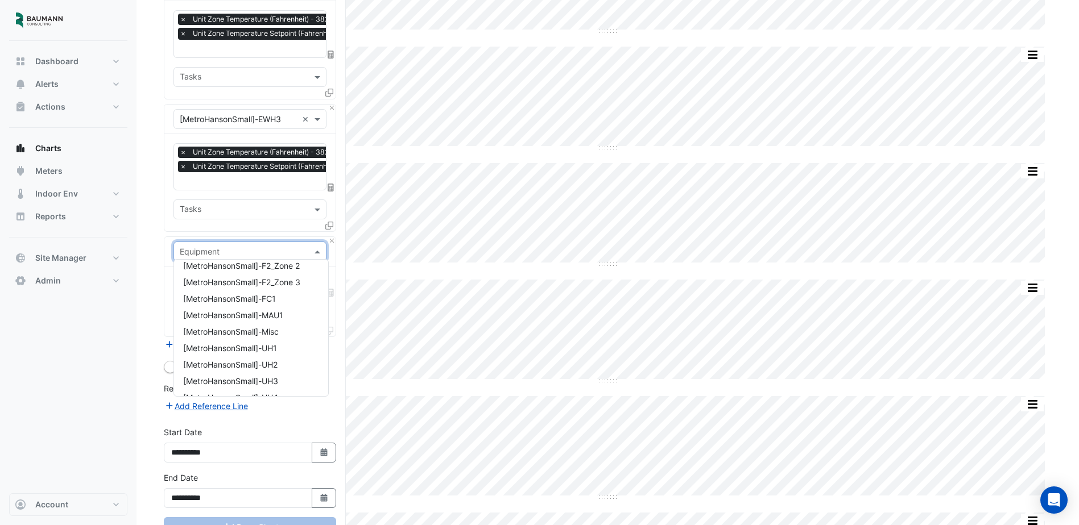
scroll to position [967, 0]
click at [295, 323] on div "[MetroHansonSmall]-Misc" at bounding box center [251, 328] width 154 height 16
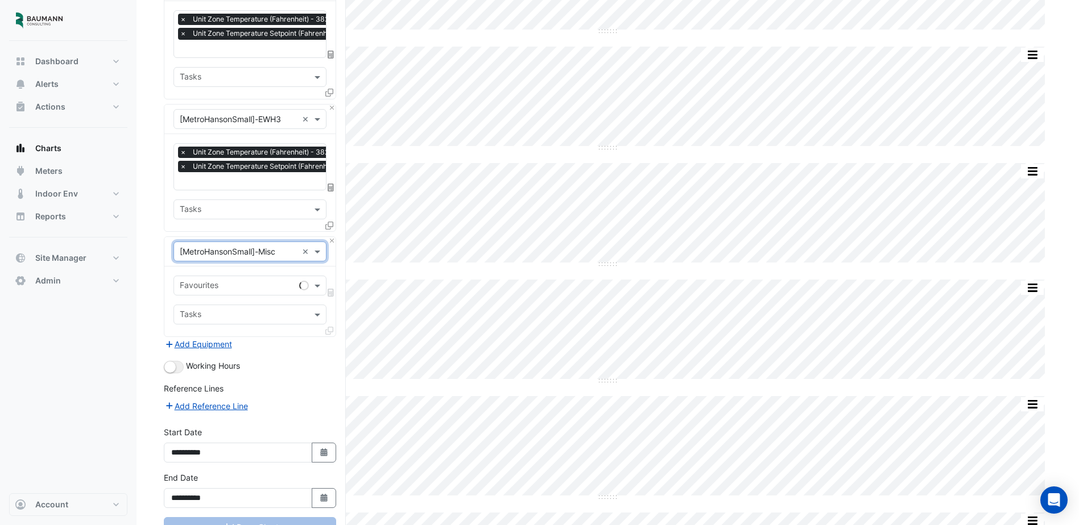
click at [267, 283] on input "text" at bounding box center [237, 287] width 115 height 12
click at [270, 303] on span "Unit Zone Temperature (Fahrenheit) - 3829, Plant Room" at bounding box center [287, 307] width 208 height 10
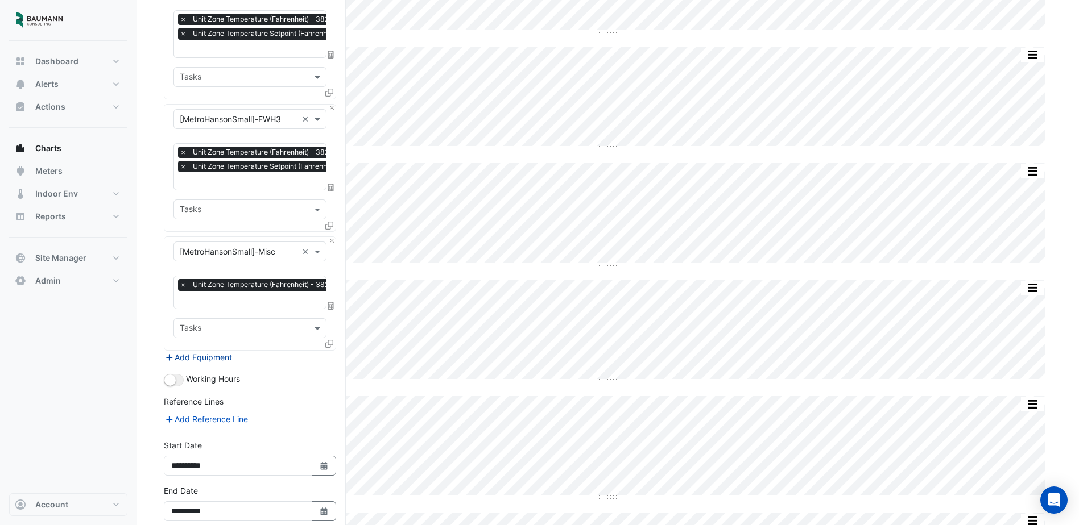
click at [218, 351] on button "Add Equipment" at bounding box center [198, 357] width 69 height 13
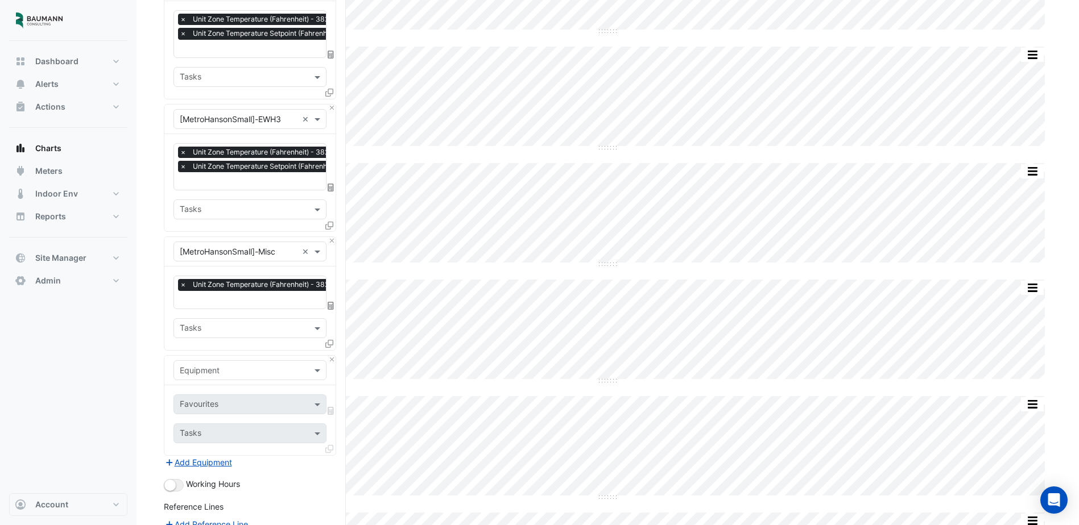
click at [237, 365] on input "text" at bounding box center [239, 371] width 118 height 12
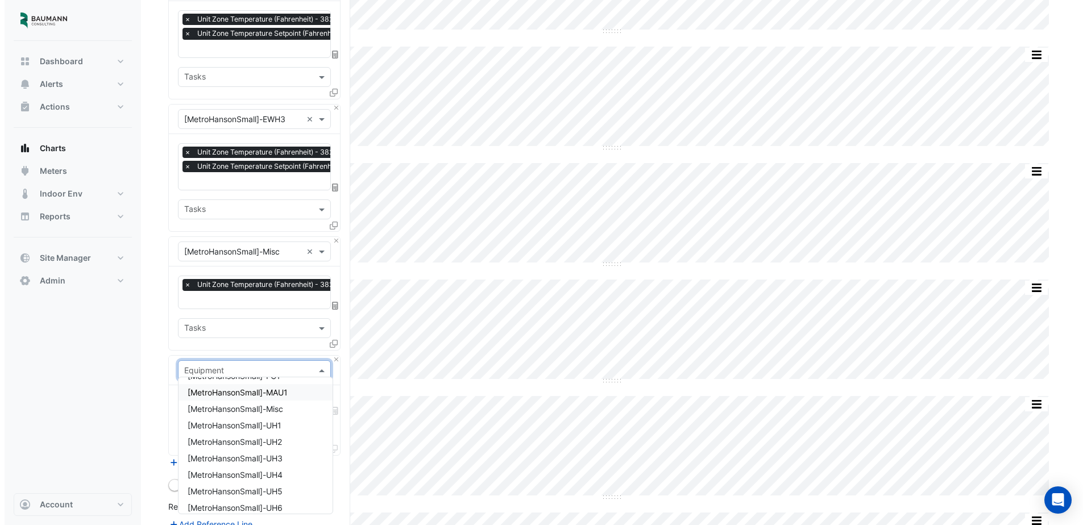
scroll to position [1024, 0]
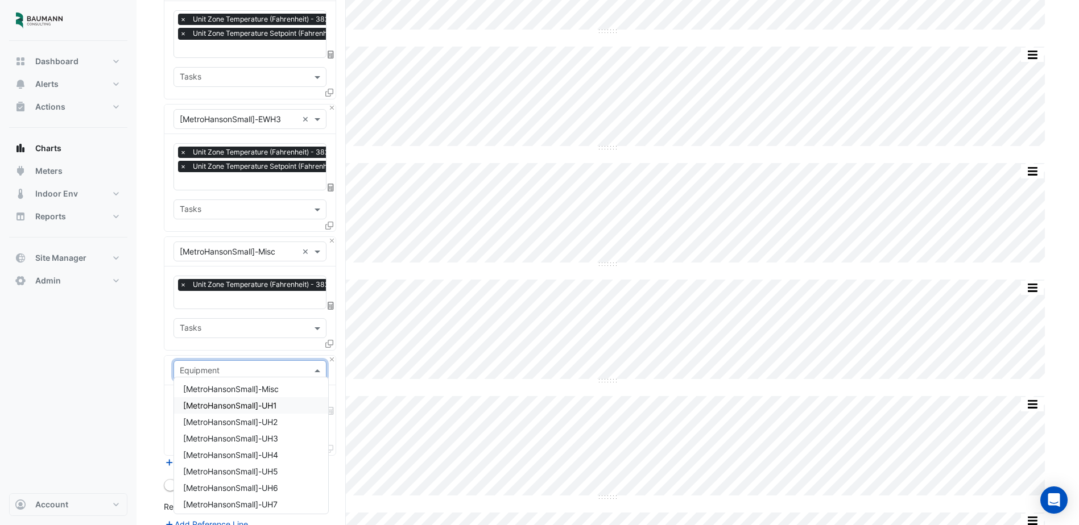
click at [284, 413] on div "[MetroHansonSmall]-UH1" at bounding box center [251, 406] width 154 height 16
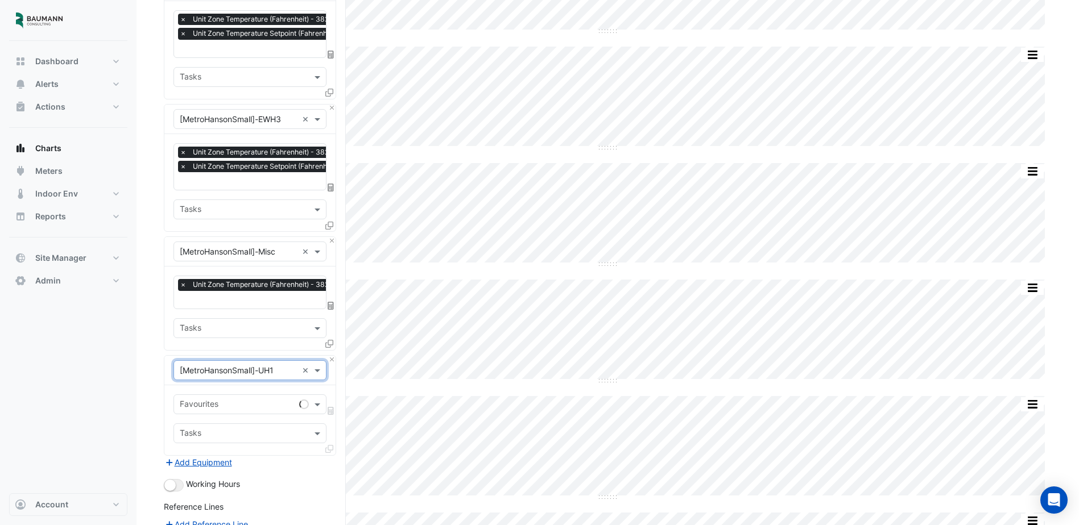
click at [267, 404] on input "text" at bounding box center [237, 406] width 115 height 12
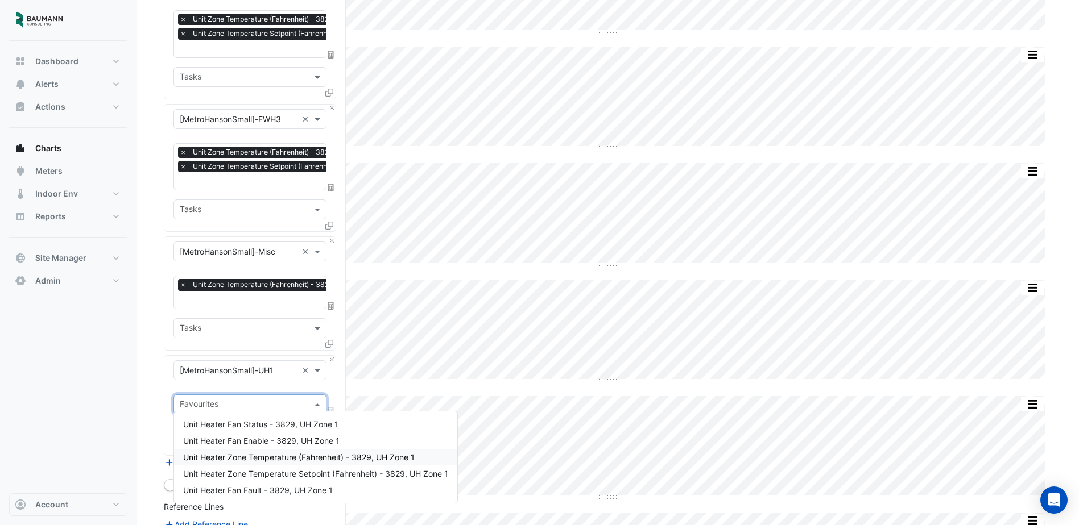
click at [271, 458] on span "Unit Heater Zone Temperature (Fahrenheit) - 3829, UH Zone 1" at bounding box center [298, 458] width 231 height 10
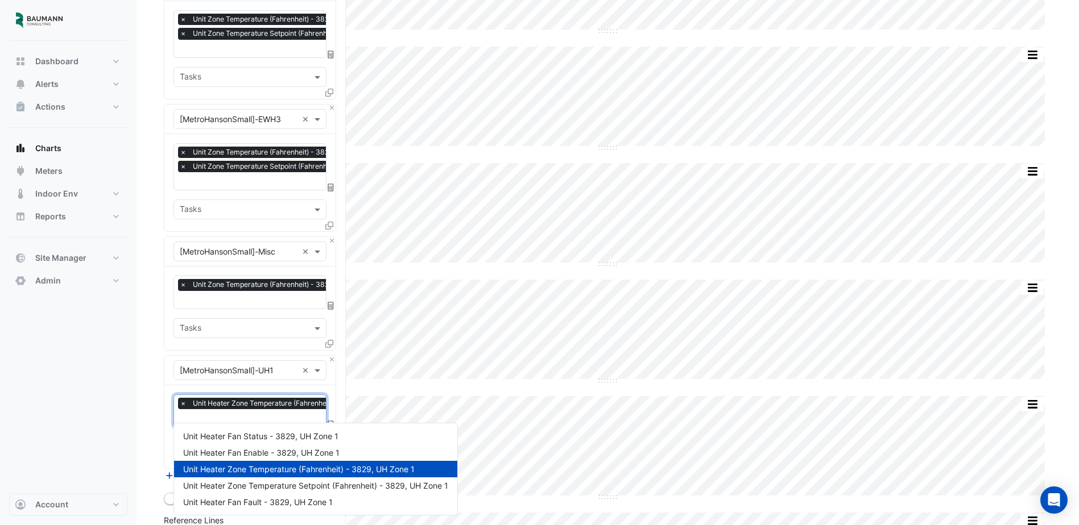
click at [267, 413] on input "text" at bounding box center [290, 419] width 220 height 12
click at [271, 482] on span "Unit Heater Zone Temperature Setpoint (Fahrenheit) - 3829, UH Zone 1" at bounding box center [315, 486] width 265 height 10
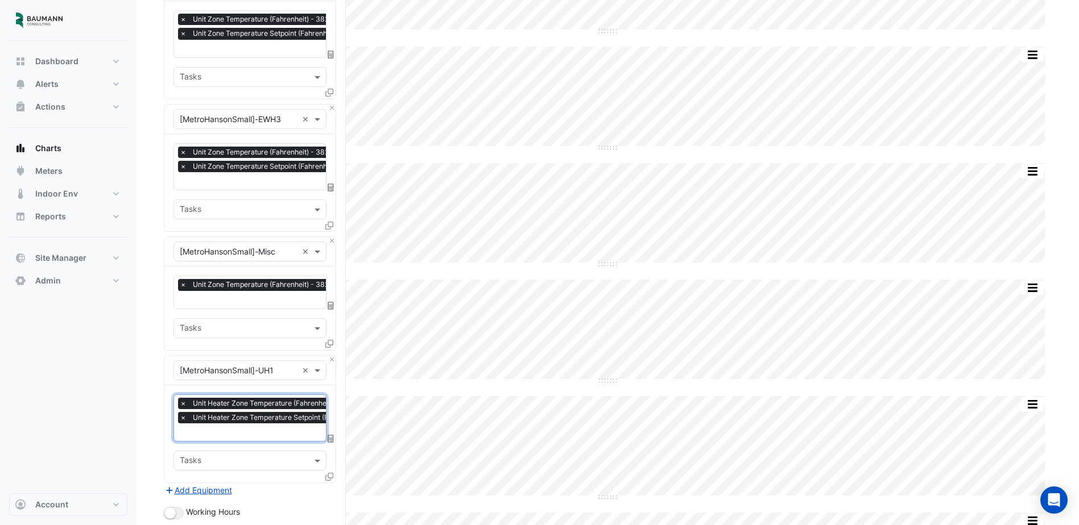
click at [329, 473] on icon at bounding box center [329, 477] width 8 height 8
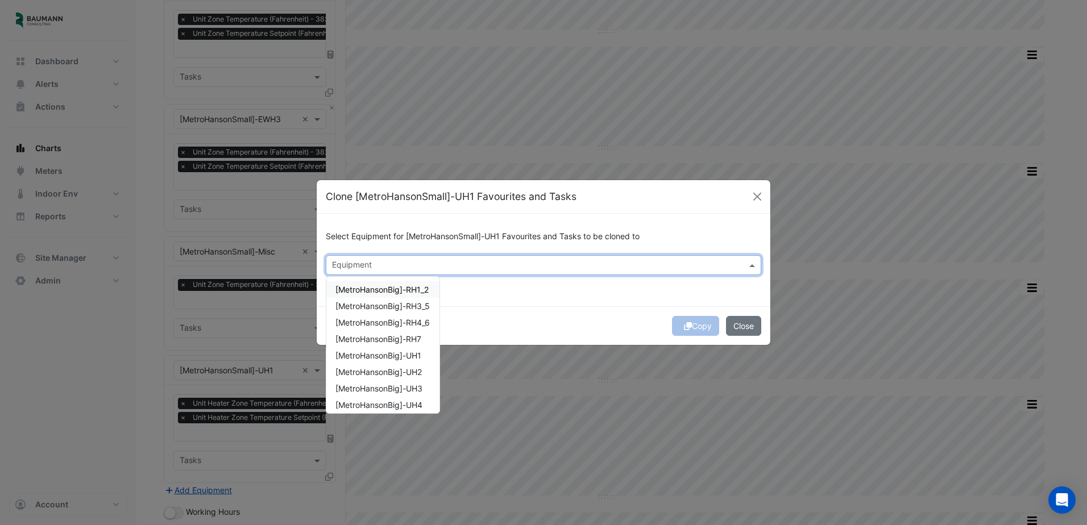
click at [484, 270] on input "text" at bounding box center [537, 266] width 410 height 12
click at [426, 299] on span "[MetroHansonSmall]-UH2" at bounding box center [383, 301] width 94 height 10
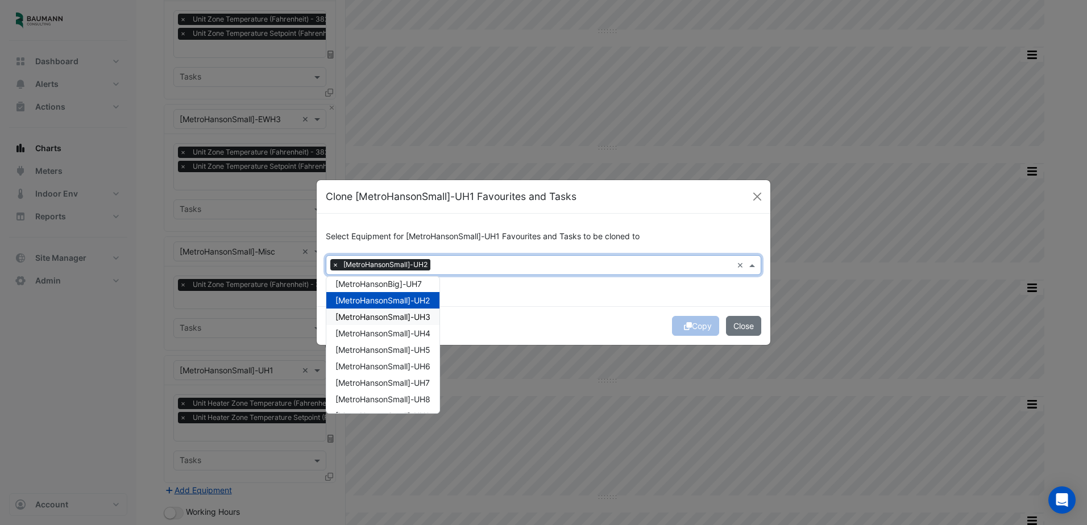
click at [421, 319] on span "[MetroHansonSmall]-UH3" at bounding box center [383, 317] width 95 height 10
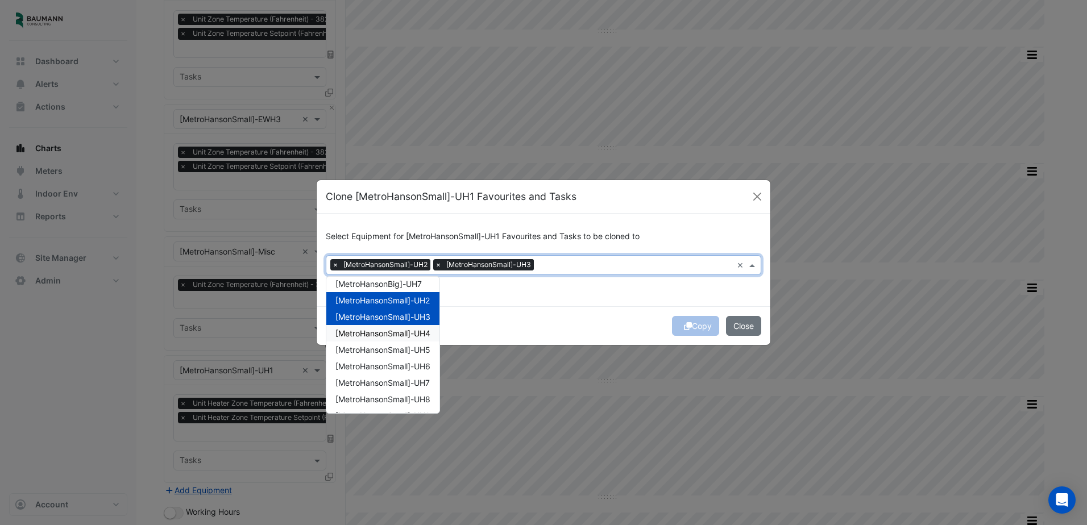
click at [420, 338] on span "[MetroHansonSmall]-UH4" at bounding box center [383, 334] width 95 height 10
click at [418, 353] on span "[MetroHansonSmall]-UH5" at bounding box center [383, 350] width 95 height 10
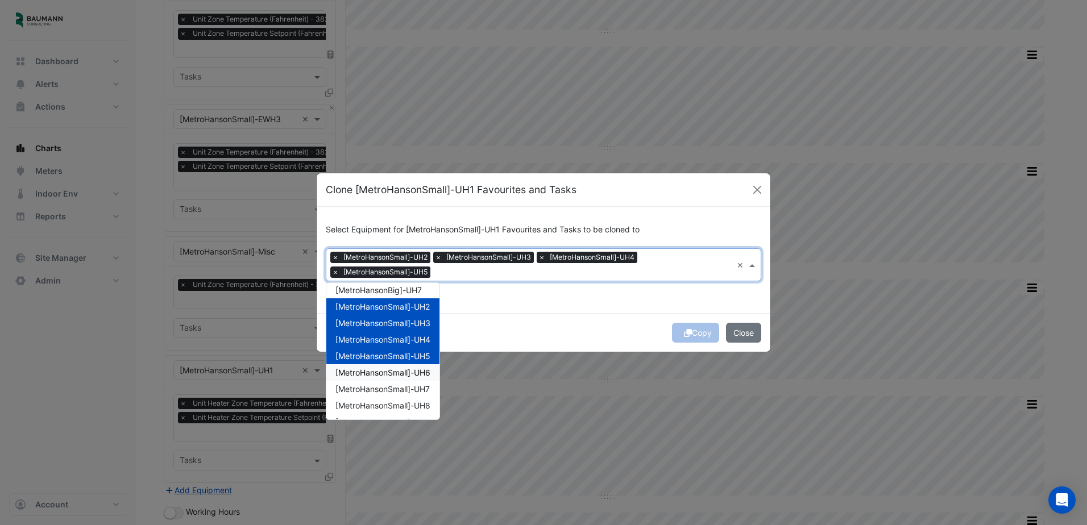
click at [415, 372] on span "[MetroHansonSmall]-UH6" at bounding box center [383, 373] width 95 height 10
click at [413, 383] on div "[MetroHansonSmall]-UH7" at bounding box center [382, 389] width 113 height 16
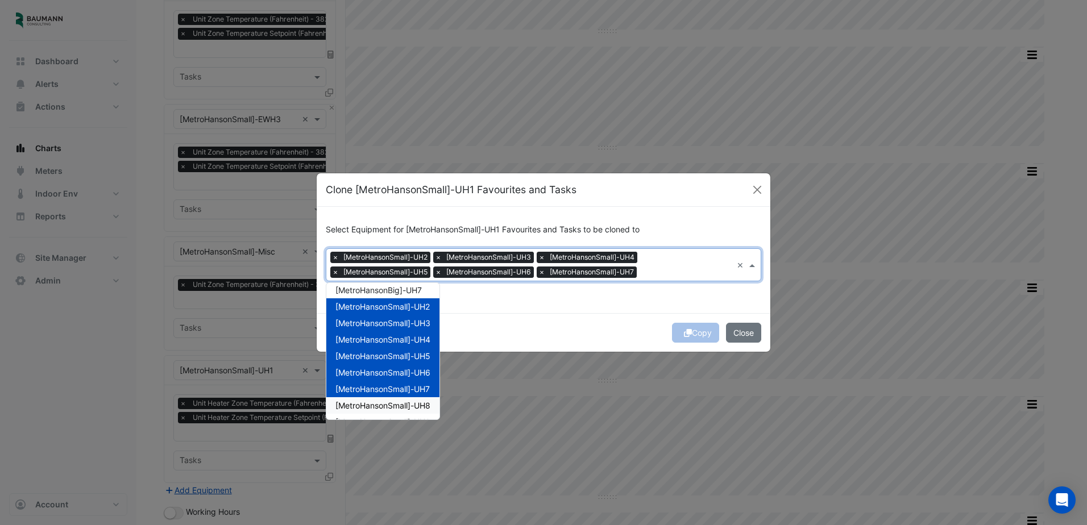
click at [410, 401] on span "[MetroHansonSmall]-UH8" at bounding box center [383, 406] width 95 height 10
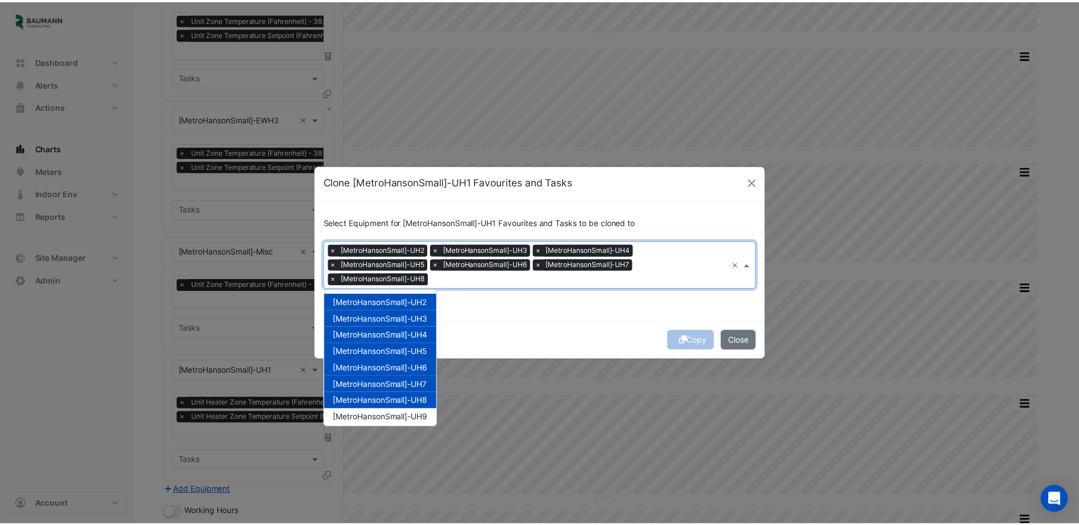
scroll to position [186, 0]
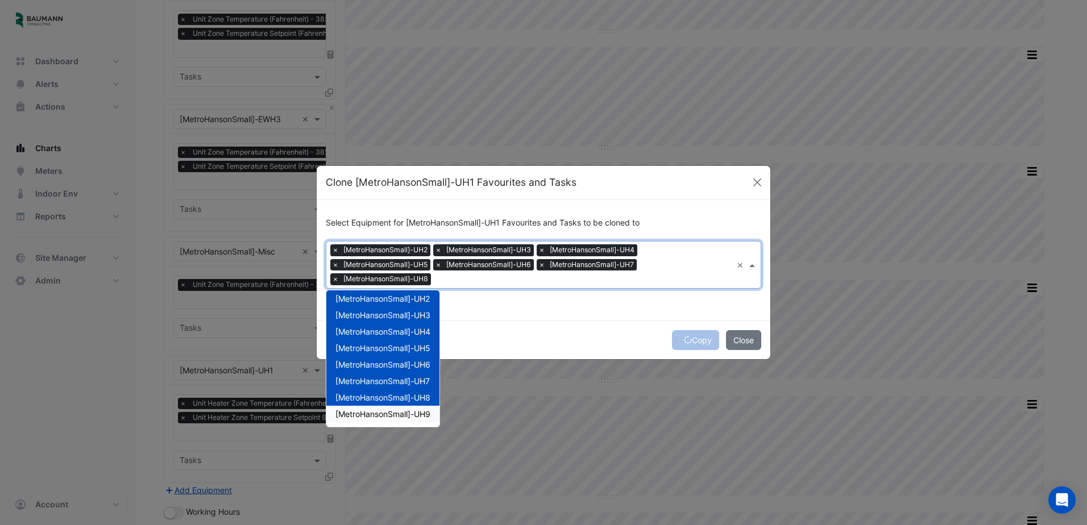
click at [410, 408] on div "[MetroHansonSmall]-UH9" at bounding box center [382, 414] width 113 height 16
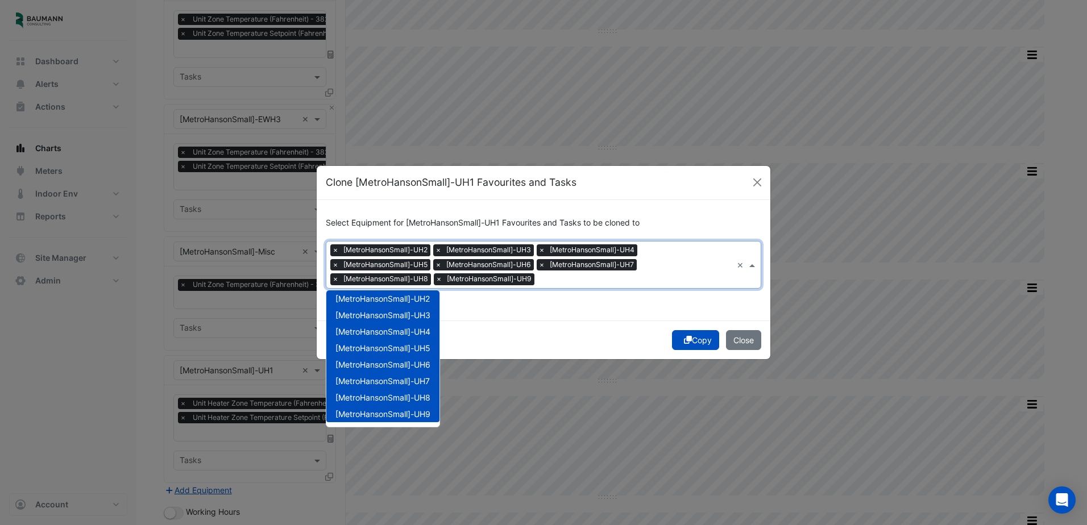
click at [692, 341] on button "Copy" at bounding box center [695, 340] width 47 height 20
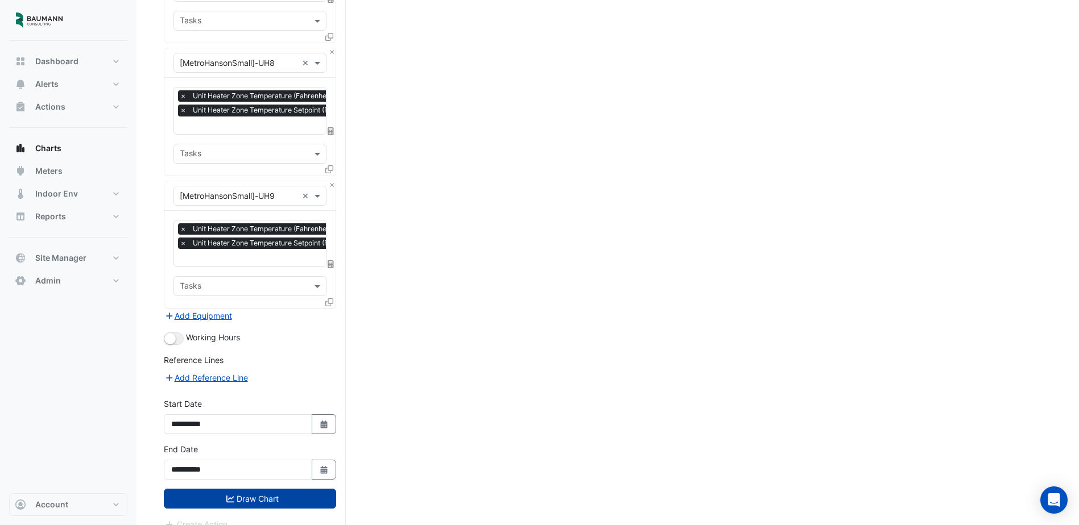
click at [264, 489] on button "Draw Chart" at bounding box center [250, 499] width 172 height 20
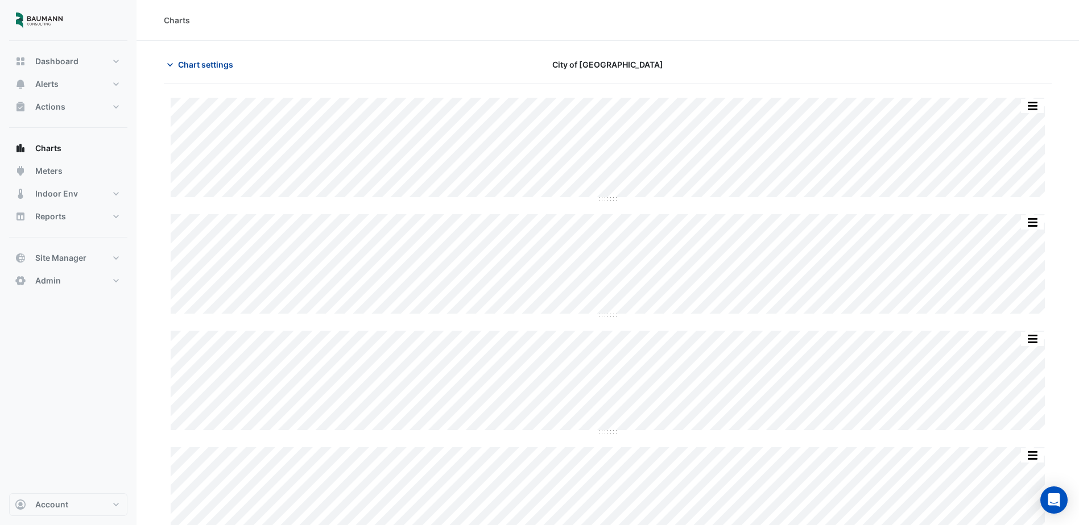
click at [199, 61] on span "Chart settings" at bounding box center [205, 65] width 55 height 12
click at [187, 61] on span "Chart settings" at bounding box center [205, 65] width 55 height 12
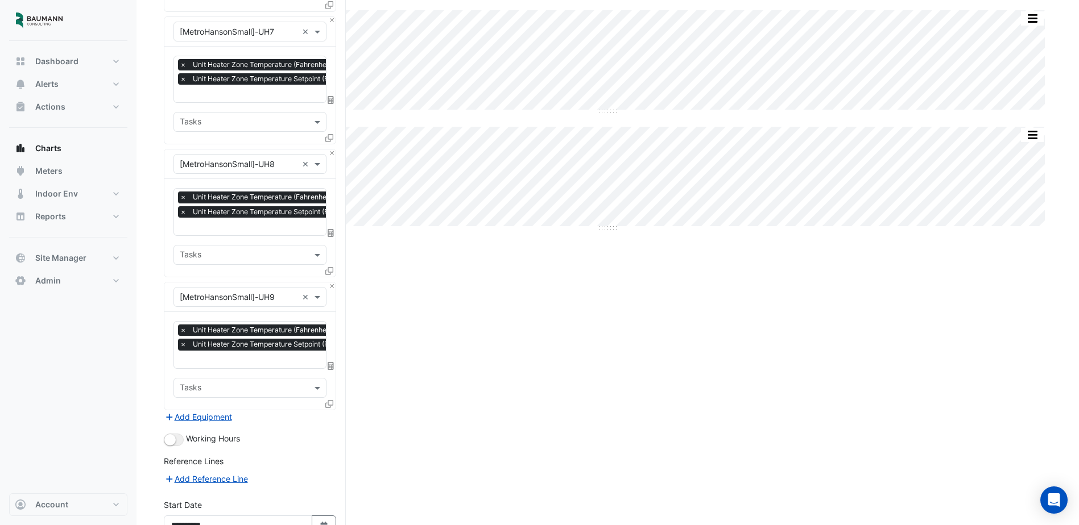
scroll to position [1010, 0]
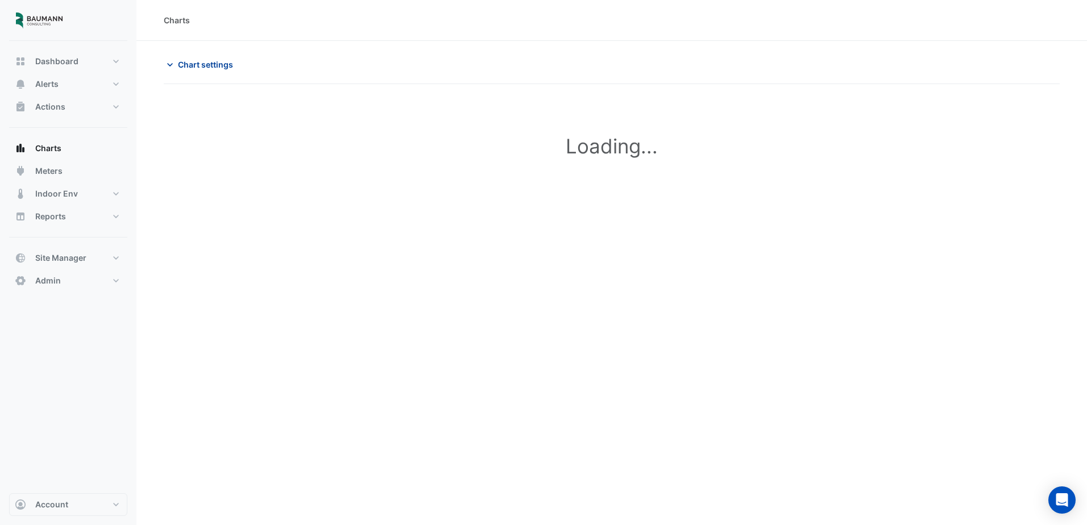
click at [193, 64] on span "Chart settings" at bounding box center [205, 65] width 55 height 12
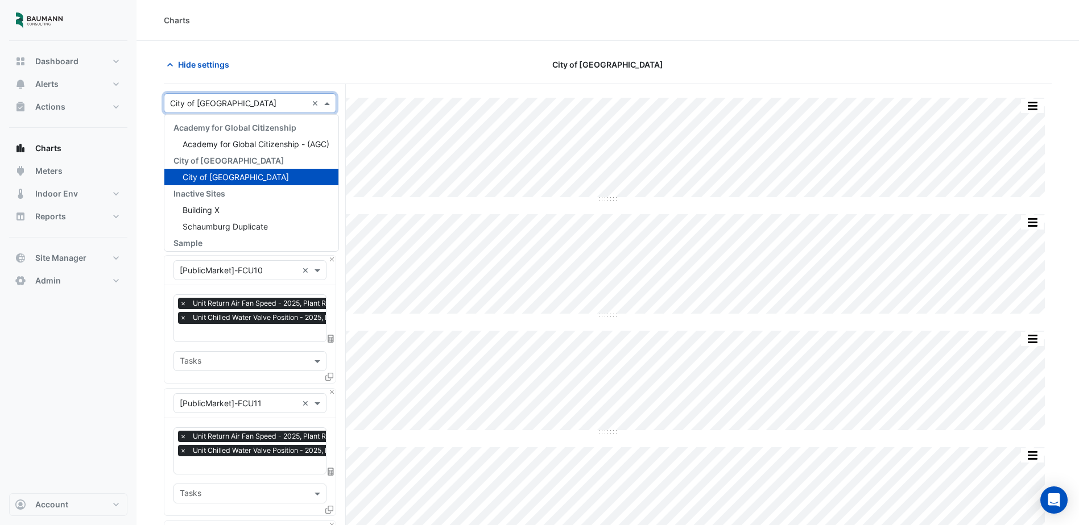
click at [258, 101] on input "text" at bounding box center [238, 104] width 137 height 12
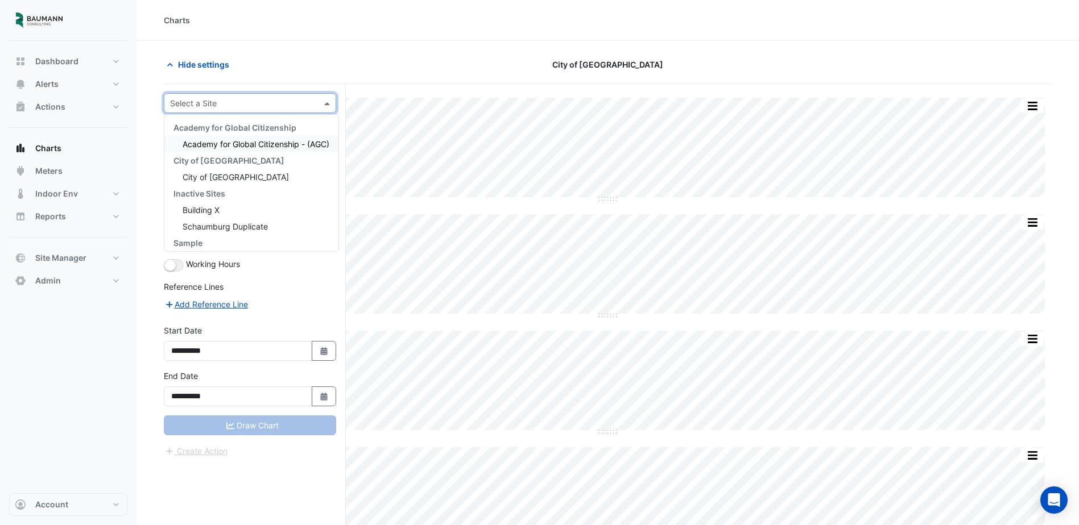
click at [263, 109] on div "Select a Site" at bounding box center [250, 103] width 172 height 20
click at [233, 174] on span "City of [GEOGRAPHIC_DATA]" at bounding box center [236, 177] width 106 height 10
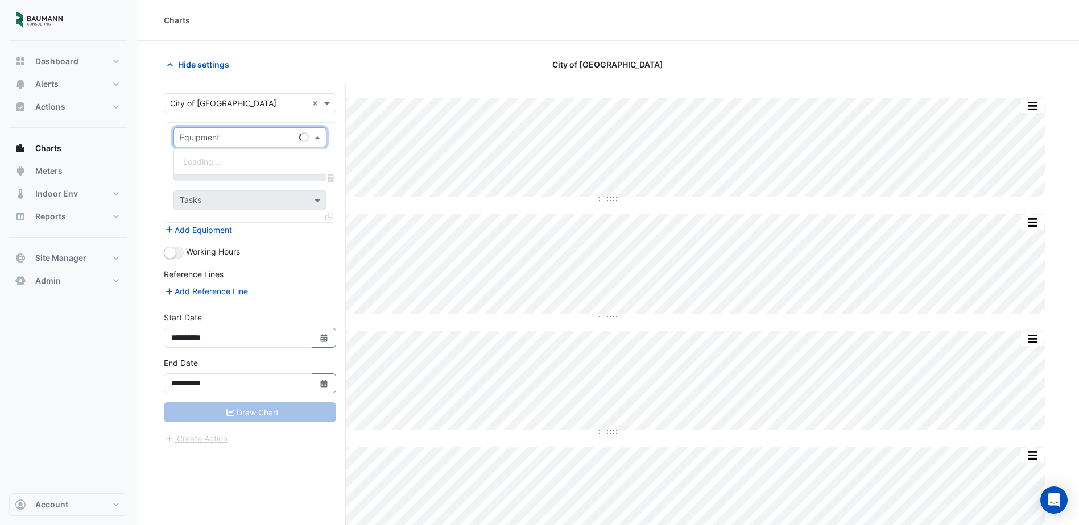
click at [272, 130] on div "Equipment" at bounding box center [249, 137] width 153 height 20
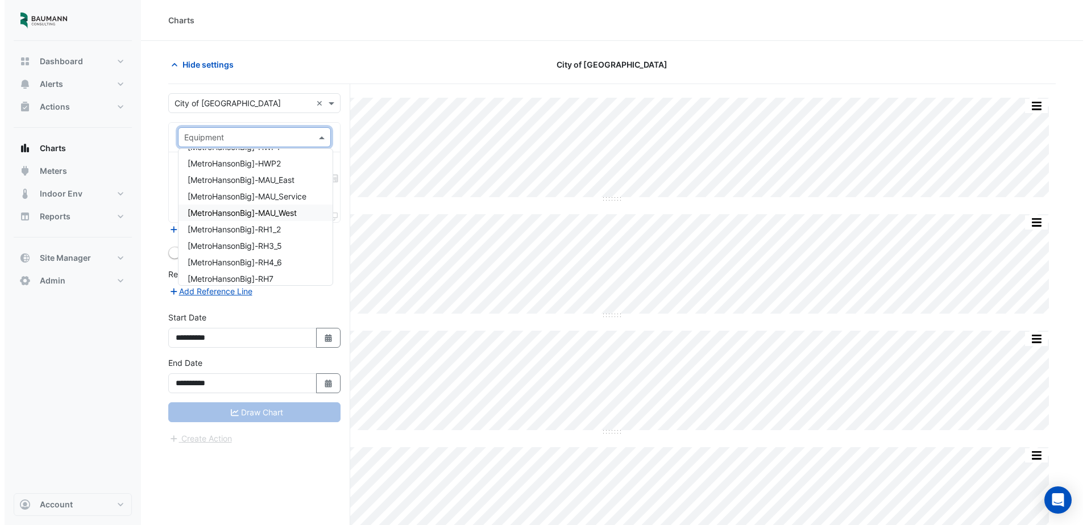
scroll to position [171, 0]
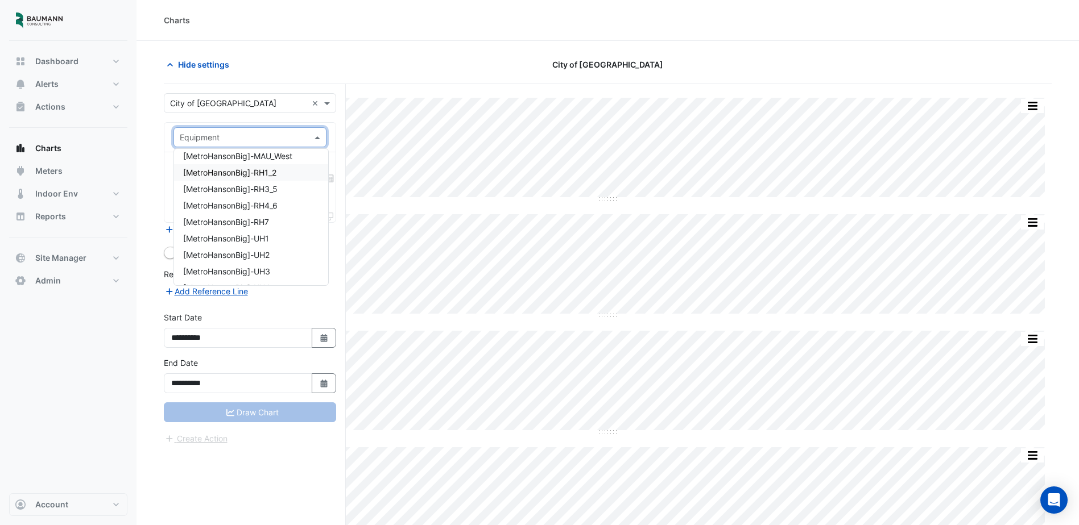
click at [284, 180] on div "[MetroHansonBig]-RH1_2" at bounding box center [251, 172] width 154 height 16
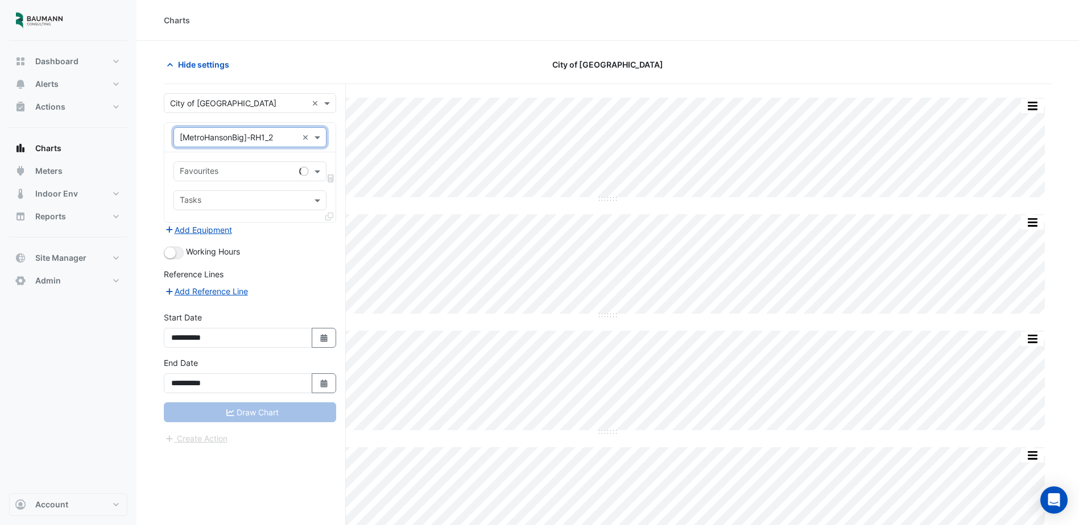
click at [259, 172] on input "text" at bounding box center [237, 173] width 115 height 12
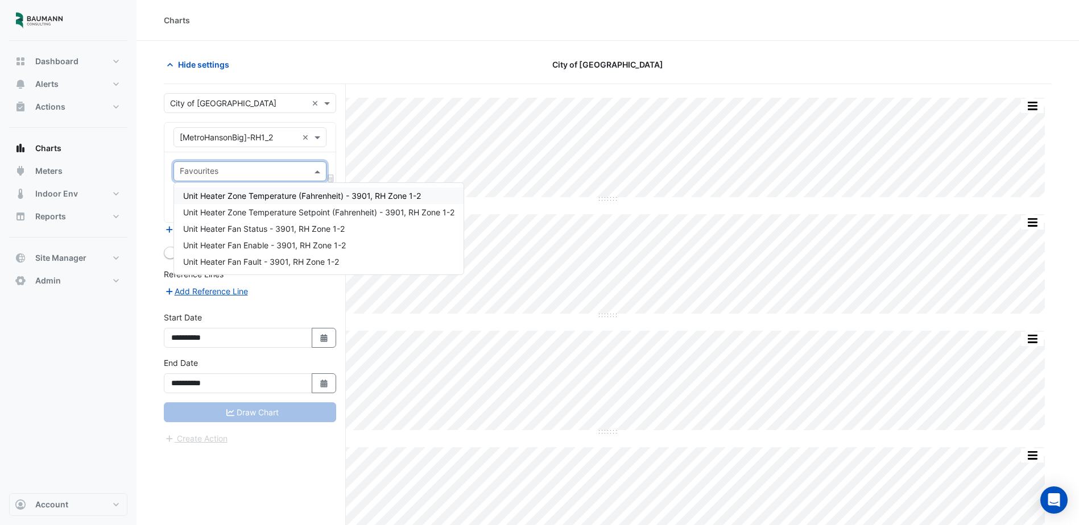
click at [281, 200] on span "Unit Heater Zone Temperature (Fahrenheit) - 3901, RH Zone 1-2" at bounding box center [302, 196] width 238 height 10
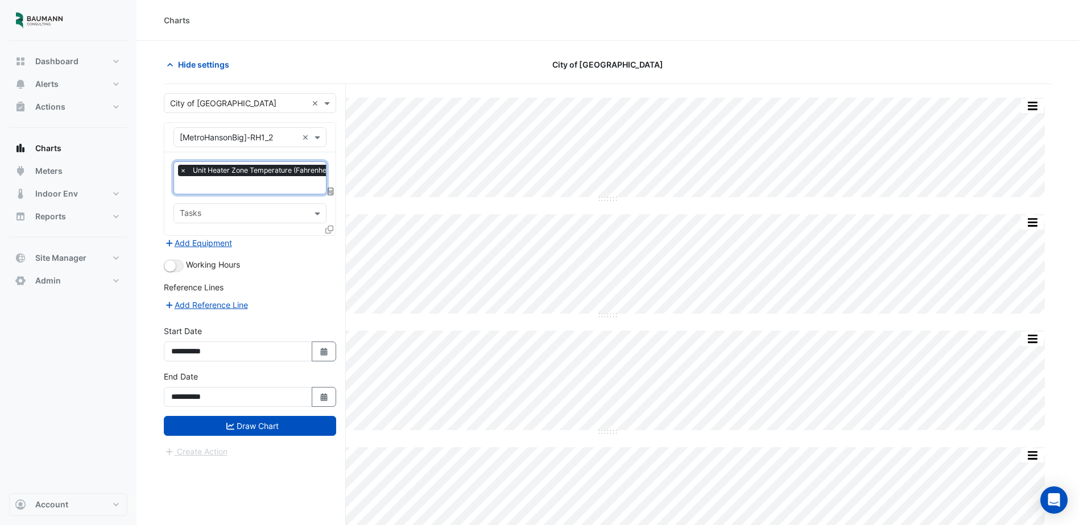
click at [275, 180] on input "text" at bounding box center [293, 186] width 226 height 12
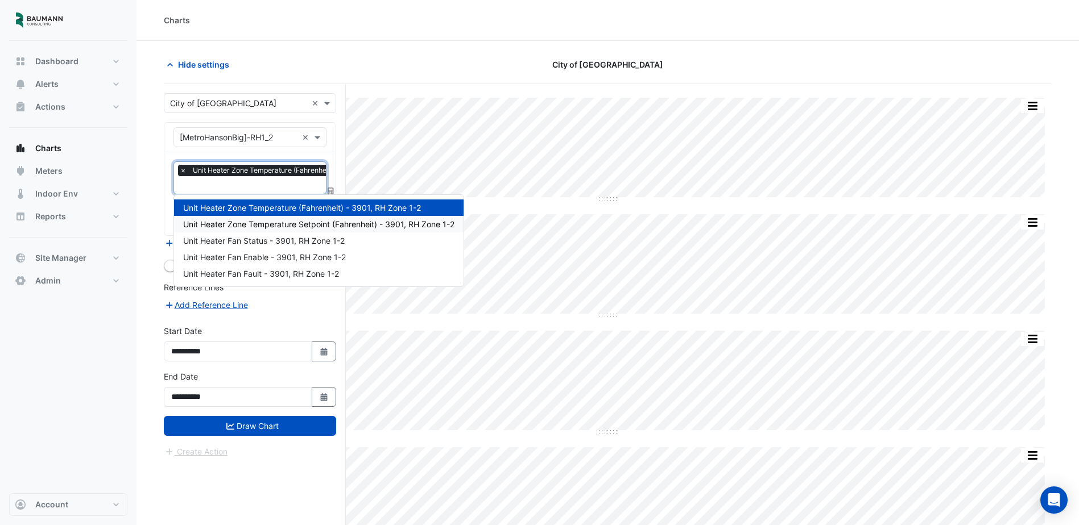
click at [274, 226] on span "Unit Heater Zone Temperature Setpoint (Fahrenheit) - 3901, RH Zone 1-2" at bounding box center [318, 225] width 271 height 10
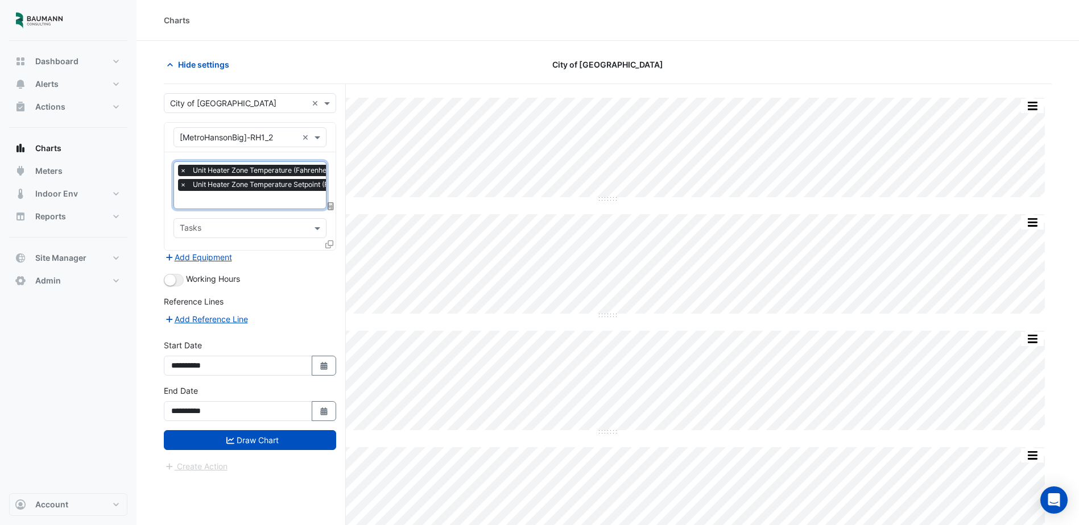
click at [325, 247] on icon at bounding box center [329, 245] width 8 height 8
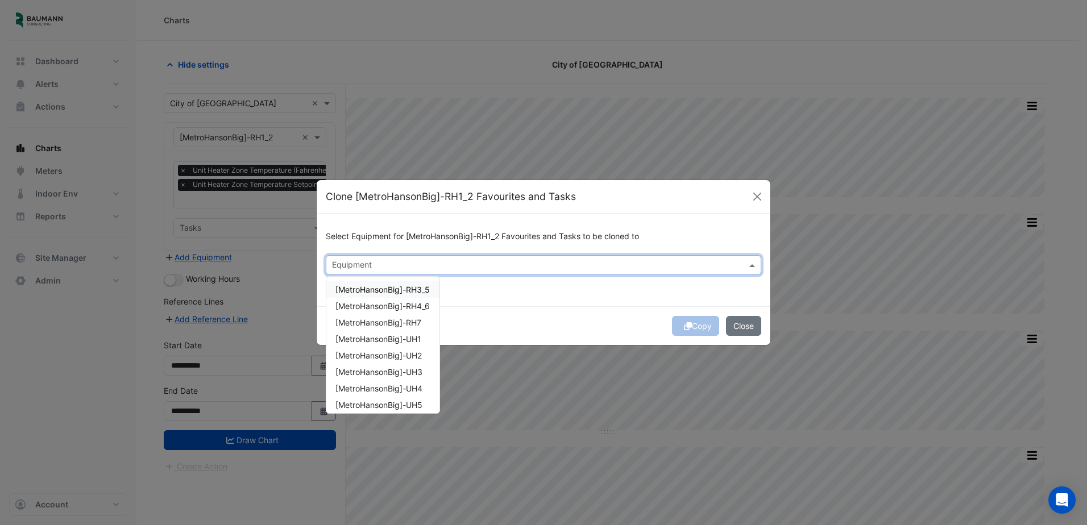
click at [480, 262] on input "text" at bounding box center [537, 266] width 410 height 12
click at [425, 293] on span "[MetroHansonBig]-RH3_5" at bounding box center [383, 290] width 94 height 10
click at [424, 304] on span "[MetroHansonBig]-RH4_6" at bounding box center [383, 306] width 94 height 10
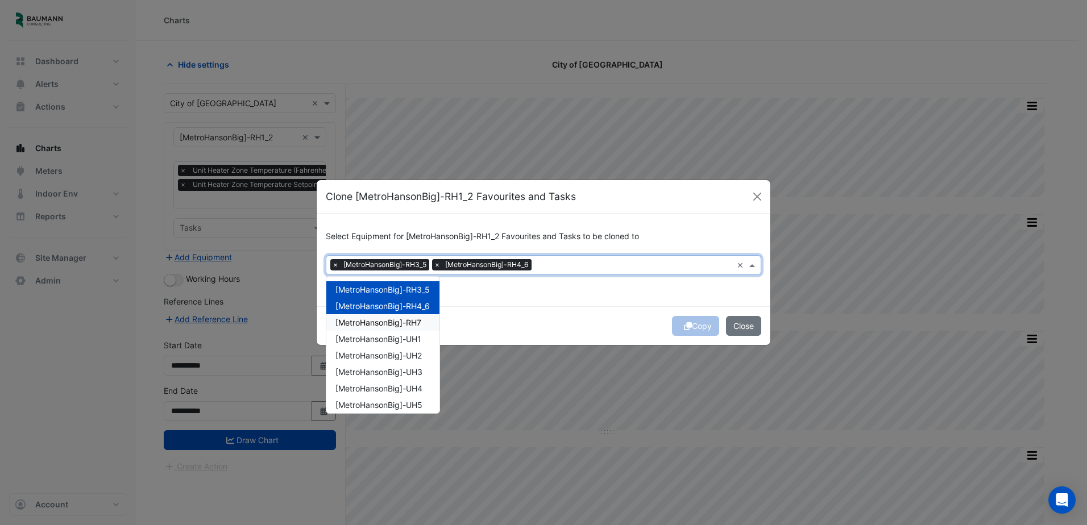
click at [419, 325] on span "[MetroHansonBig]-RH7" at bounding box center [379, 323] width 86 height 10
click at [417, 342] on span "[MetroHansonBig]-UH1" at bounding box center [379, 339] width 86 height 10
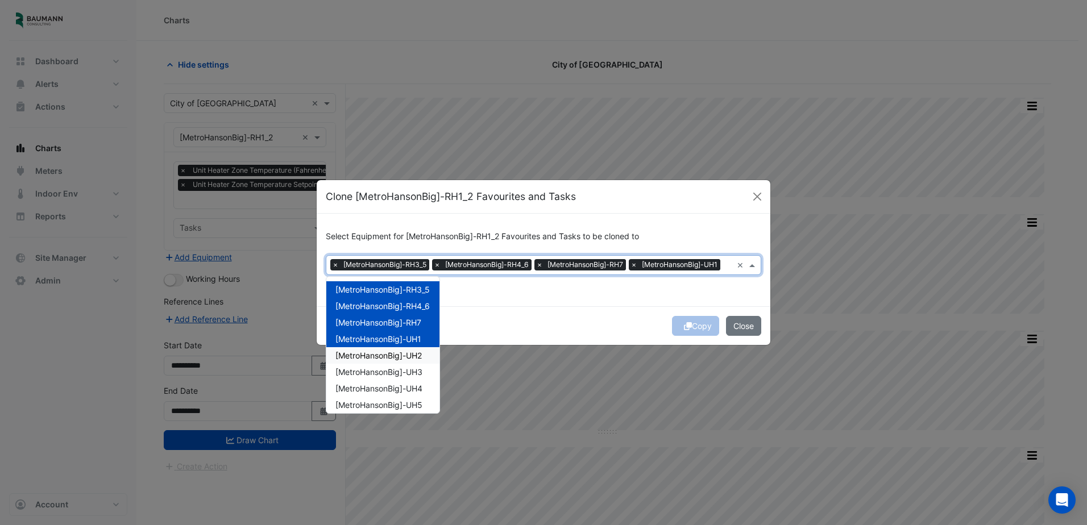
click at [417, 355] on span "[MetroHansonBig]-UH2" at bounding box center [379, 356] width 86 height 10
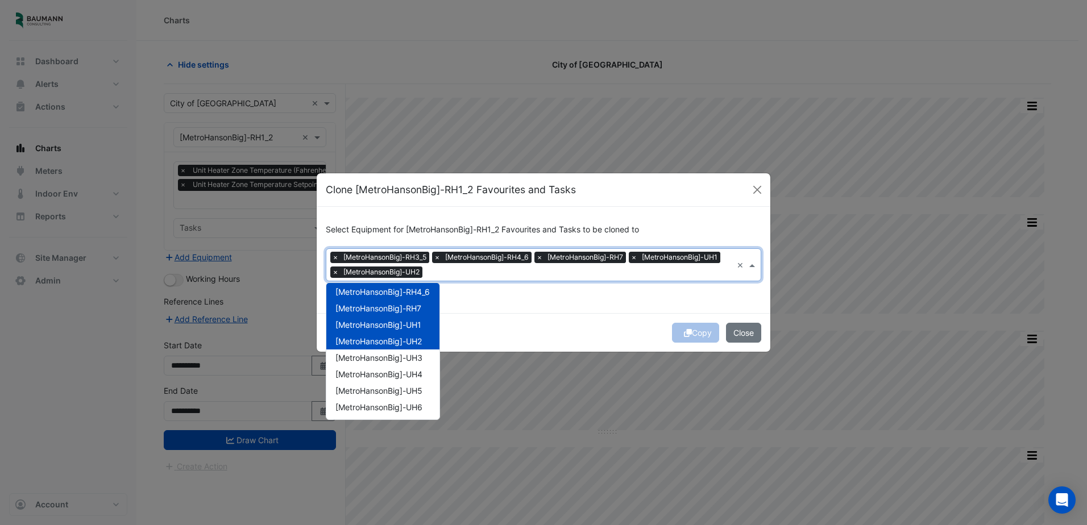
scroll to position [57, 0]
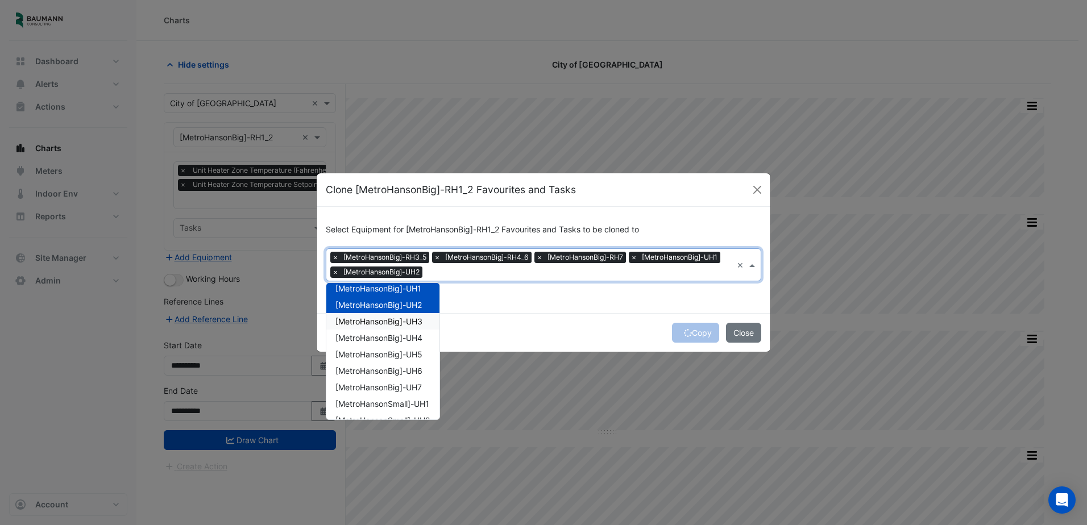
click at [417, 325] on span "[MetroHansonBig]-UH3" at bounding box center [379, 322] width 87 height 10
click at [417, 337] on span "[MetroHansonBig]-UH4" at bounding box center [379, 338] width 87 height 10
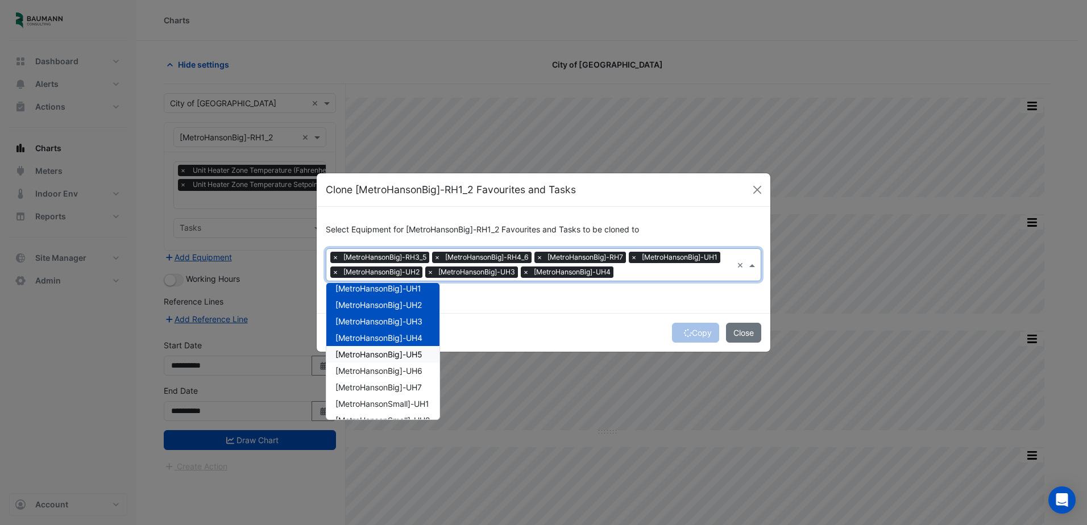
click at [418, 349] on div "[MetroHansonBig]-UH5" at bounding box center [382, 354] width 113 height 16
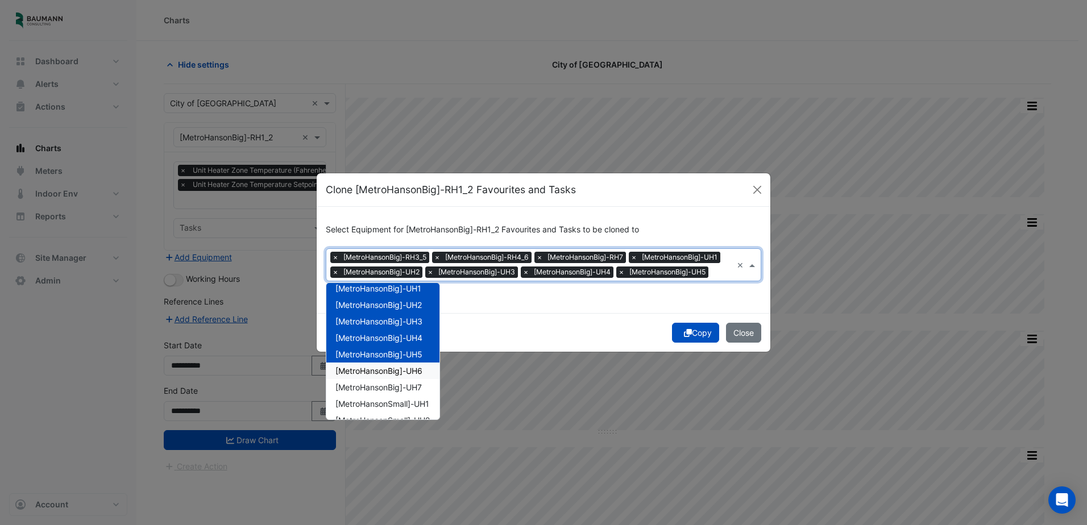
click at [416, 365] on div "[MetroHansonBig]-UH6" at bounding box center [382, 371] width 113 height 16
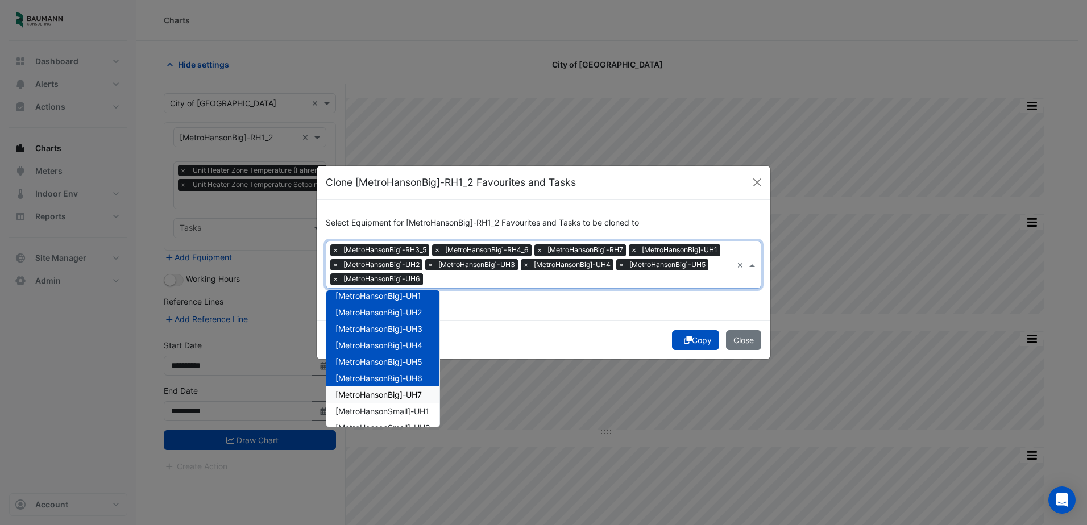
click at [414, 390] on span "[MetroHansonBig]-UH7" at bounding box center [379, 395] width 86 height 10
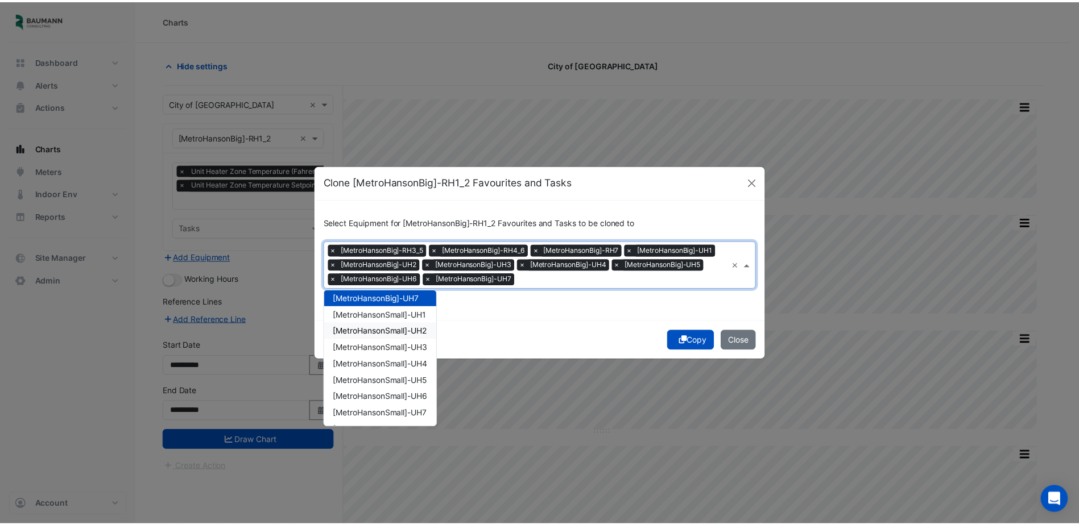
scroll to position [186, 0]
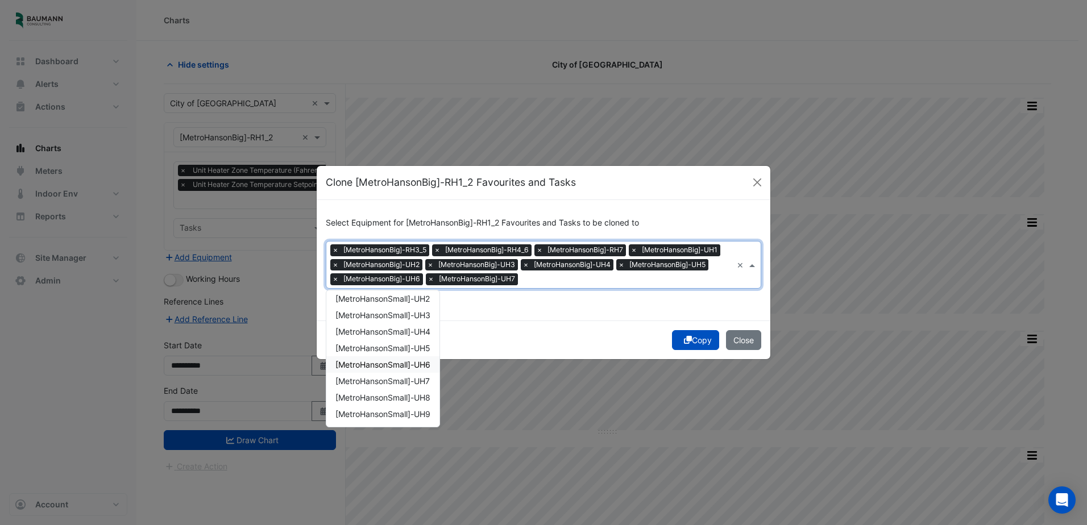
click at [695, 339] on button "Copy" at bounding box center [695, 340] width 47 height 20
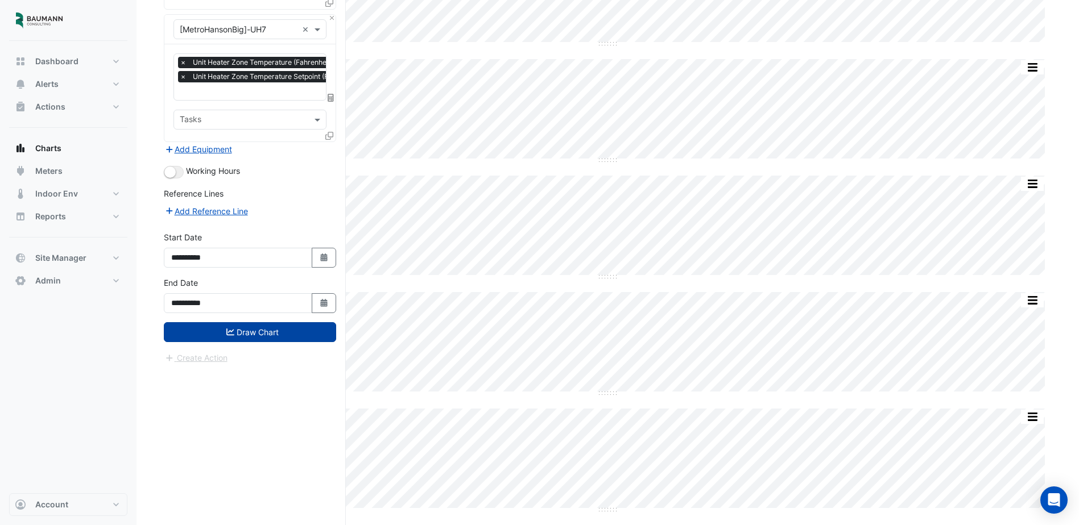
click at [320, 323] on button "Draw Chart" at bounding box center [250, 332] width 172 height 20
